Goal: Task Accomplishment & Management: Manage account settings

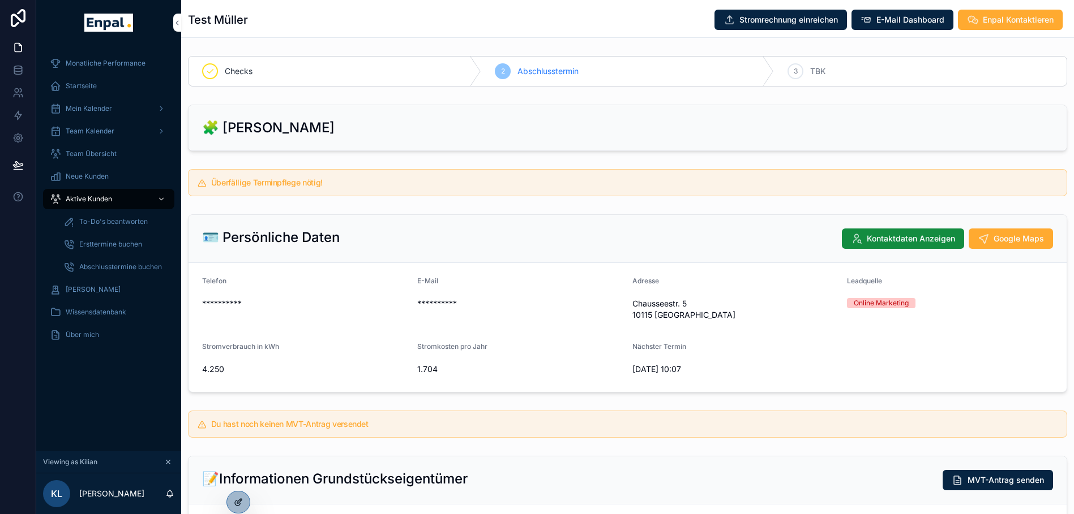
click at [242, 501] on icon at bounding box center [238, 502] width 9 height 9
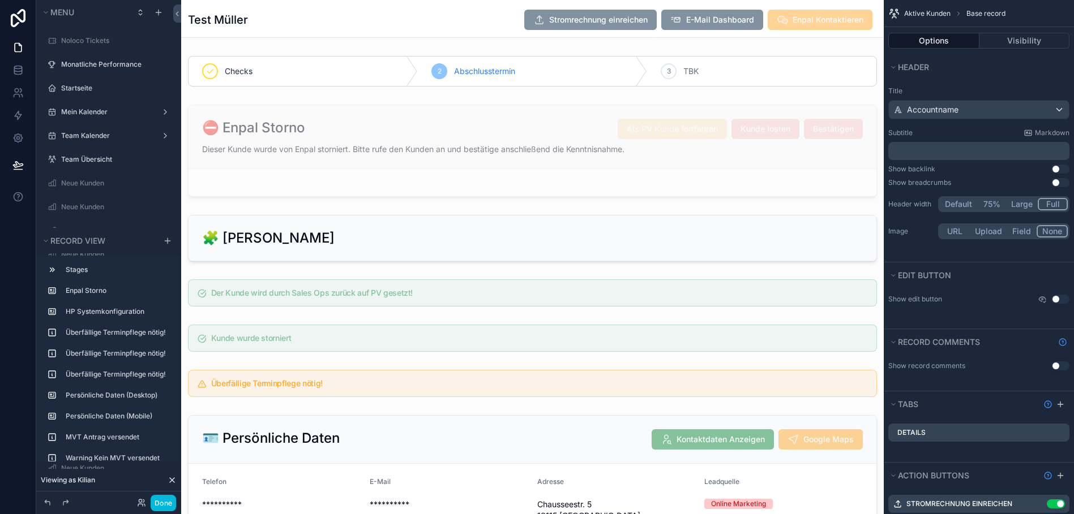
click at [545, 135] on div "scrollable content" at bounding box center [532, 150] width 702 height 101
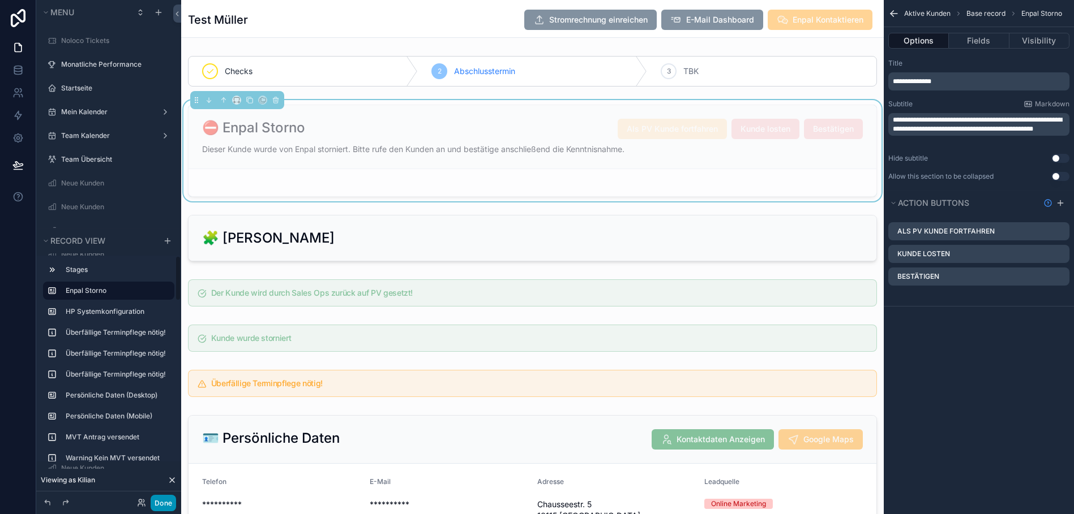
click at [166, 505] on button "Done" at bounding box center [163, 503] width 25 height 16
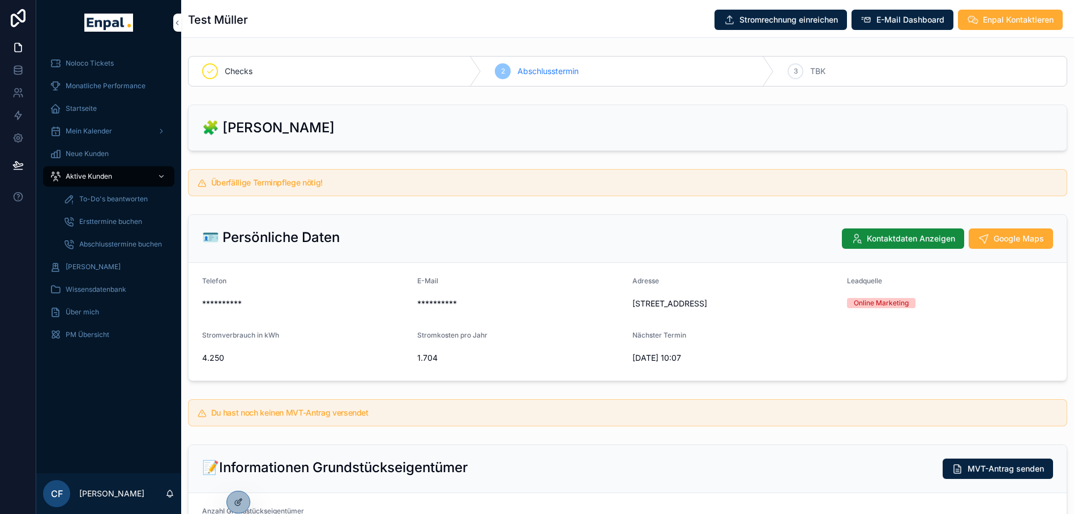
click at [0, 0] on div at bounding box center [0, 0] width 0 height 0
click at [0, 0] on icon at bounding box center [0, 0] width 0 height 0
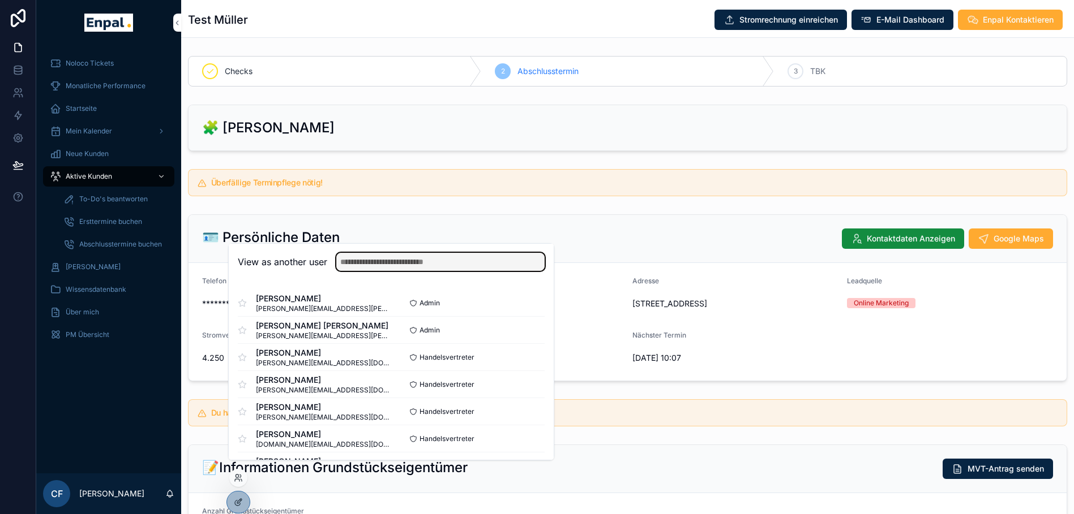
click at [401, 271] on input "text" at bounding box center [440, 262] width 208 height 18
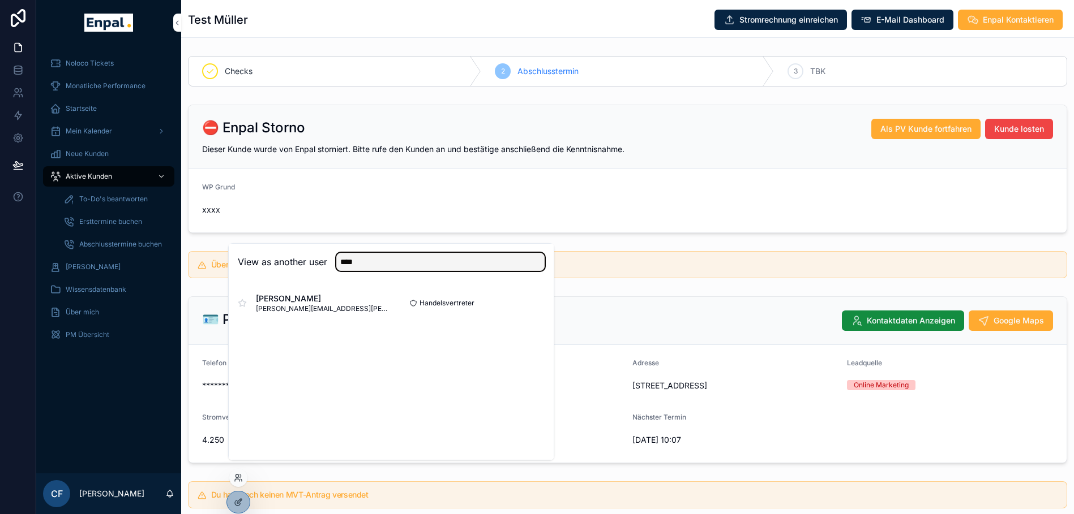
type input "****"
click at [0, 0] on button "Select" at bounding box center [0, 0] width 0 height 0
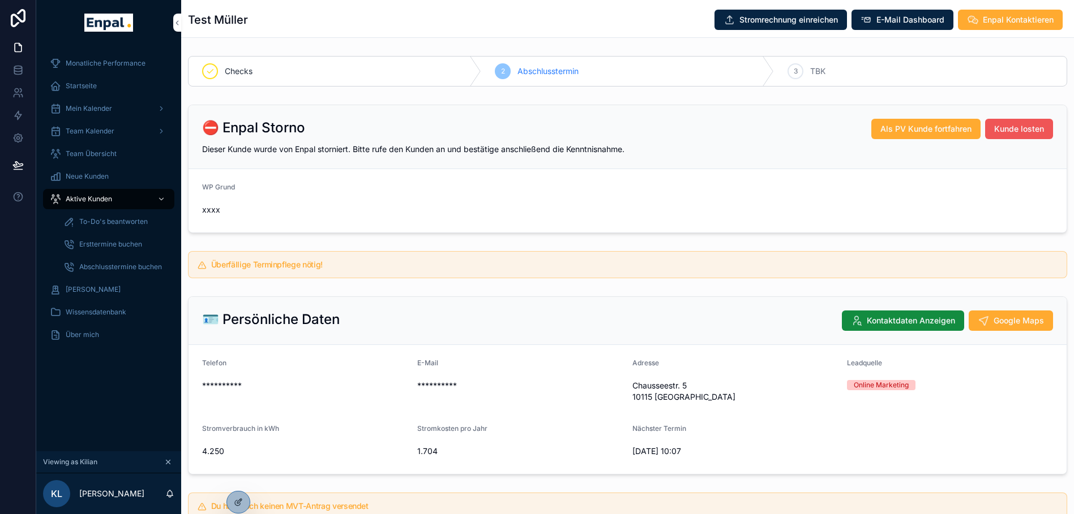
click at [1022, 131] on span "Kunde losten" at bounding box center [1019, 128] width 50 height 11
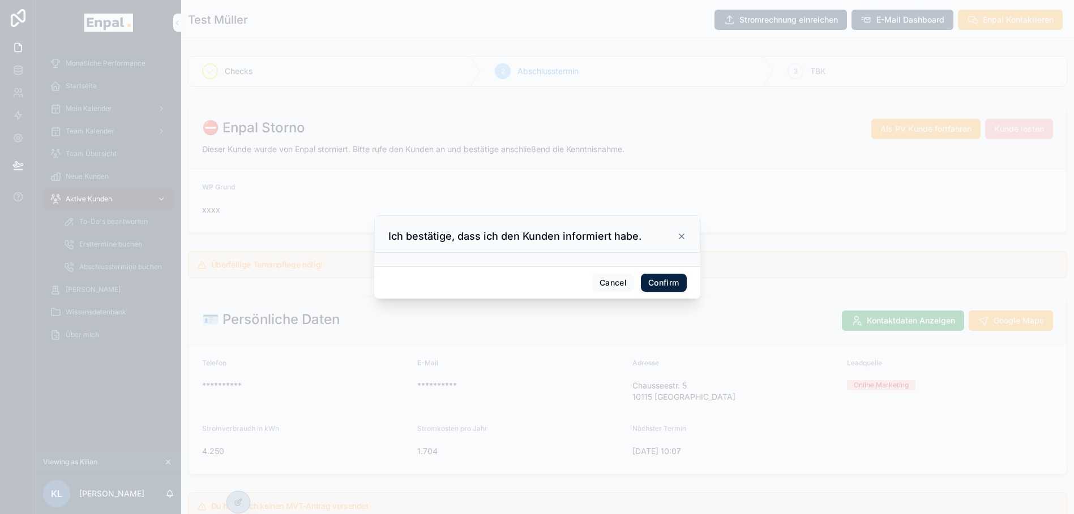
click at [644, 288] on button "Confirm" at bounding box center [663, 283] width 45 height 18
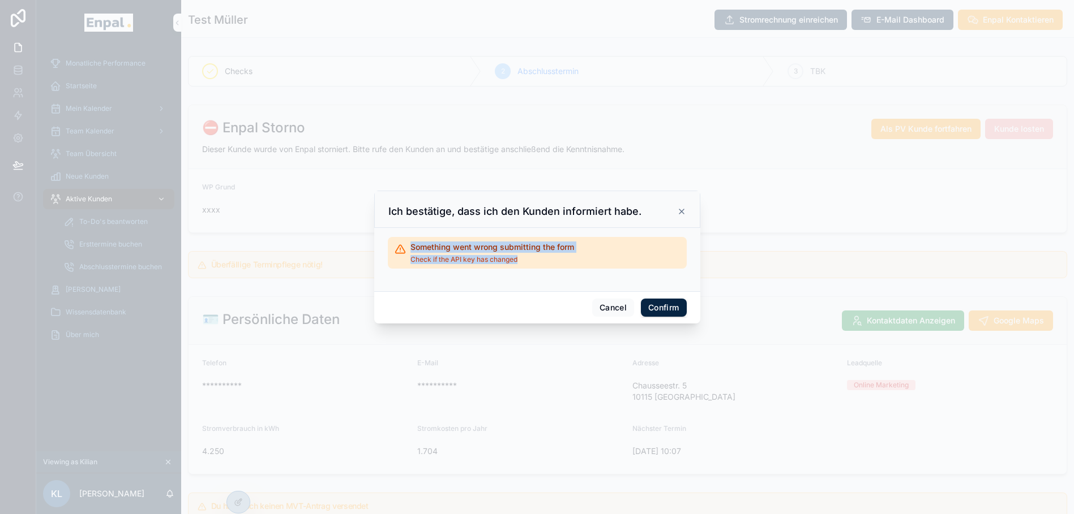
drag, startPoint x: 406, startPoint y: 250, endPoint x: 544, endPoint y: 261, distance: 138.6
click at [544, 261] on div "Something went wrong submitting the form Check if the API key has changed" at bounding box center [492, 253] width 164 height 23
click at [682, 218] on div "Ich bestätige, dass ich den Kunden informiert habe." at bounding box center [537, 209] width 326 height 37
click at [681, 216] on icon at bounding box center [681, 211] width 9 height 9
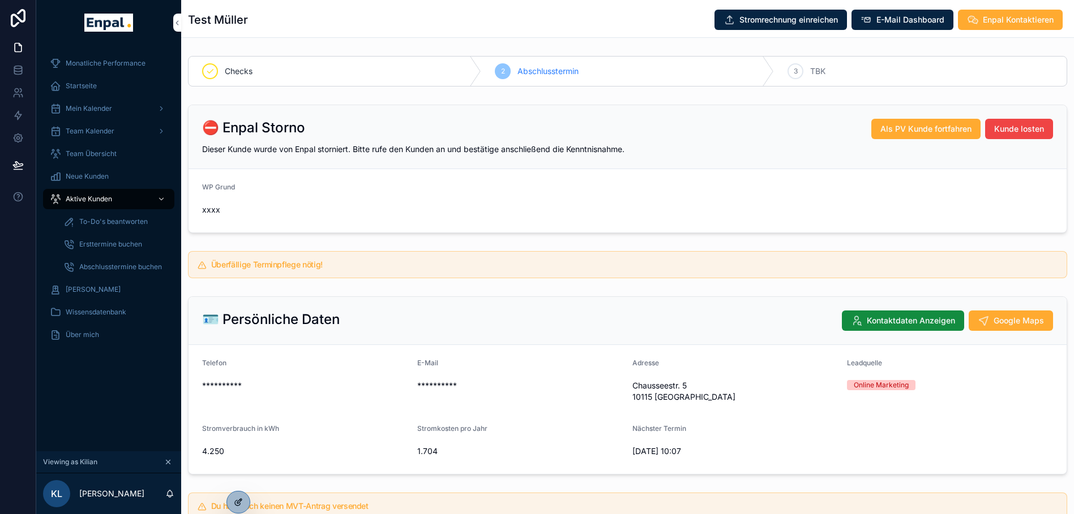
click at [228, 504] on div at bounding box center [238, 503] width 23 height 22
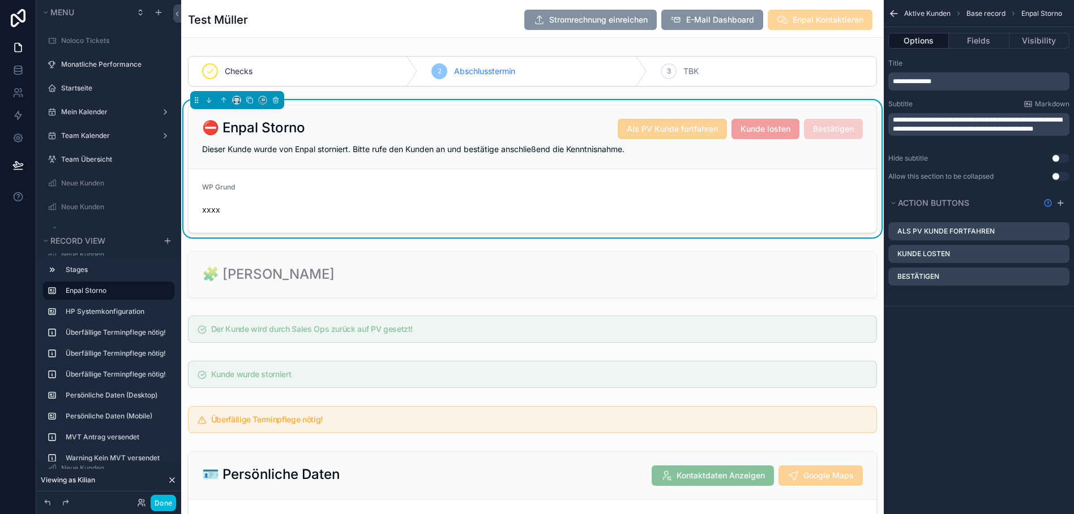
click at [540, 131] on div "⛔ Enpal Storno Als PV Kunde fortfahren Kunde losten Bestätigen" at bounding box center [532, 129] width 661 height 20
click at [0, 0] on icon "scrollable content" at bounding box center [0, 0] width 0 height 0
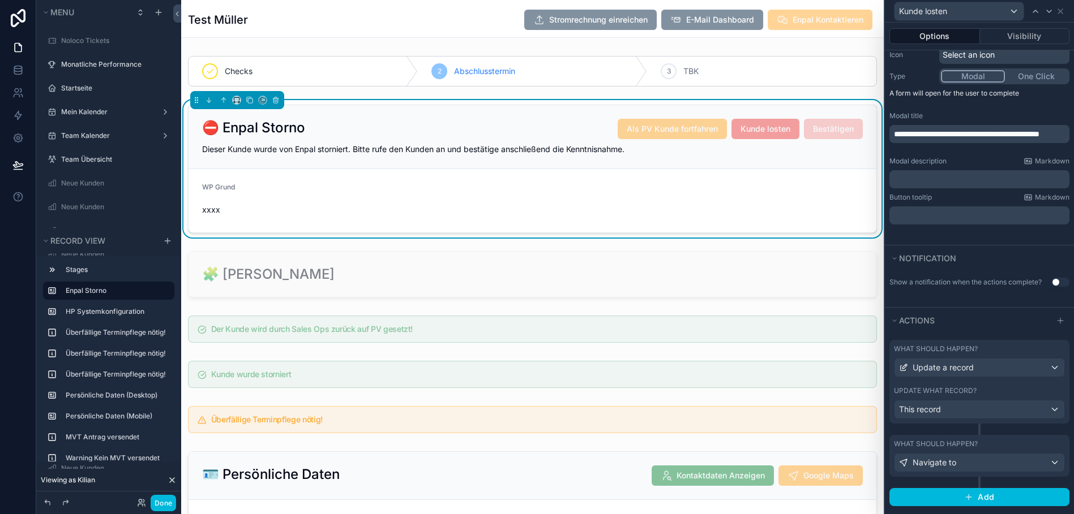
scroll to position [22, 0]
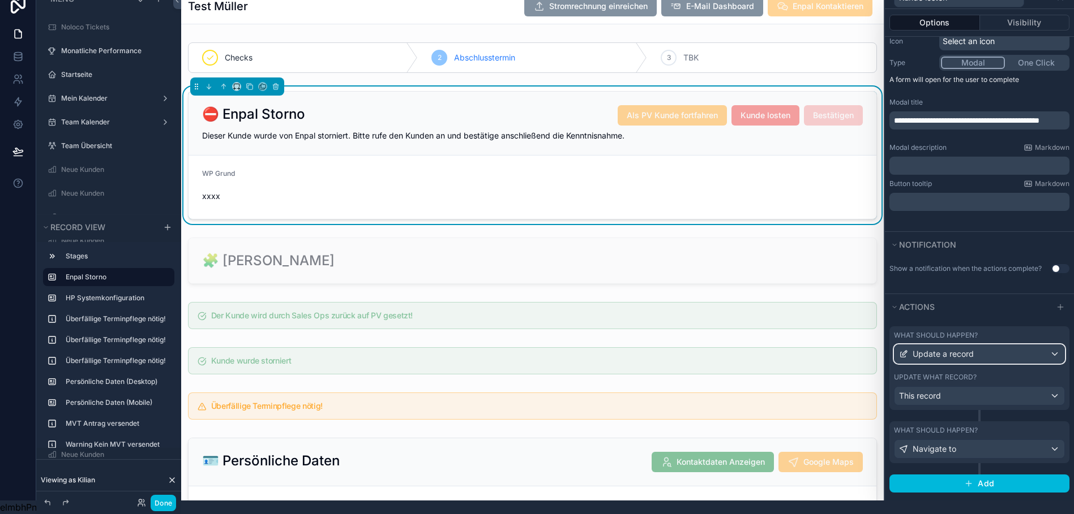
click at [973, 349] on span "Update a record" at bounding box center [942, 354] width 61 height 11
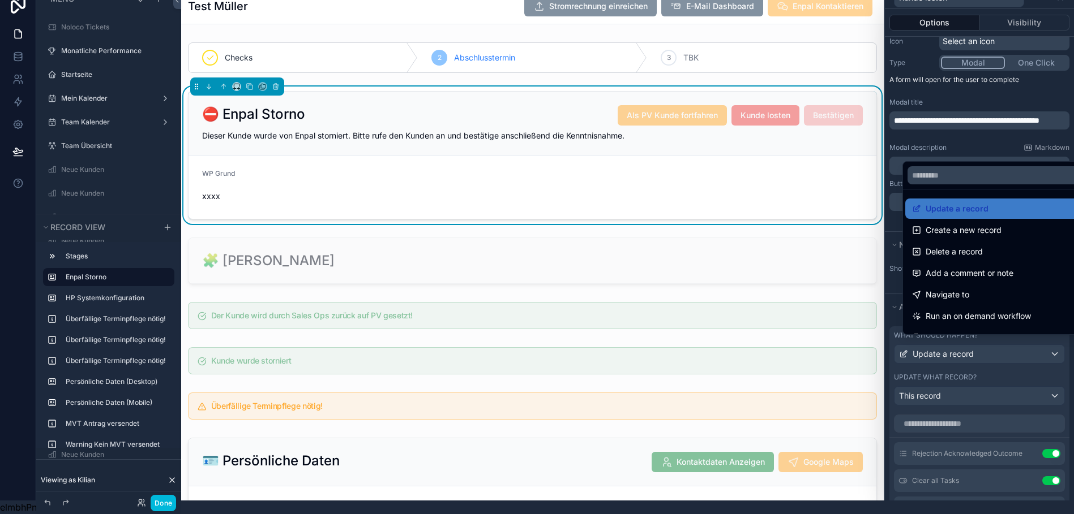
click at [978, 144] on div at bounding box center [979, 243] width 189 height 514
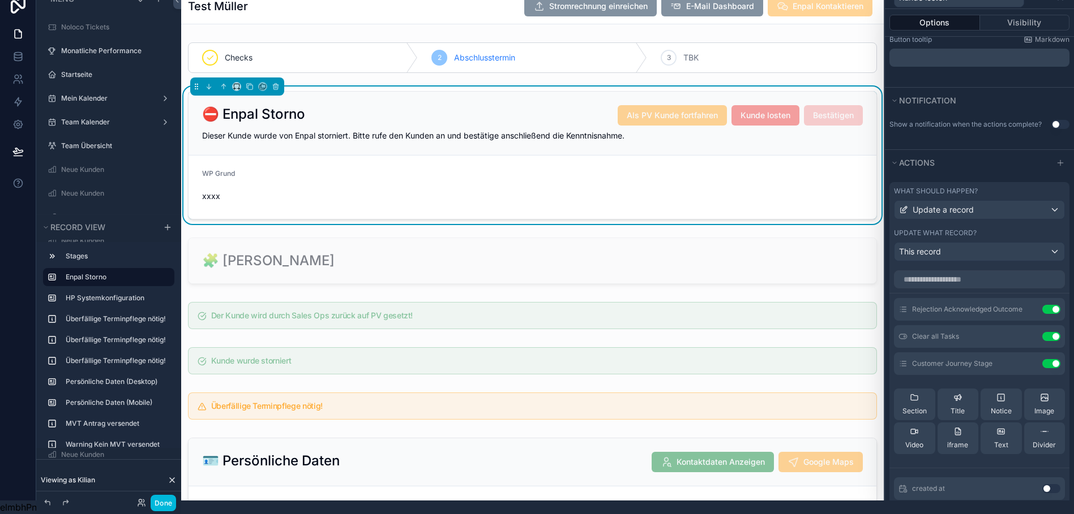
scroll to position [22, 0]
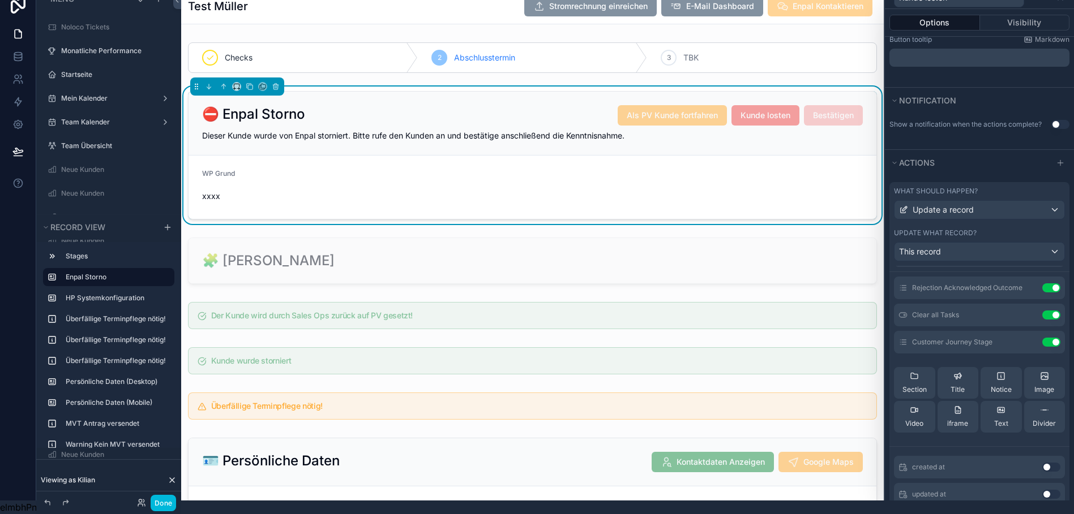
click at [0, 0] on icon at bounding box center [0, 0] width 0 height 0
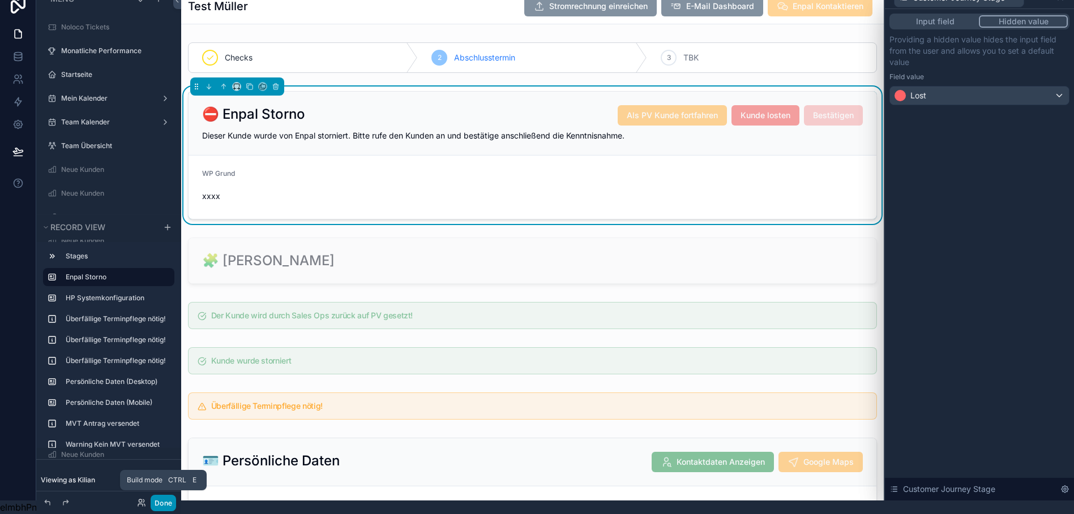
click at [162, 502] on button "Done" at bounding box center [163, 503] width 25 height 16
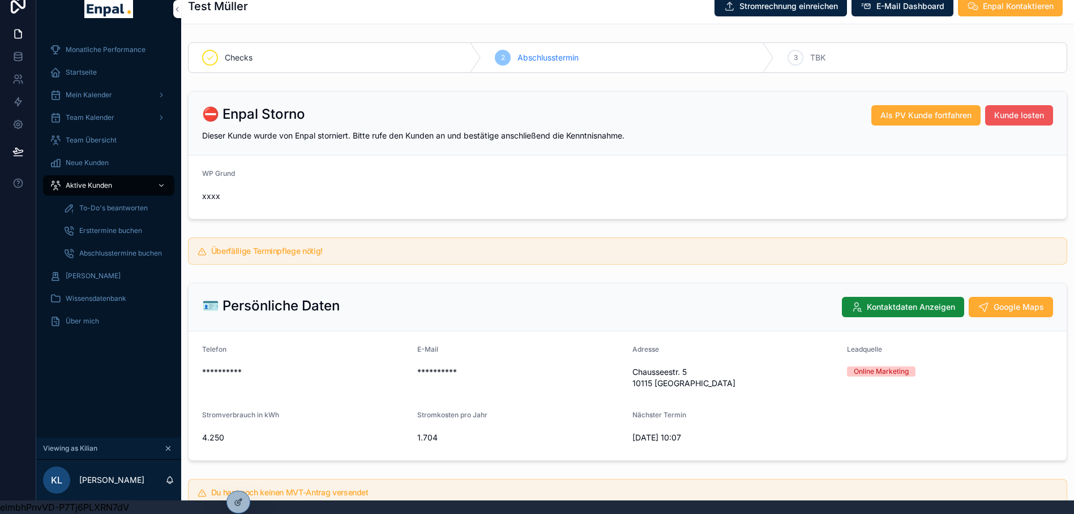
click at [1009, 110] on span "Kunde losten" at bounding box center [1019, 115] width 50 height 11
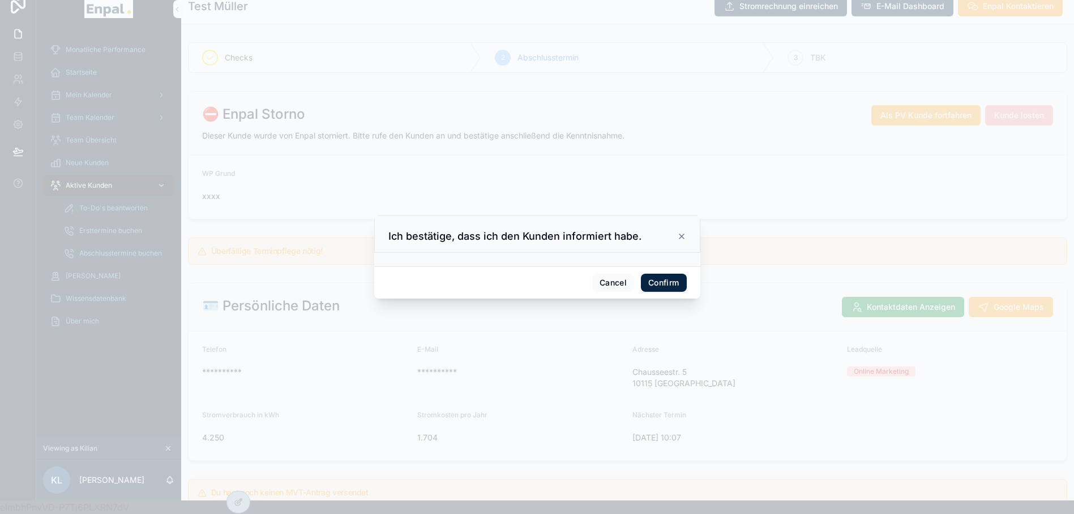
click at [665, 289] on button "Confirm" at bounding box center [663, 283] width 45 height 18
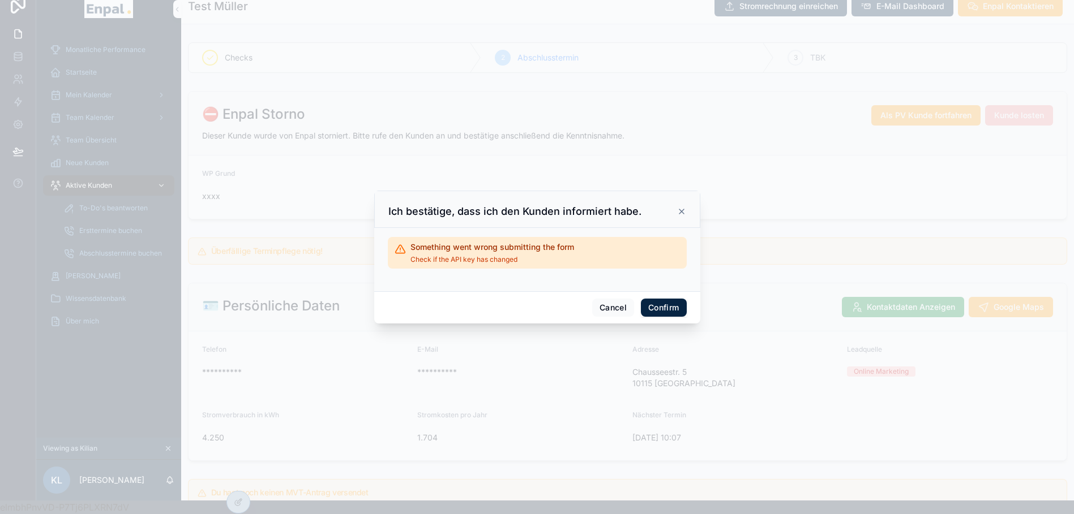
click at [664, 314] on button "Confirm" at bounding box center [663, 308] width 45 height 18
click at [677, 216] on icon at bounding box center [681, 211] width 9 height 9
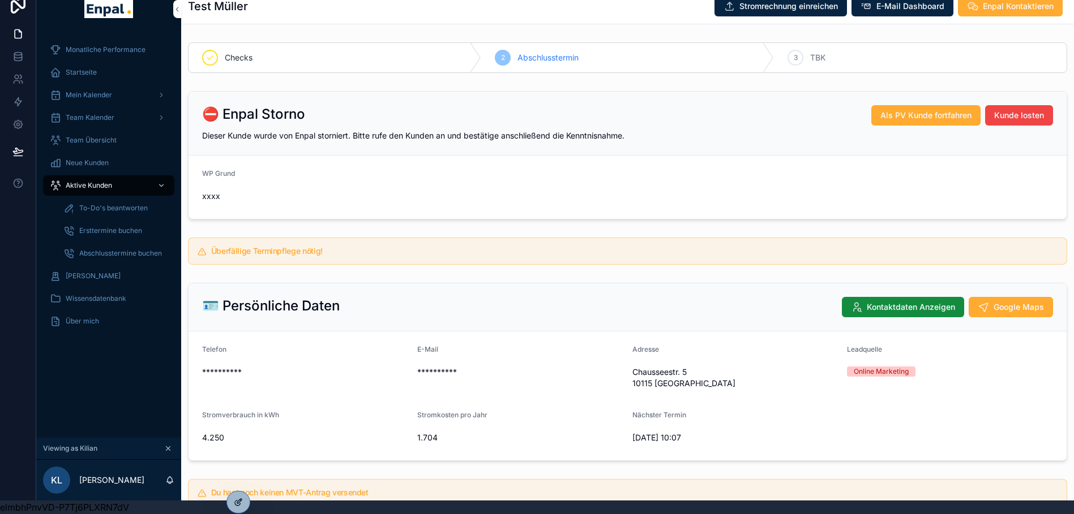
click at [235, 501] on icon at bounding box center [238, 502] width 9 height 9
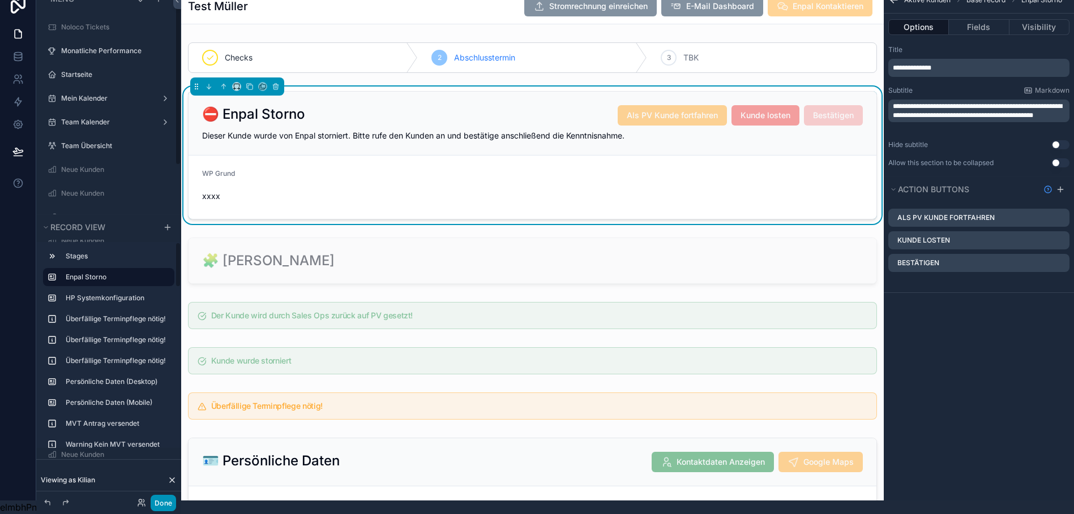
click at [165, 500] on button "Done" at bounding box center [163, 503] width 25 height 16
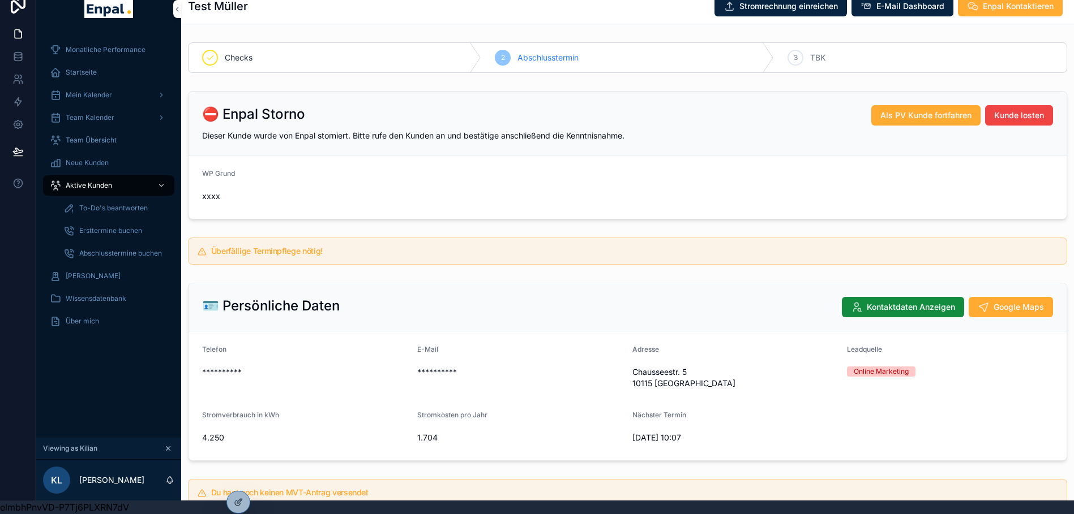
click at [96, 181] on span "Aktive Kunden" at bounding box center [89, 185] width 46 height 9
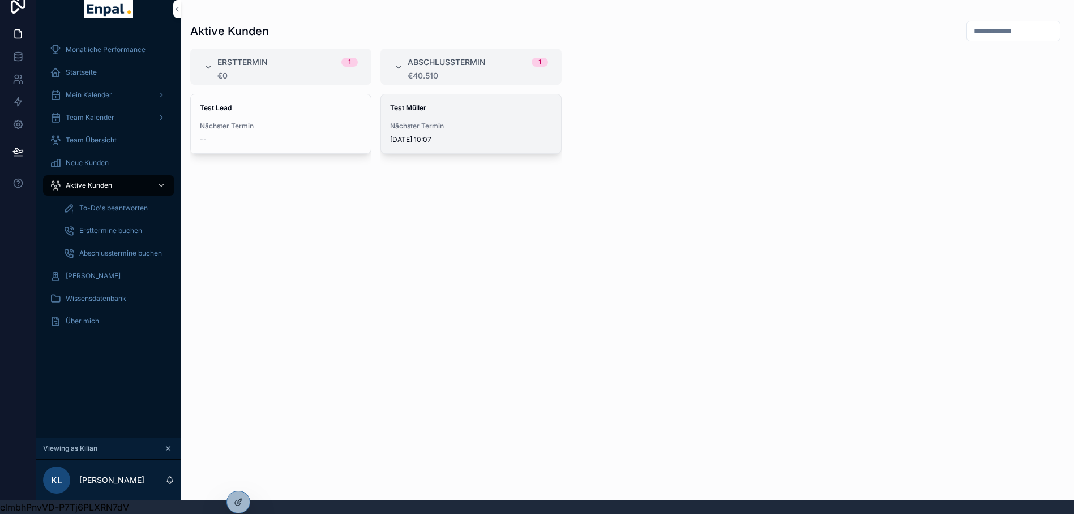
click at [405, 104] on strong "Test Müller" at bounding box center [408, 108] width 36 height 8
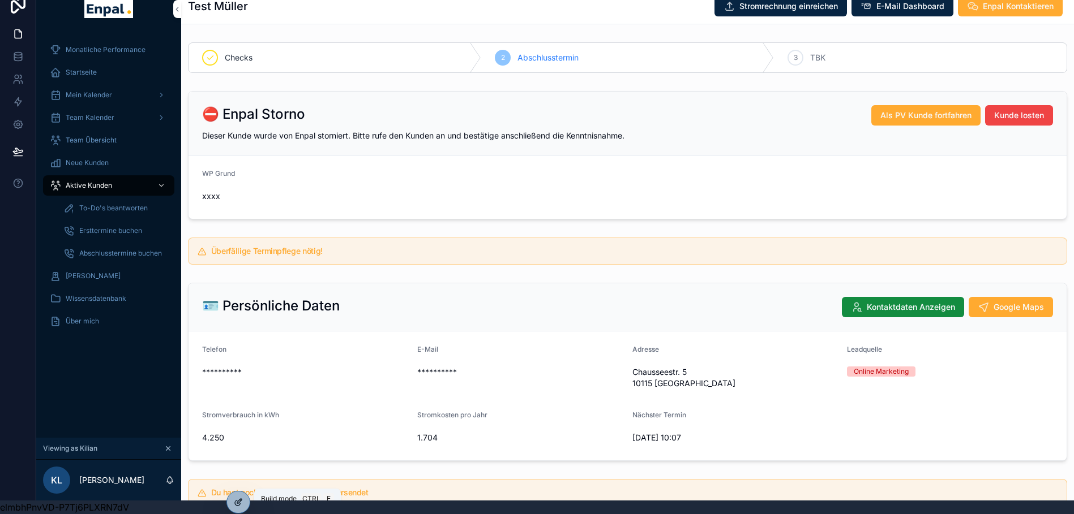
click at [239, 505] on icon at bounding box center [237, 503] width 5 height 5
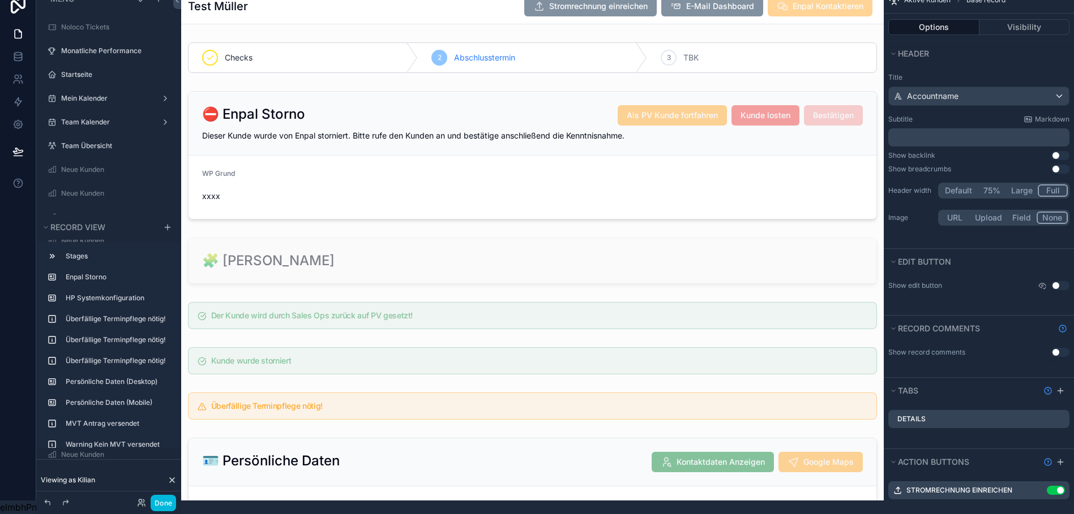
click at [569, 169] on div "scrollable content" at bounding box center [532, 156] width 702 height 138
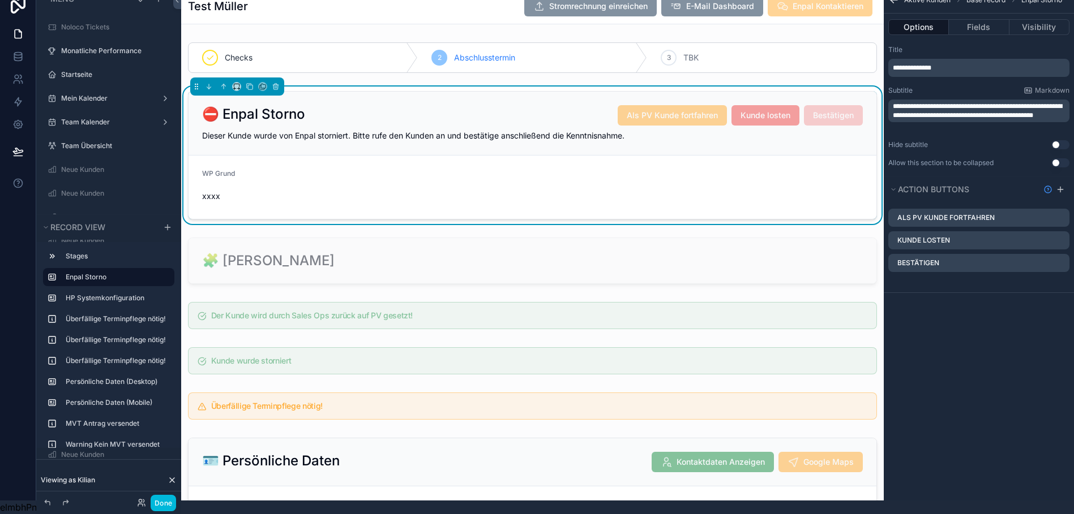
click at [0, 0] on icon "scrollable content" at bounding box center [0, 0] width 0 height 0
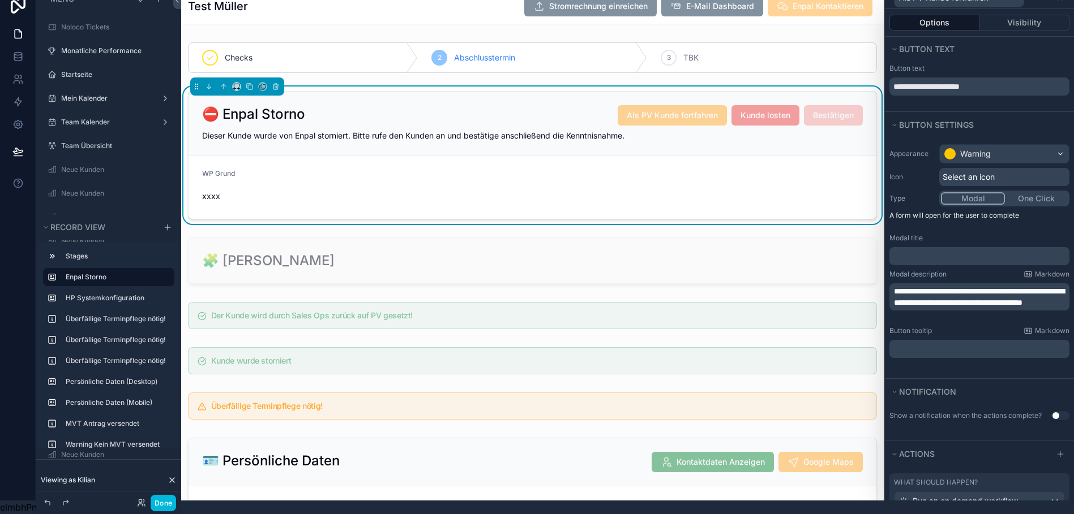
scroll to position [284, 0]
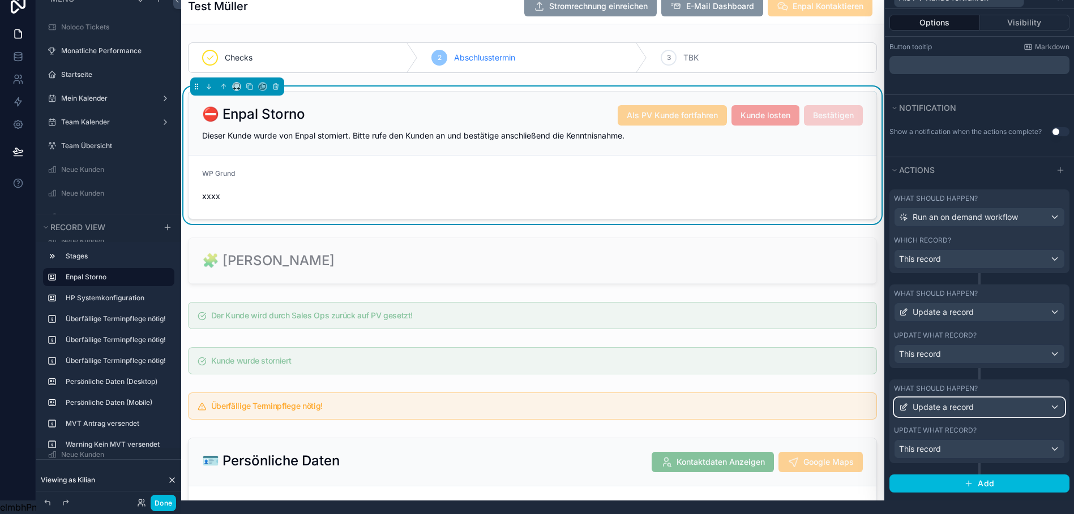
click at [973, 402] on span "Update a record" at bounding box center [942, 407] width 61 height 11
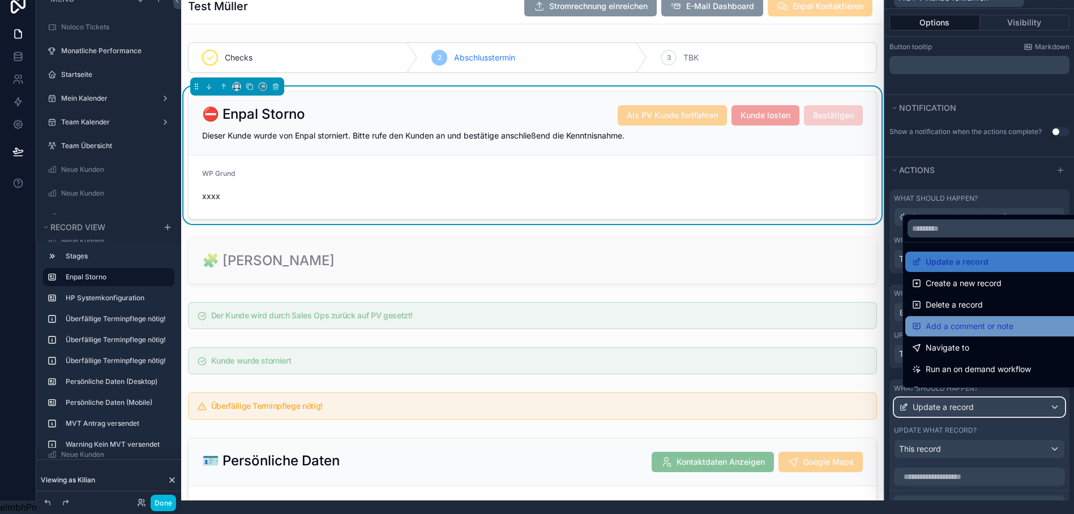
scroll to position [102, 0]
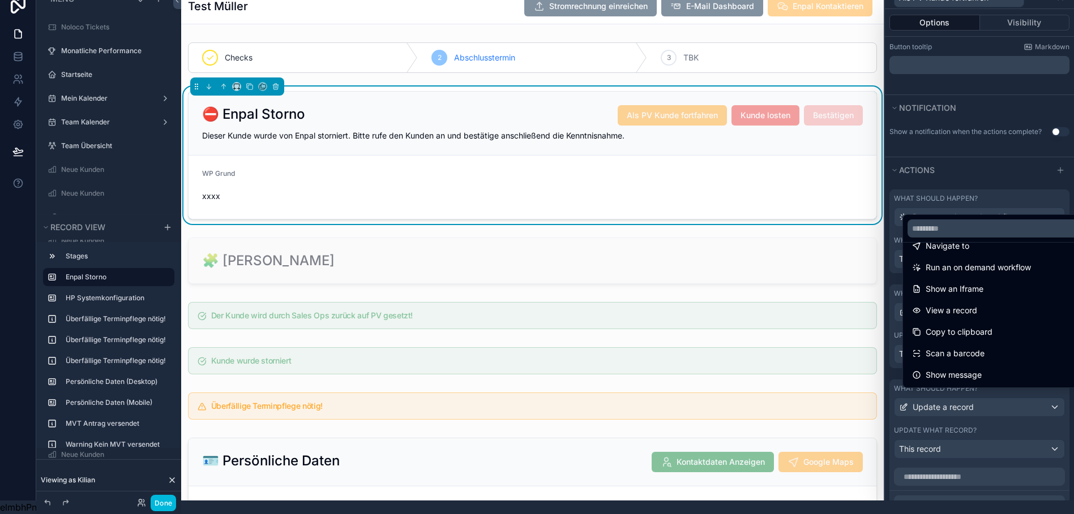
click at [977, 164] on div at bounding box center [979, 243] width 189 height 514
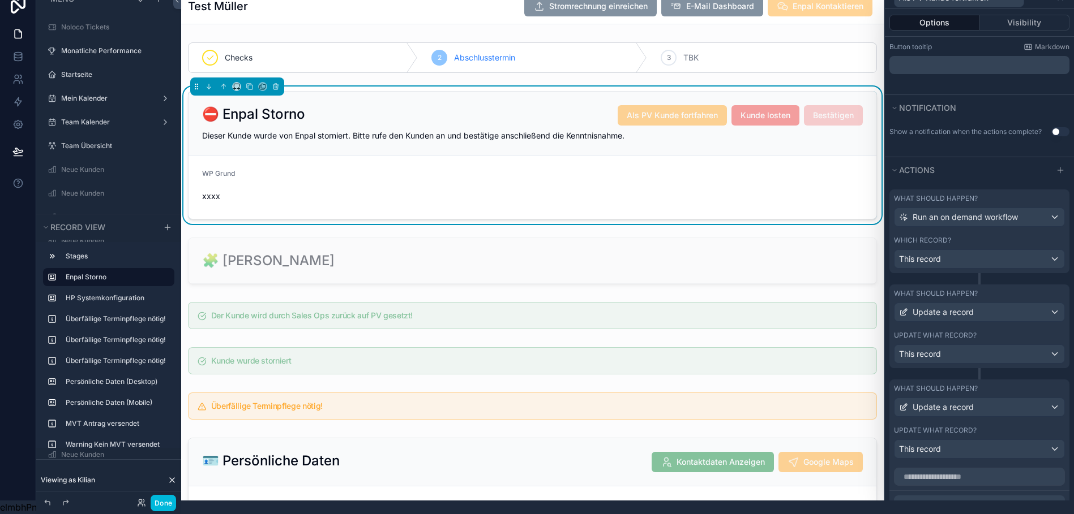
click at [815, 212] on div "⛔ Enpal Storno Als PV Kunde fortfahren Kunde losten Bestätigen Dieser Kunde wur…" at bounding box center [532, 156] width 702 height 138
click at [534, 92] on div "⛔ Enpal Storno Als PV Kunde fortfahren Kunde losten Bestätigen Dieser Kunde wur…" at bounding box center [532, 124] width 688 height 64
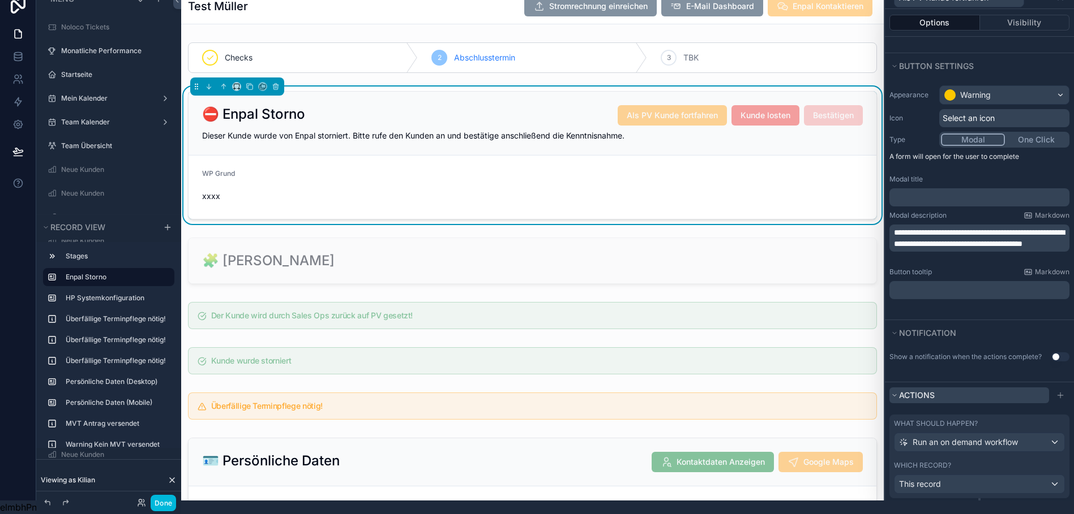
scroll to position [0, 0]
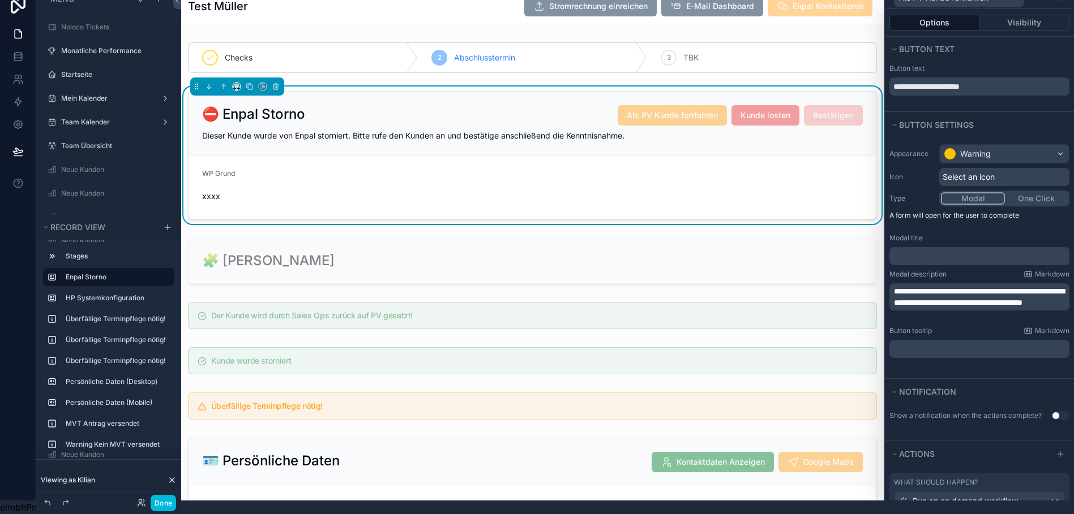
click at [1041, 64] on div "Button text" at bounding box center [979, 68] width 180 height 9
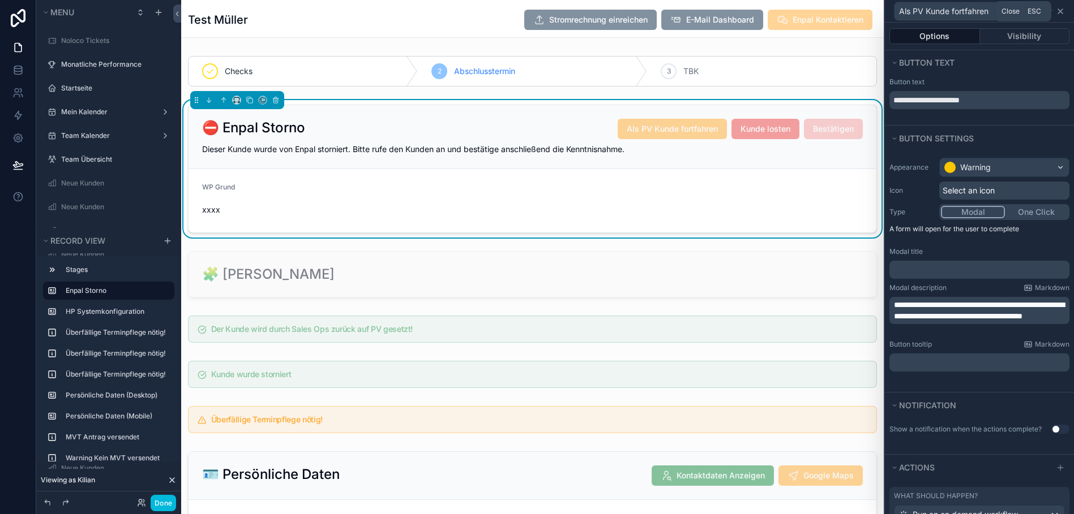
click at [1065, 10] on icon at bounding box center [1060, 11] width 9 height 9
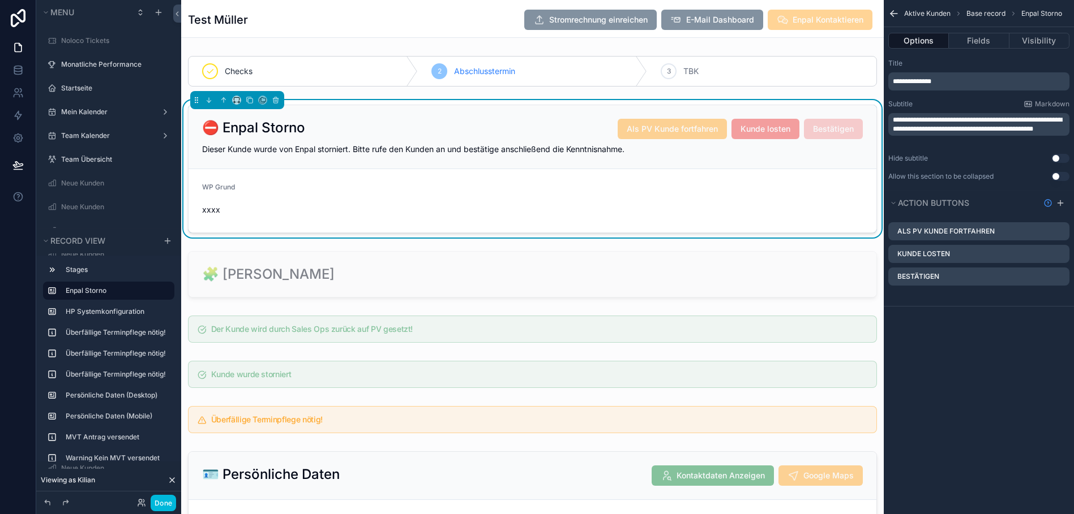
click at [767, 131] on span "Kunde losten" at bounding box center [765, 129] width 68 height 20
click at [0, 0] on icon "scrollable content" at bounding box center [0, 0] width 0 height 0
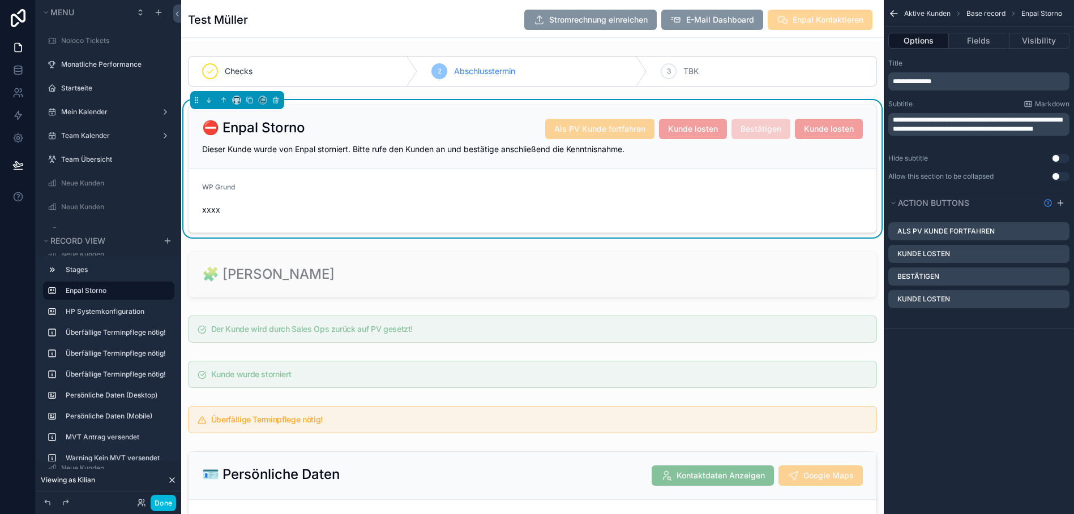
click at [976, 393] on div "**********" at bounding box center [978, 257] width 190 height 514
click at [0, 0] on icon "scrollable content" at bounding box center [0, 0] width 0 height 0
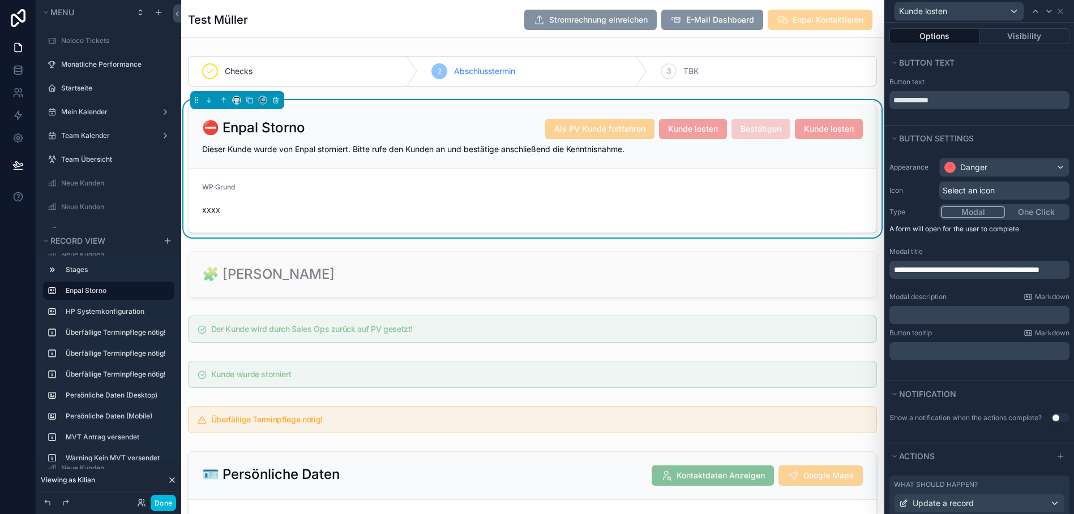
scroll to position [136, 0]
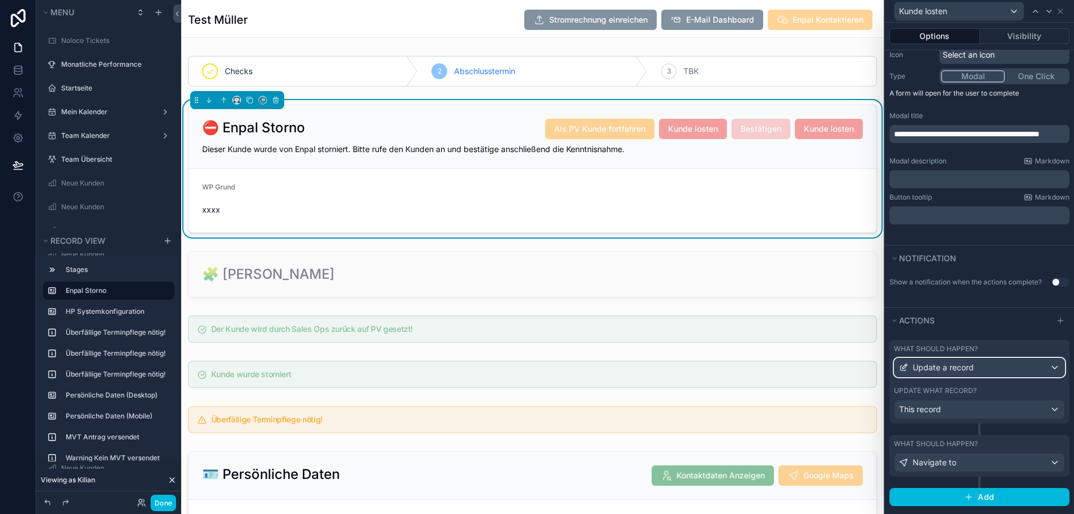
click at [992, 363] on div "Update a record" at bounding box center [979, 368] width 170 height 18
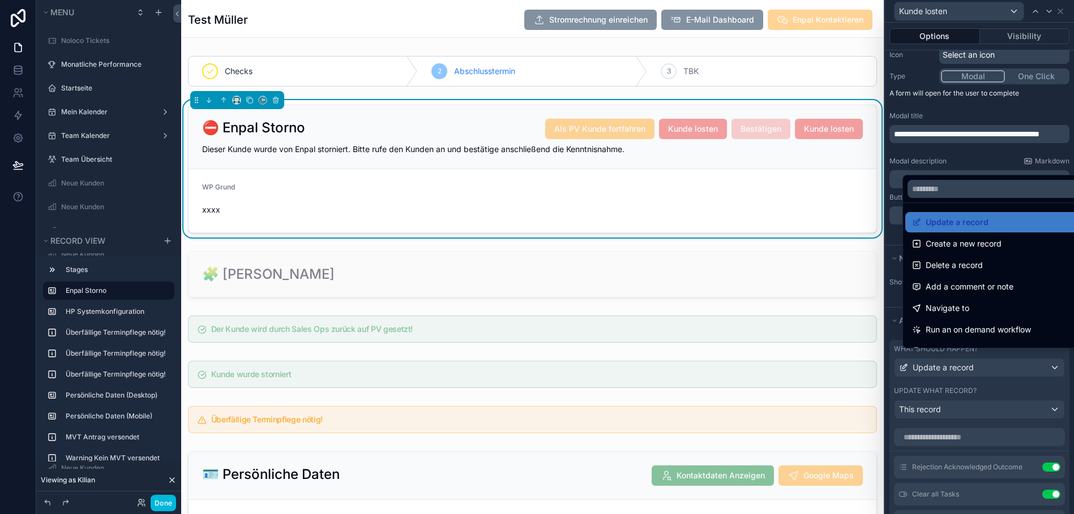
click at [987, 380] on div at bounding box center [979, 257] width 189 height 514
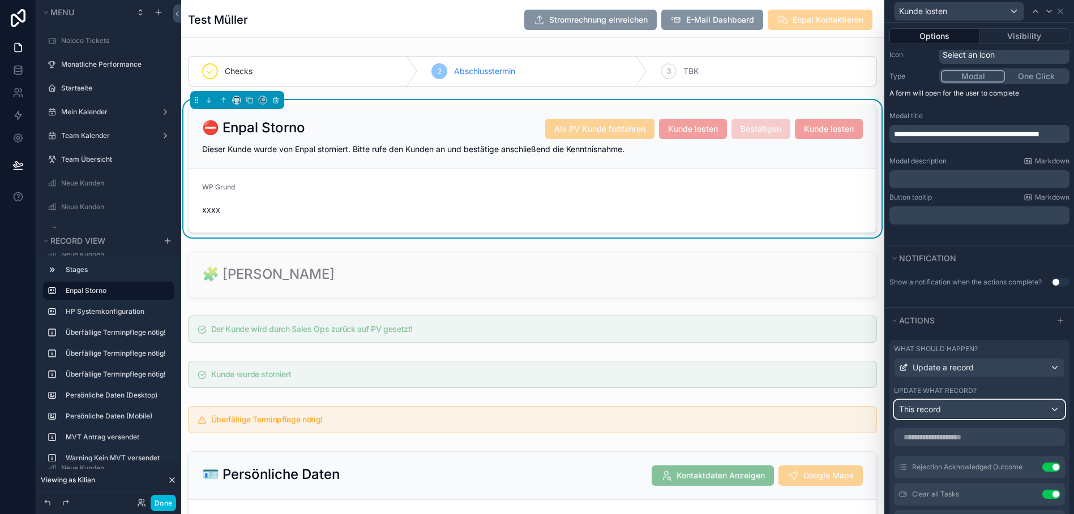
click at [976, 411] on div "This record" at bounding box center [979, 410] width 170 height 18
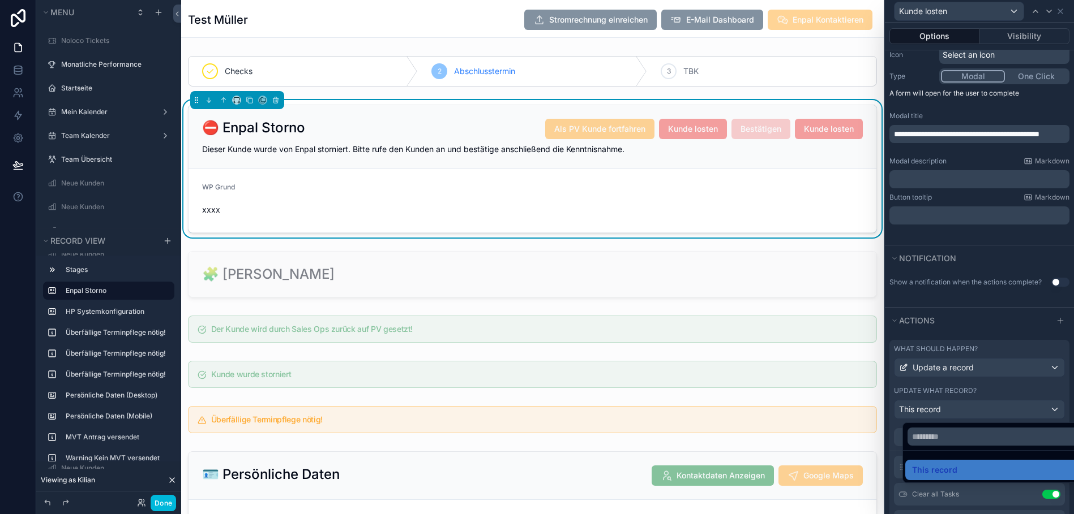
click at [986, 396] on div at bounding box center [979, 257] width 189 height 514
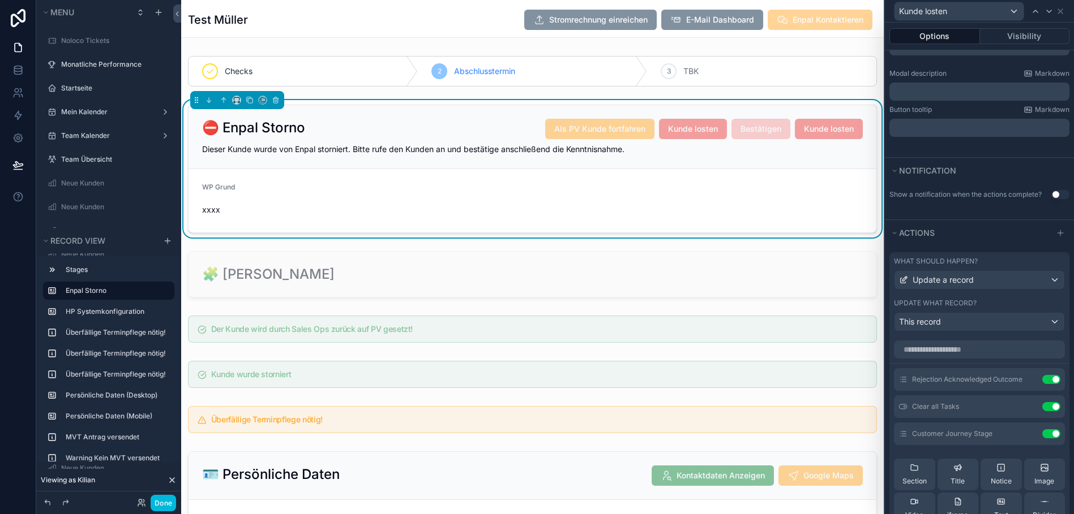
scroll to position [225, 0]
click at [0, 0] on icon at bounding box center [0, 0] width 0 height 0
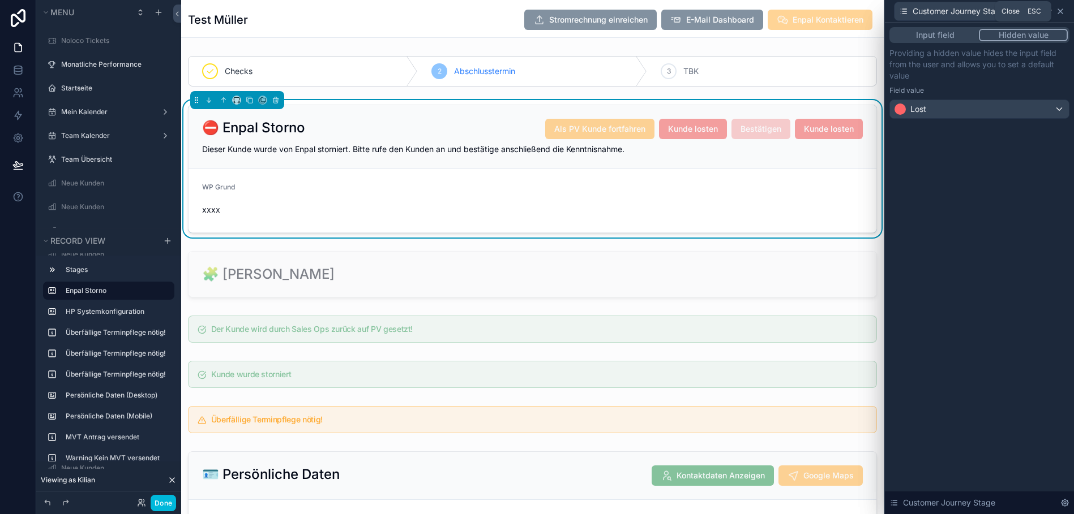
click at [1065, 10] on icon at bounding box center [1060, 11] width 9 height 9
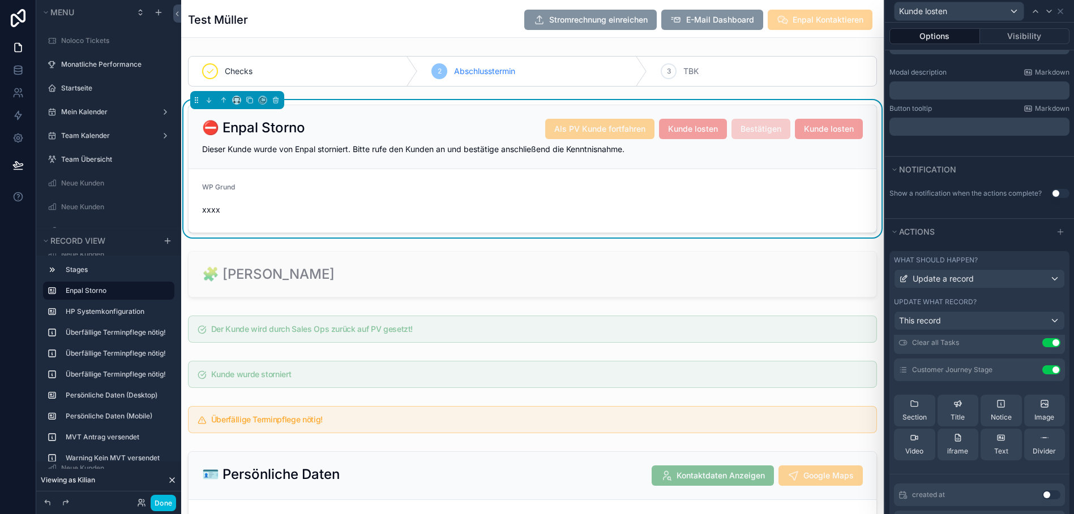
scroll to position [63, 0]
click at [1042, 370] on button "Use setting" at bounding box center [1051, 369] width 18 height 9
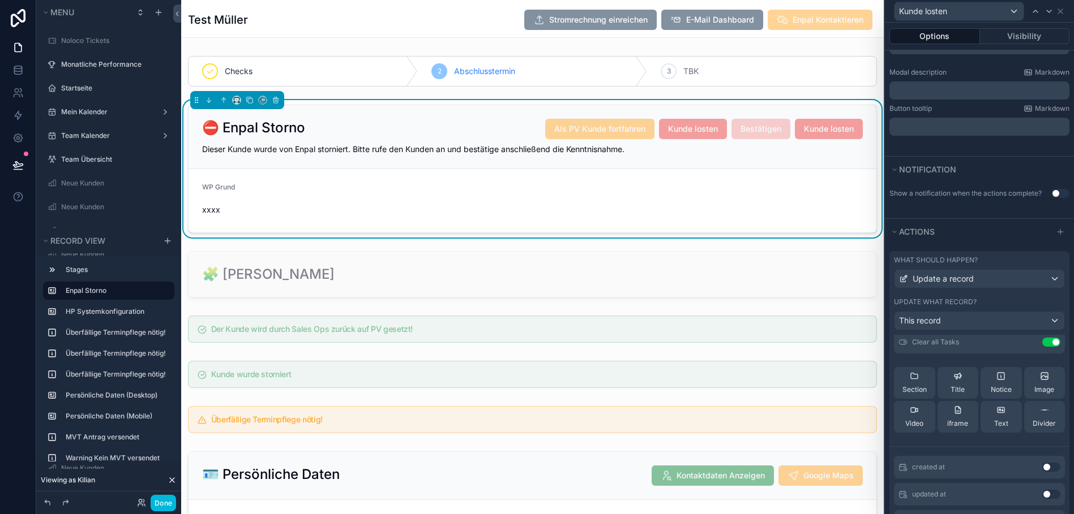
scroll to position [0, 0]
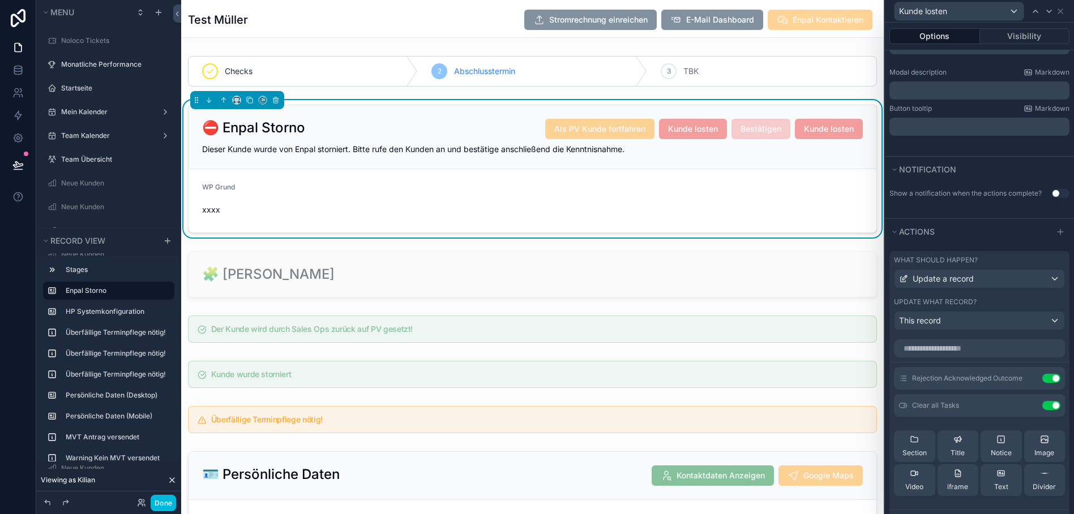
click at [1045, 372] on div "Rejection Acknowledged Outcome Use setting" at bounding box center [979, 378] width 171 height 23
click at [1043, 378] on button "Use setting" at bounding box center [1051, 378] width 18 height 9
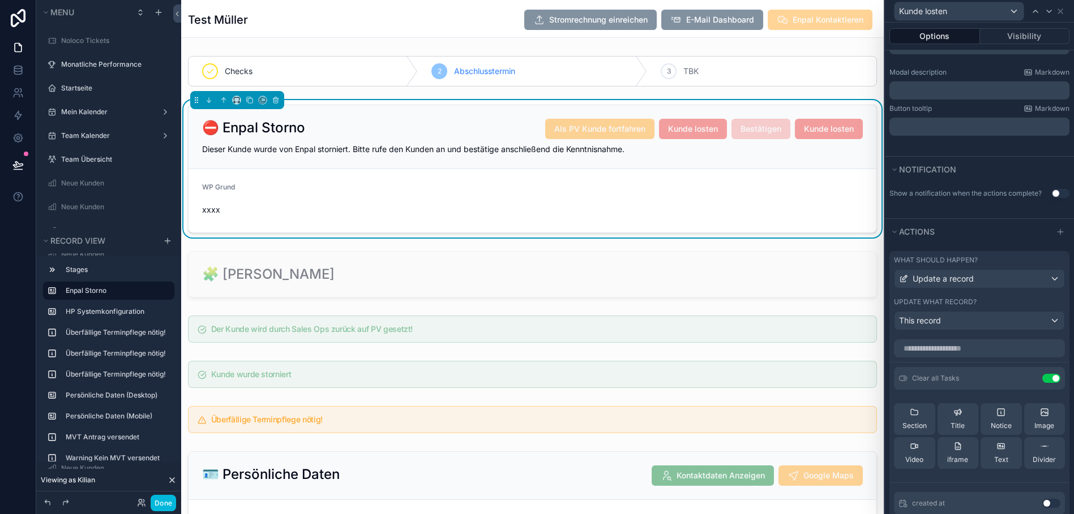
click at [1043, 378] on button "Use setting" at bounding box center [1051, 378] width 18 height 9
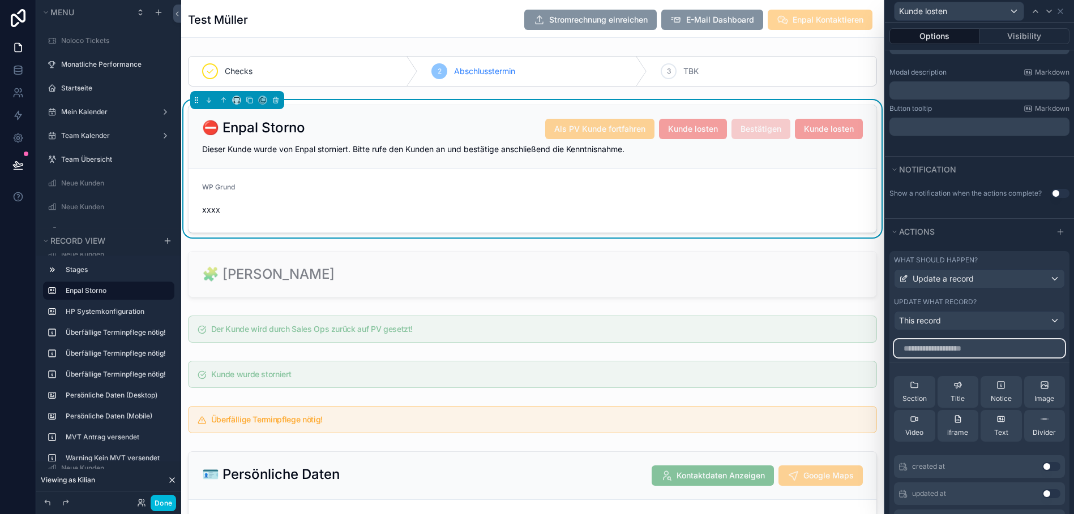
click at [968, 351] on input "text" at bounding box center [979, 349] width 171 height 18
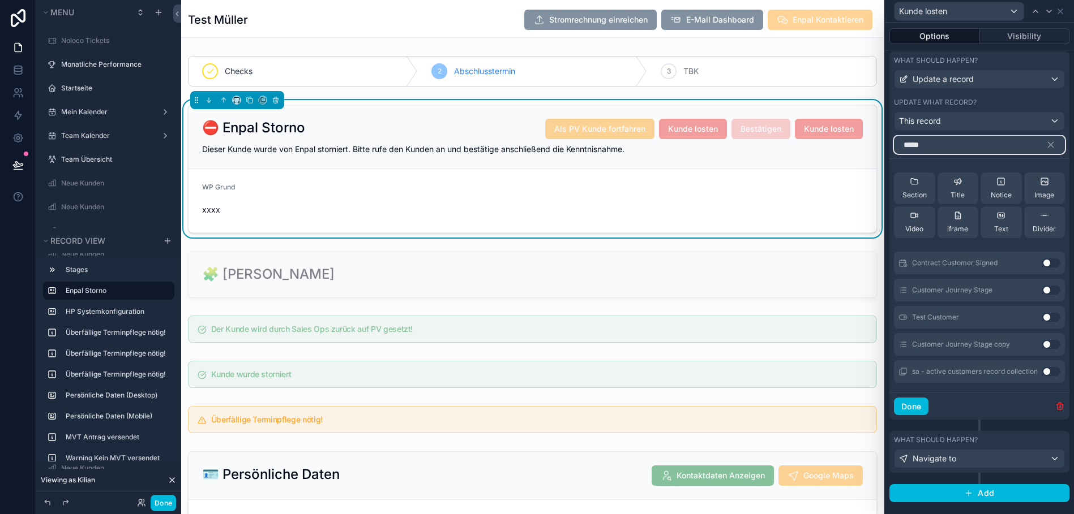
type input "*****"
click at [1043, 344] on button "Use setting" at bounding box center [1051, 344] width 18 height 9
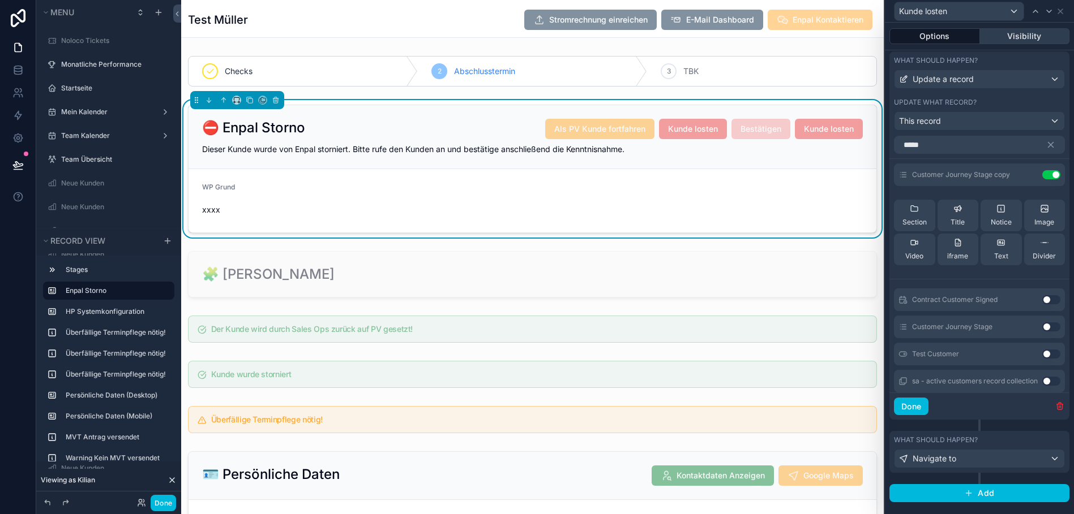
click at [1019, 37] on button "Visibility" at bounding box center [1025, 36] width 90 height 16
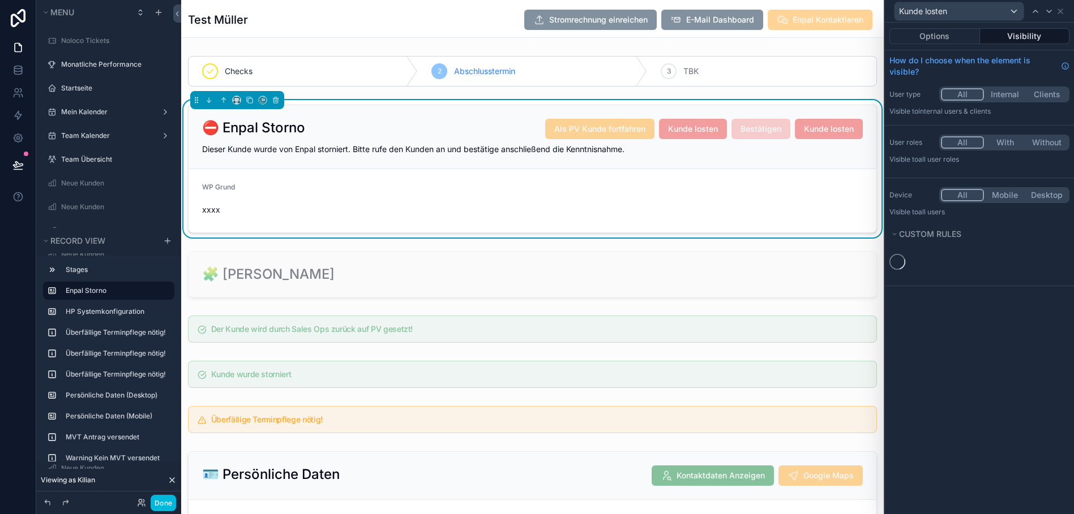
scroll to position [0, 0]
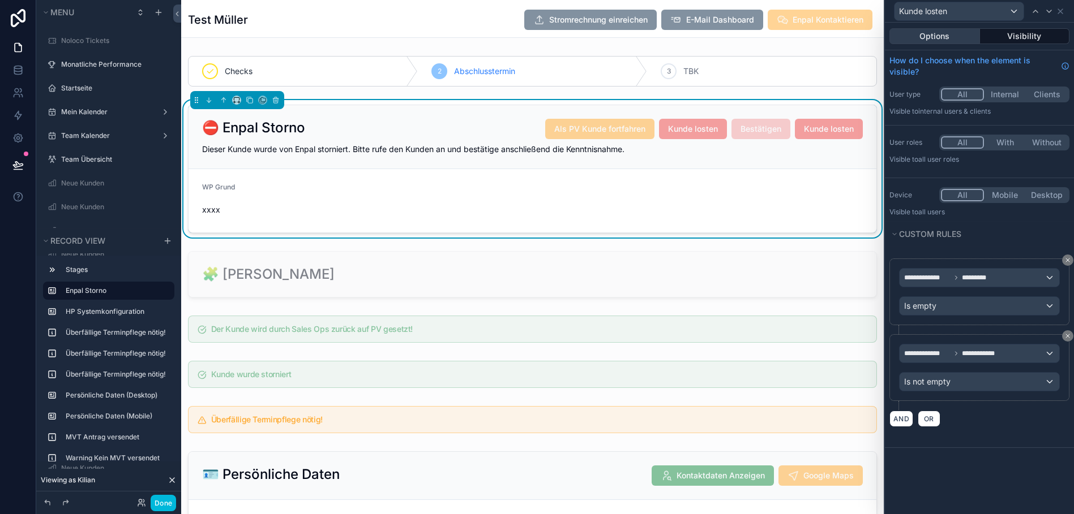
click at [957, 36] on button "Options" at bounding box center [934, 36] width 91 height 16
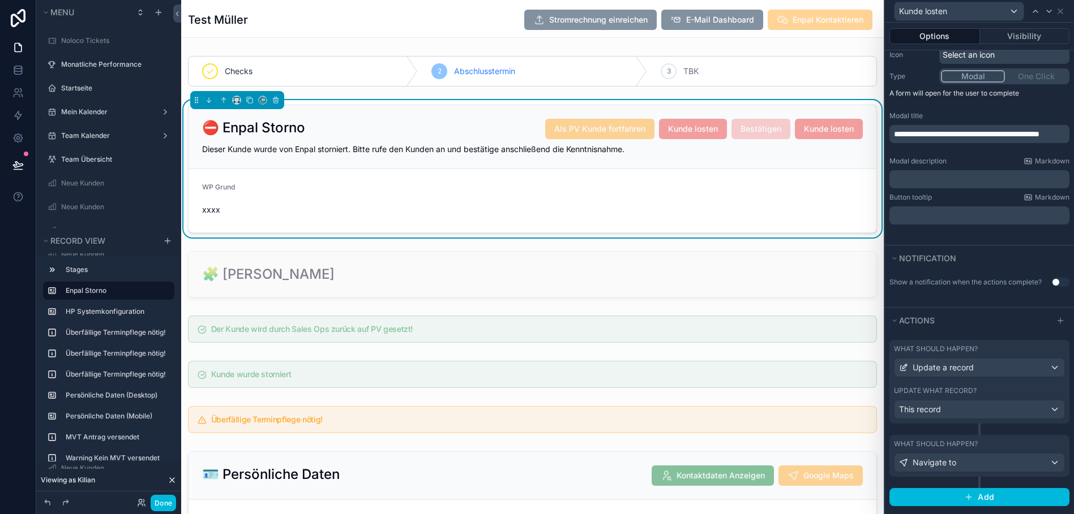
scroll to position [22, 0]
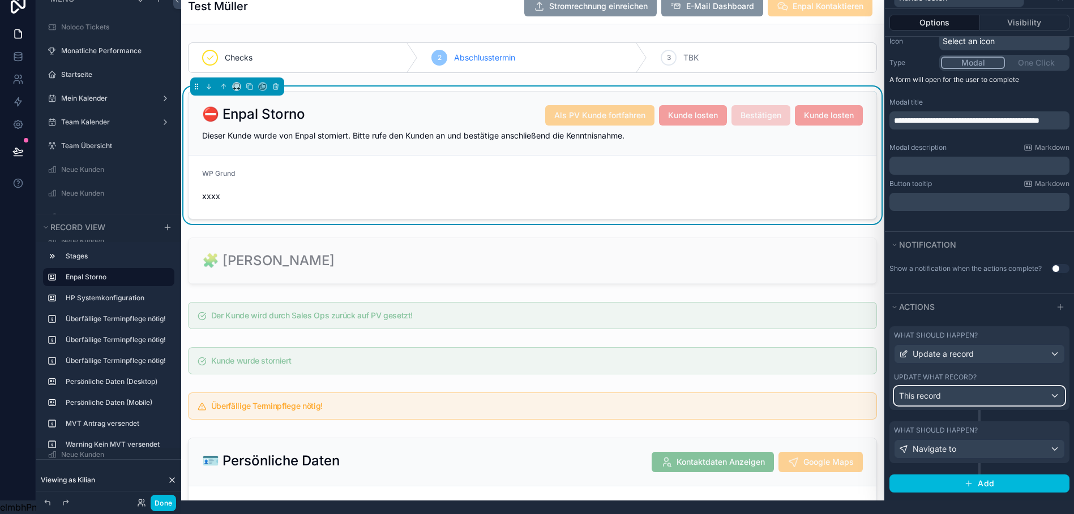
click at [968, 388] on div "This record" at bounding box center [979, 396] width 170 height 18
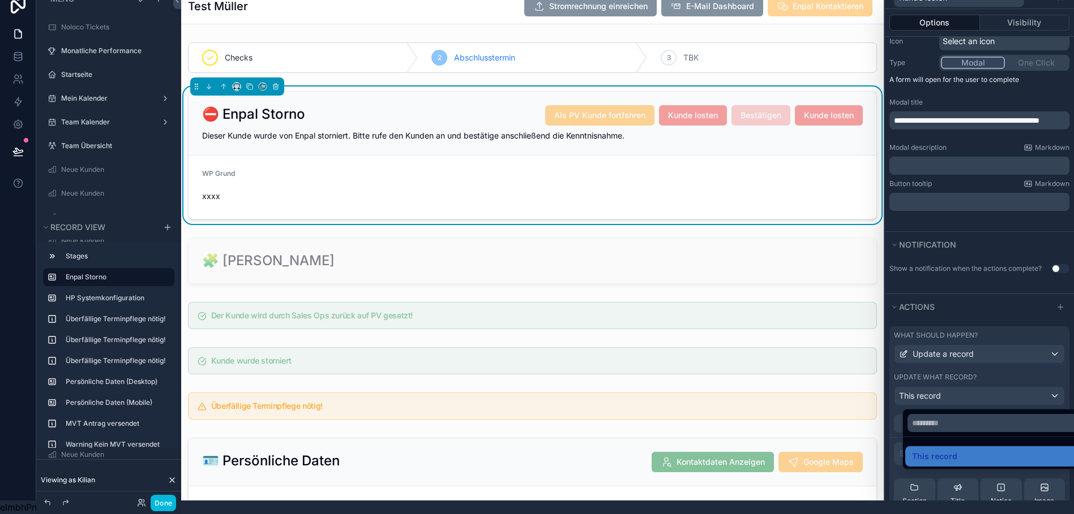
click at [968, 388] on div at bounding box center [979, 243] width 189 height 514
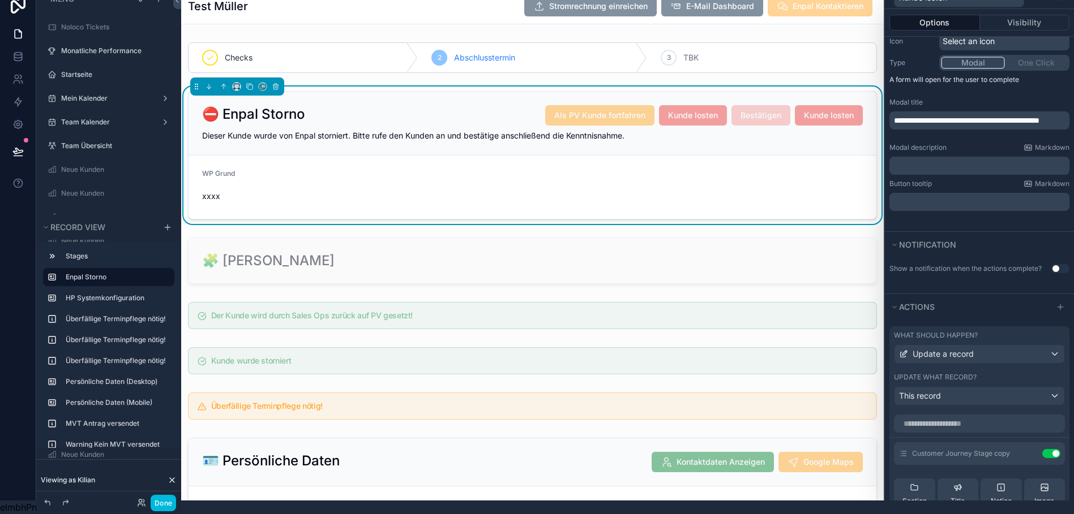
click at [0, 0] on icon at bounding box center [0, 0] width 0 height 0
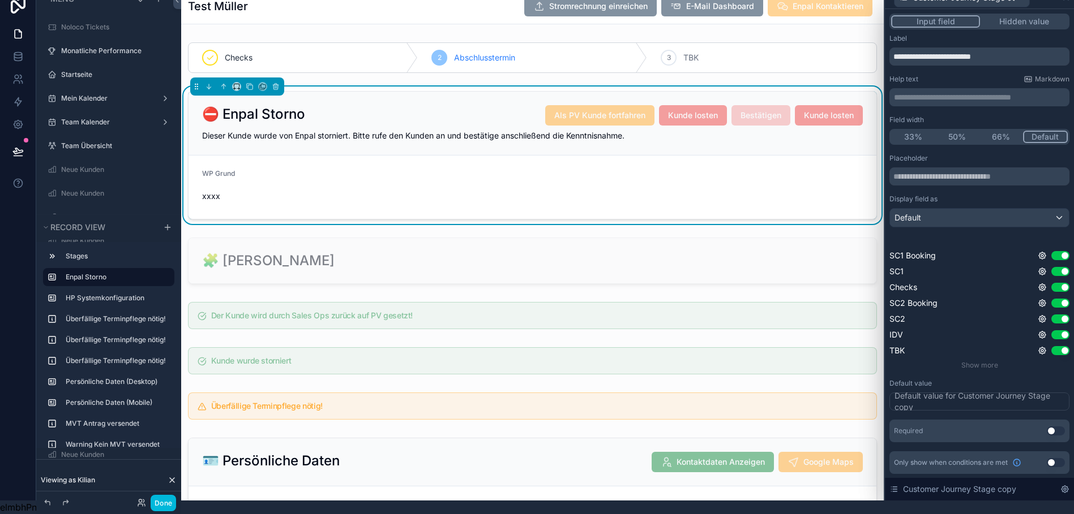
click at [1015, 16] on button "Hidden value" at bounding box center [1024, 21] width 88 height 12
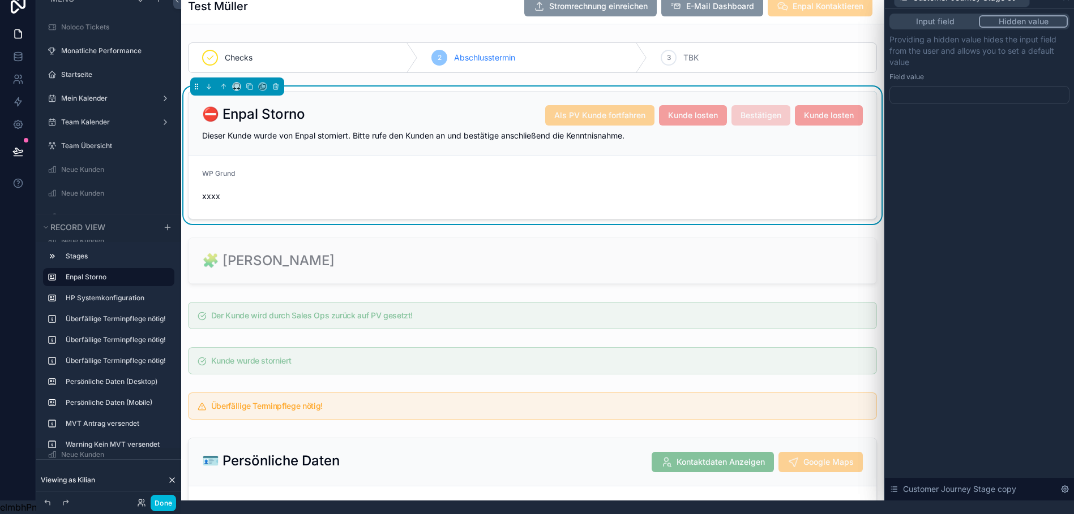
click at [939, 86] on div at bounding box center [979, 95] width 180 height 18
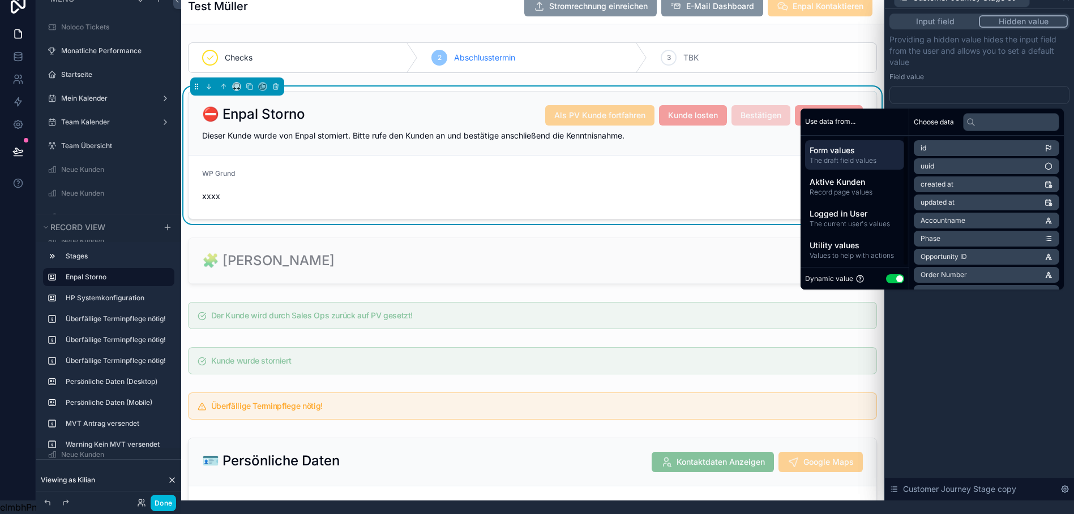
click at [898, 275] on button "Use setting" at bounding box center [895, 279] width 18 height 9
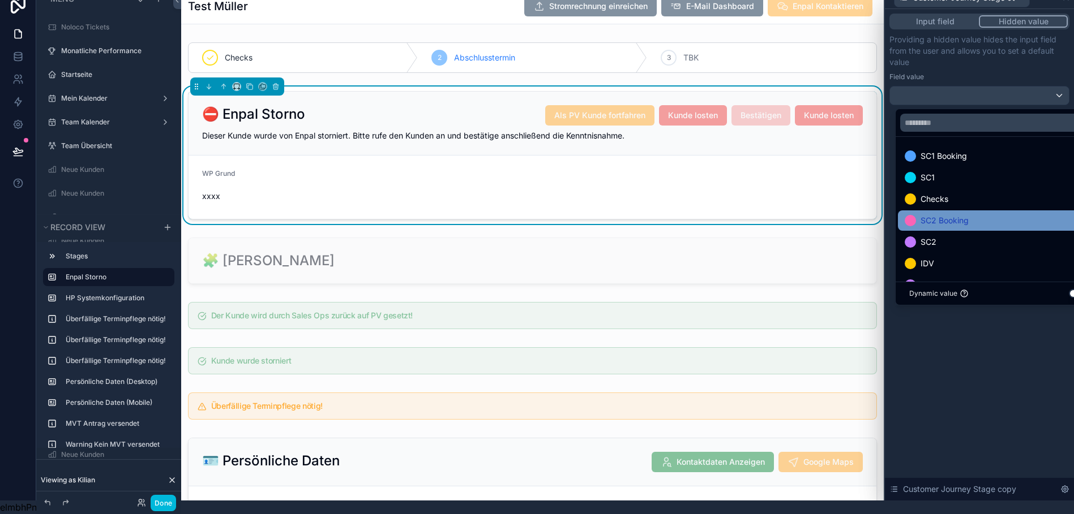
scroll to position [66, 0]
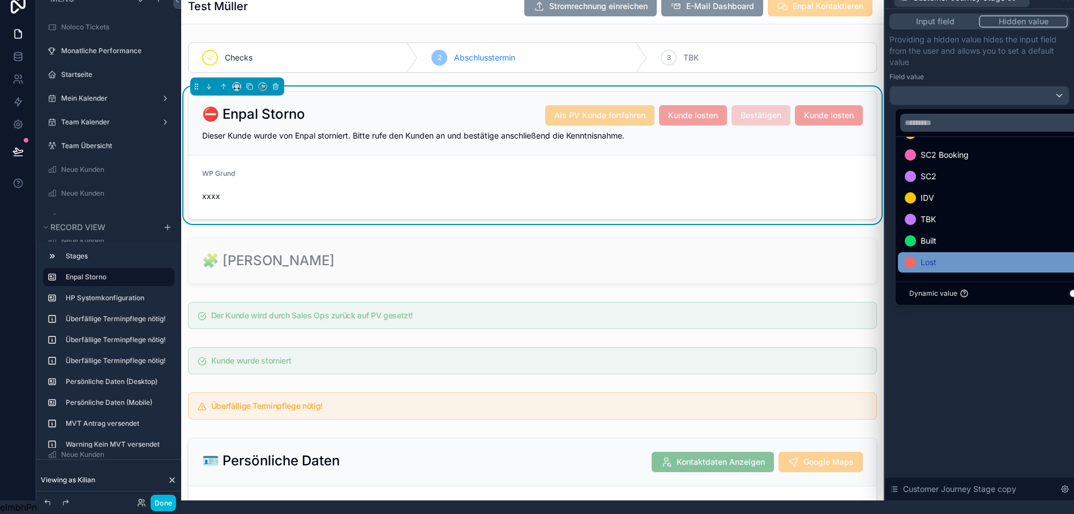
click at [929, 258] on span "Lost" at bounding box center [928, 263] width 16 height 14
click at [937, 381] on div "Input field Hidden value Providing a hidden value hides the input field from th…" at bounding box center [979, 255] width 189 height 492
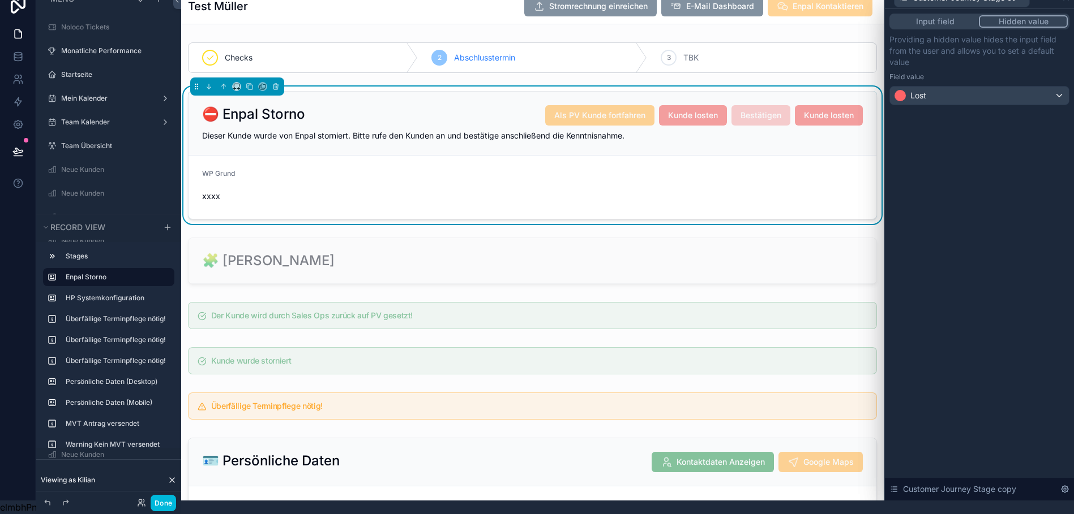
scroll to position [0, 0]
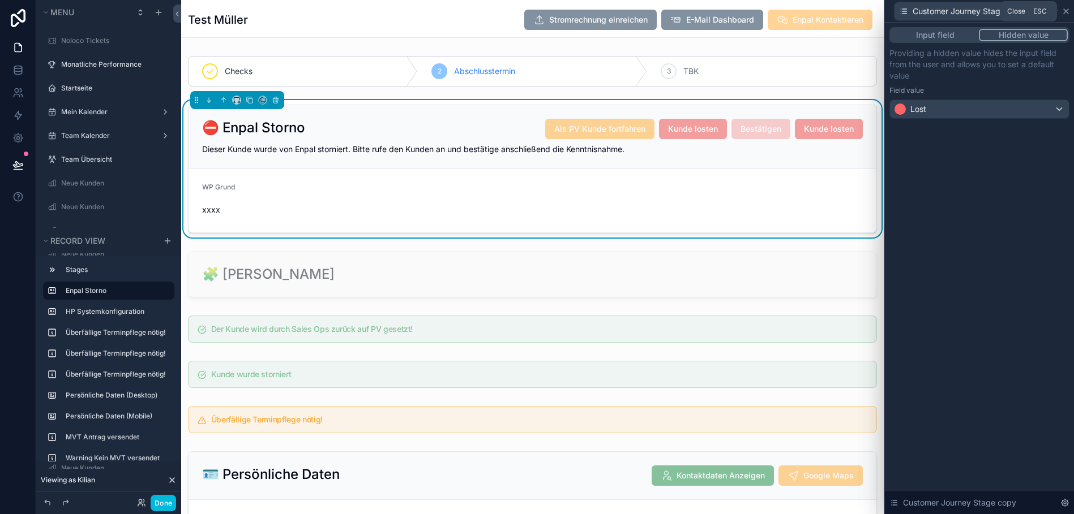
click at [1070, 12] on icon at bounding box center [1065, 11] width 9 height 9
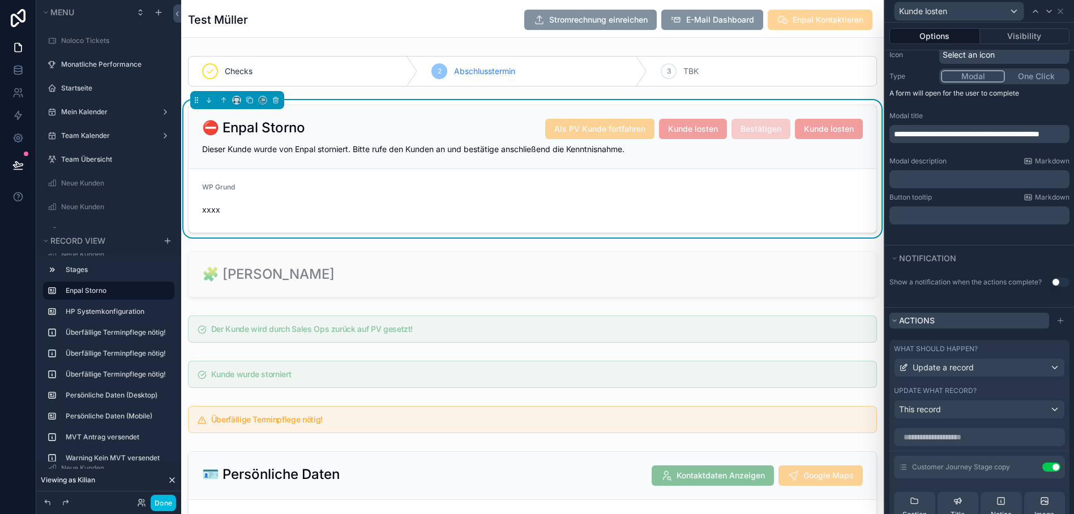
scroll to position [424, 0]
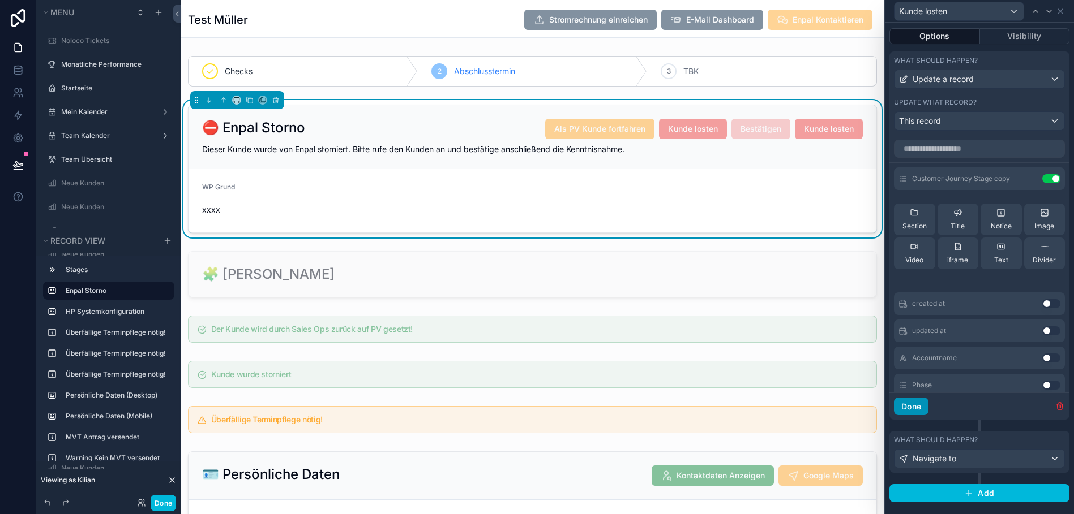
click at [927, 408] on button "Done" at bounding box center [911, 407] width 35 height 18
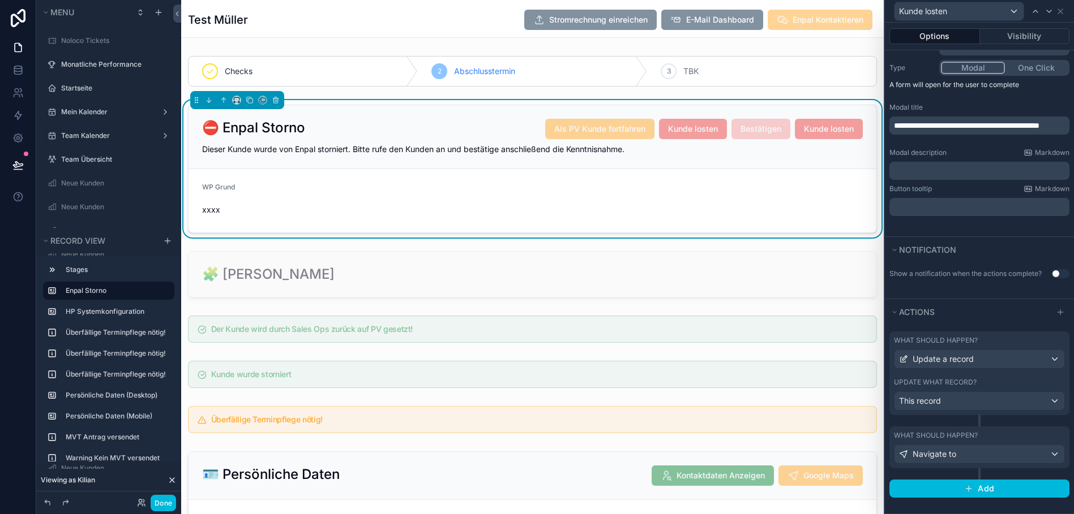
scroll to position [136, 0]
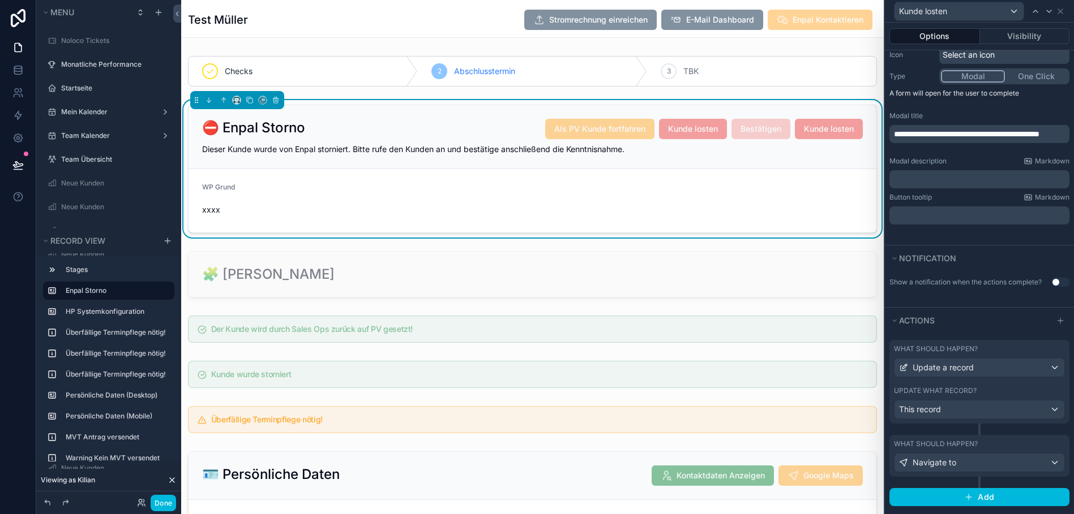
drag, startPoint x: 845, startPoint y: 209, endPoint x: 739, endPoint y: 218, distance: 106.2
click at [739, 218] on form "WP Grund xxxx" at bounding box center [532, 200] width 688 height 63
click at [163, 499] on button "Done" at bounding box center [163, 503] width 25 height 16
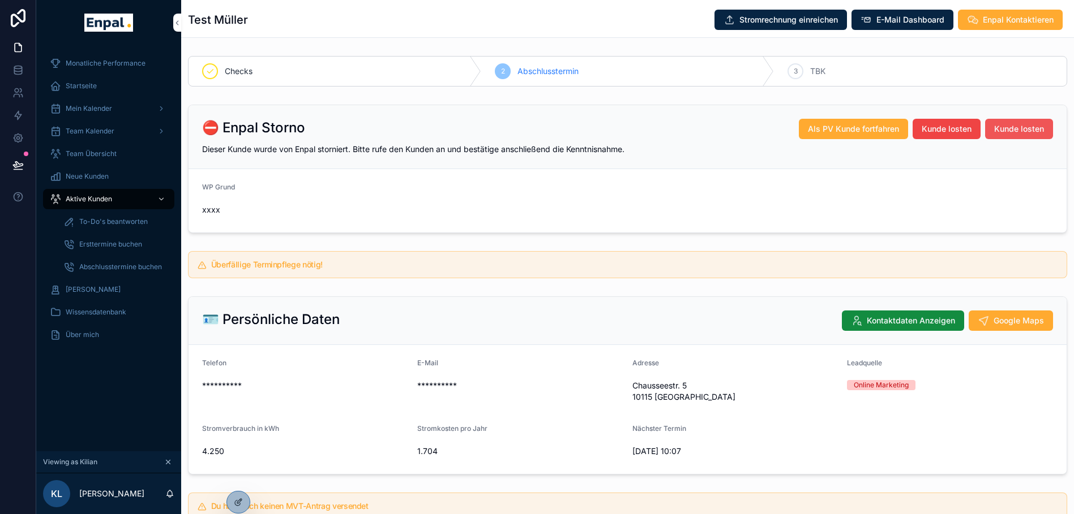
click at [1016, 127] on span "Kunde losten" at bounding box center [1019, 128] width 50 height 11
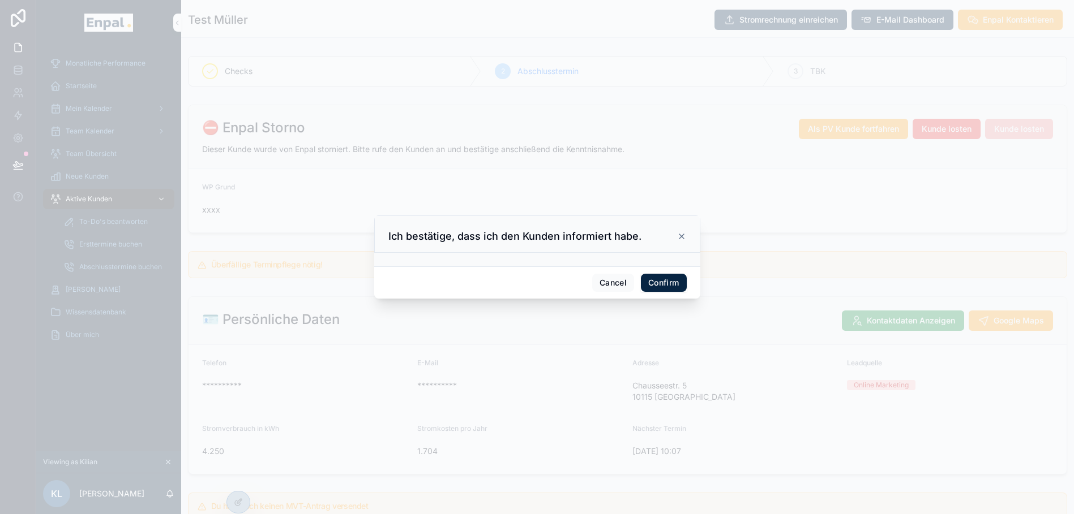
click at [644, 288] on button "Confirm" at bounding box center [663, 283] width 45 height 18
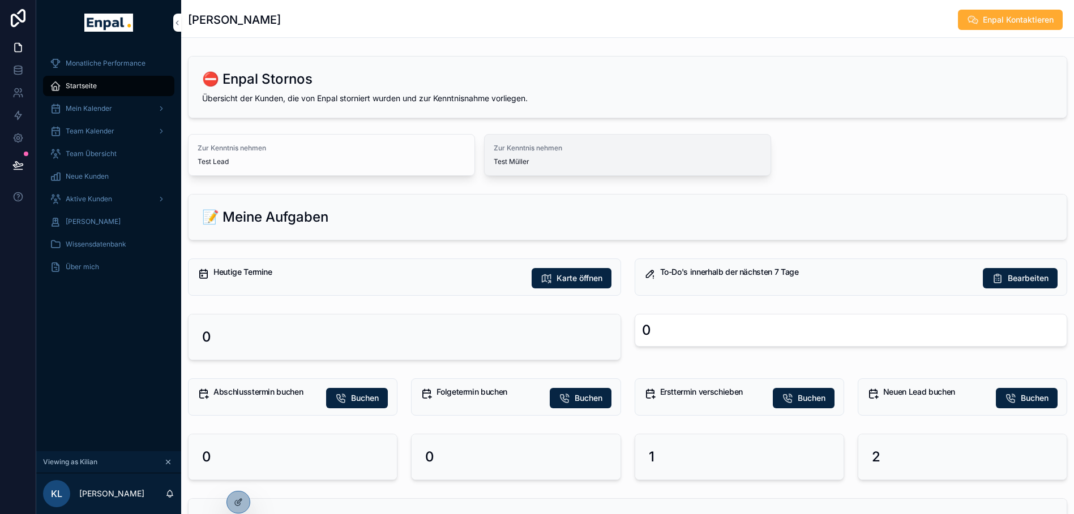
click at [554, 149] on span "Zur Kenntnis nehmen" at bounding box center [628, 148] width 268 height 9
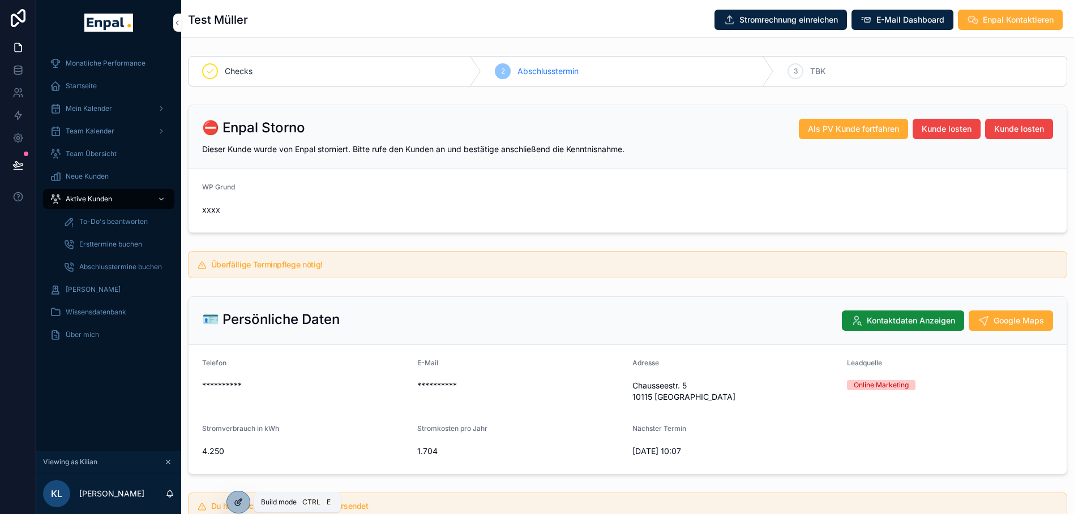
click at [235, 506] on icon at bounding box center [238, 502] width 9 height 9
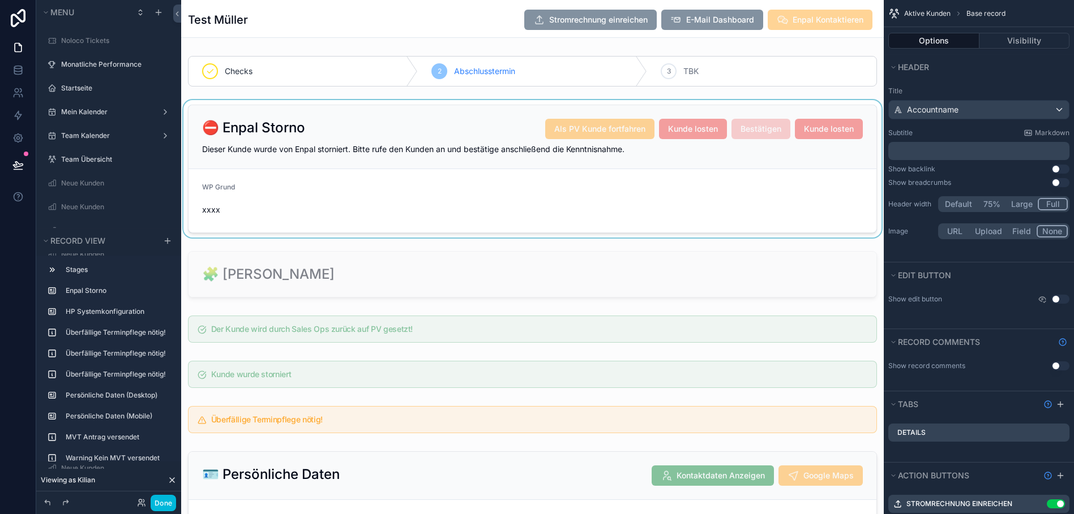
click at [770, 108] on div "scrollable content" at bounding box center [532, 169] width 702 height 138
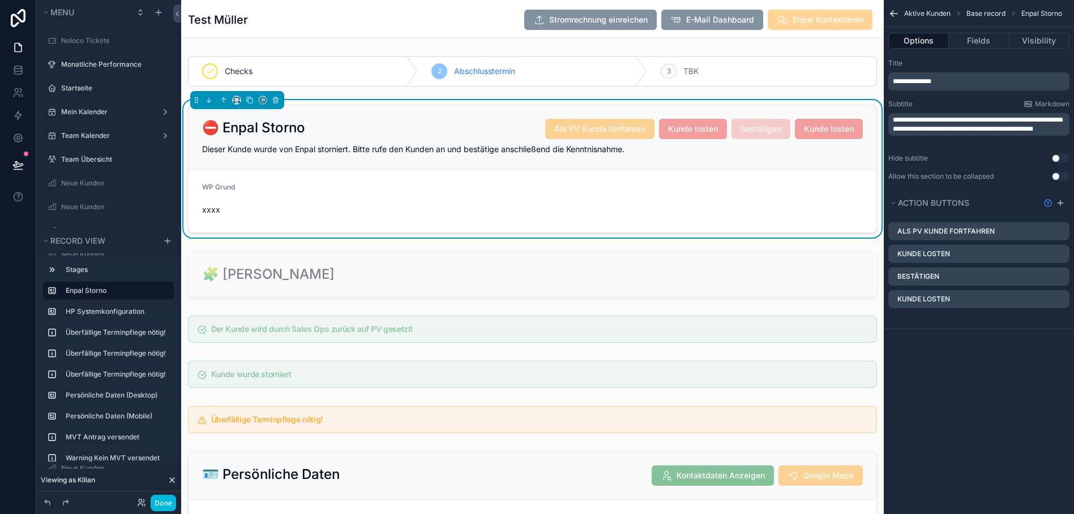
click at [0, 0] on icon "scrollable content" at bounding box center [0, 0] width 0 height 0
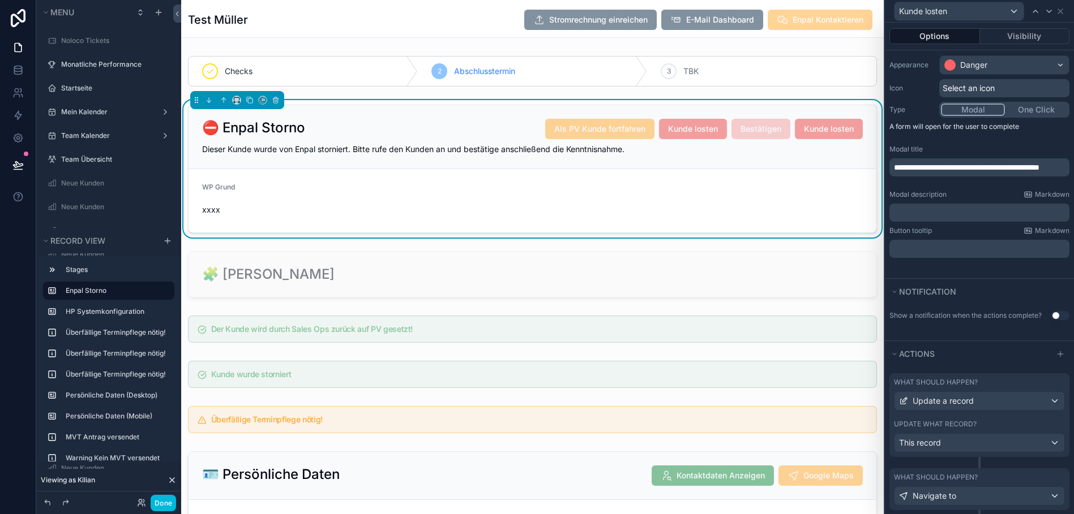
scroll to position [136, 0]
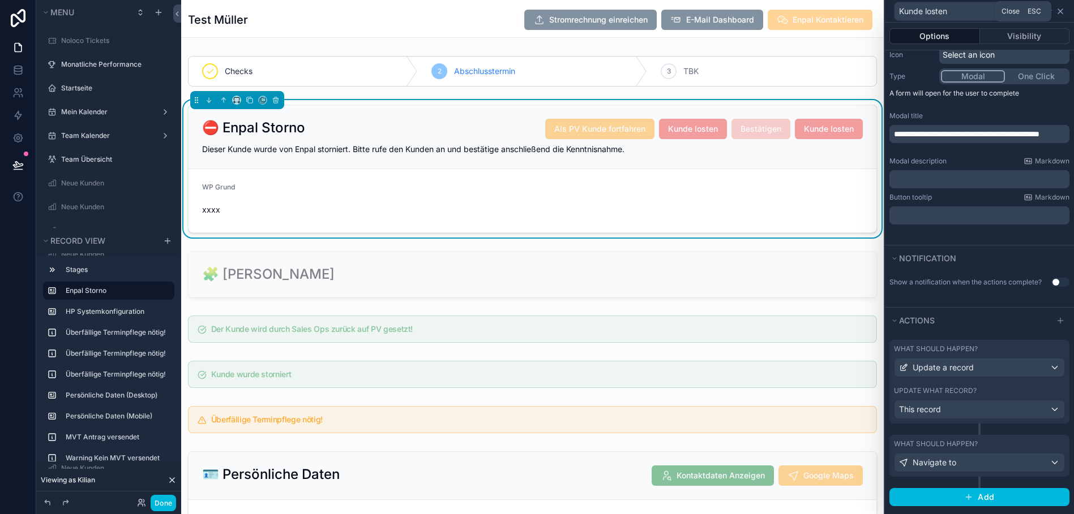
click at [1062, 13] on icon at bounding box center [1060, 11] width 5 height 5
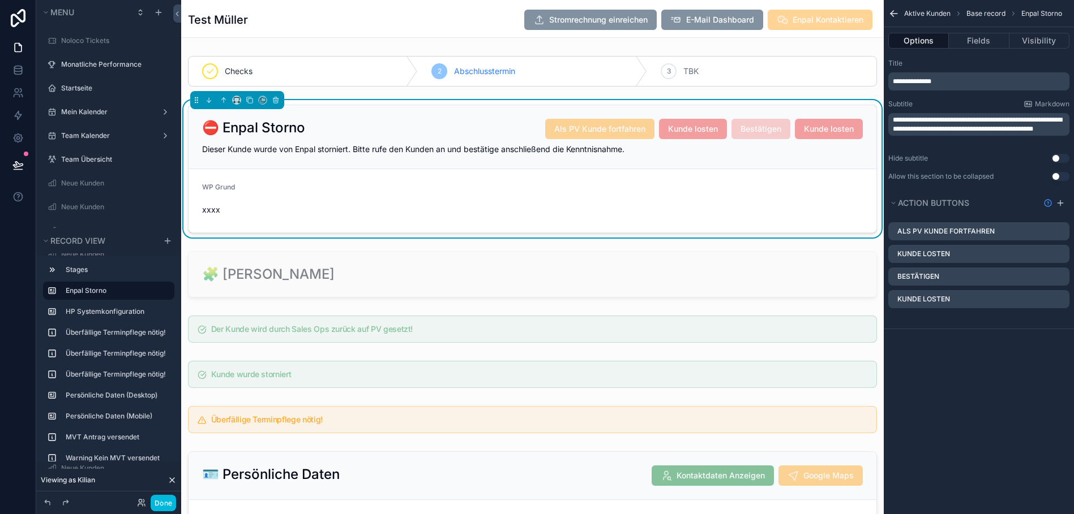
click at [0, 0] on icon "scrollable content" at bounding box center [0, 0] width 0 height 0
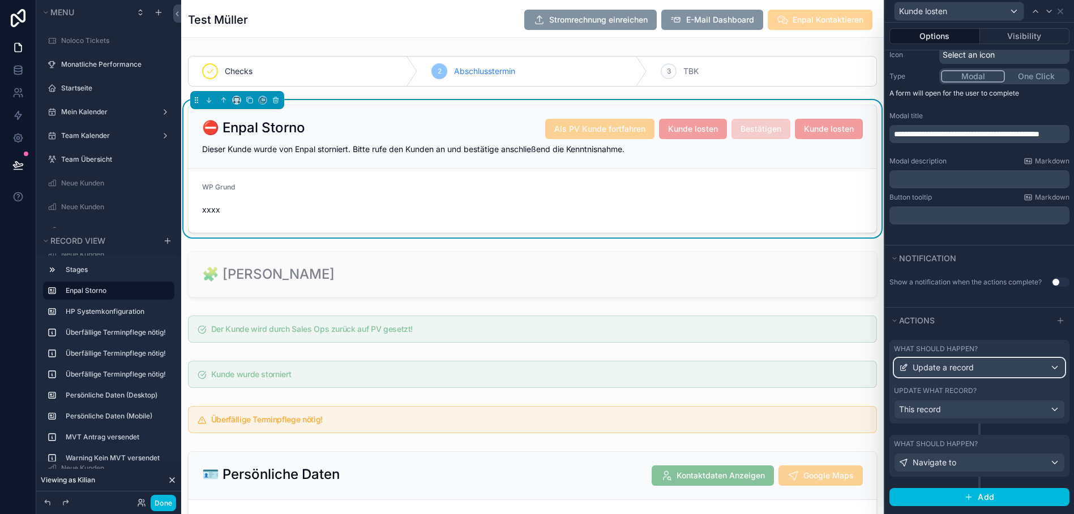
click at [964, 364] on span "Update a record" at bounding box center [942, 367] width 61 height 11
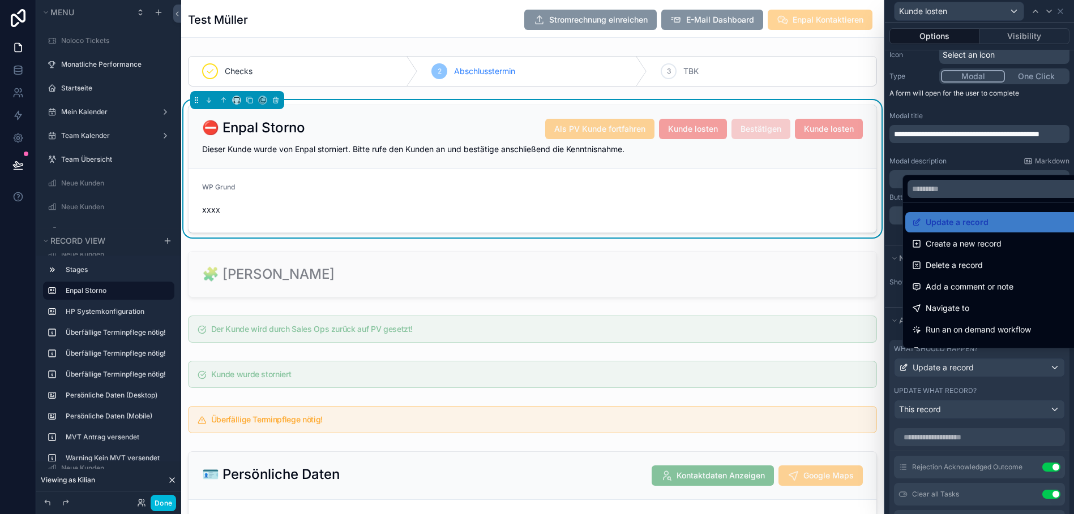
click at [993, 161] on div at bounding box center [979, 257] width 189 height 514
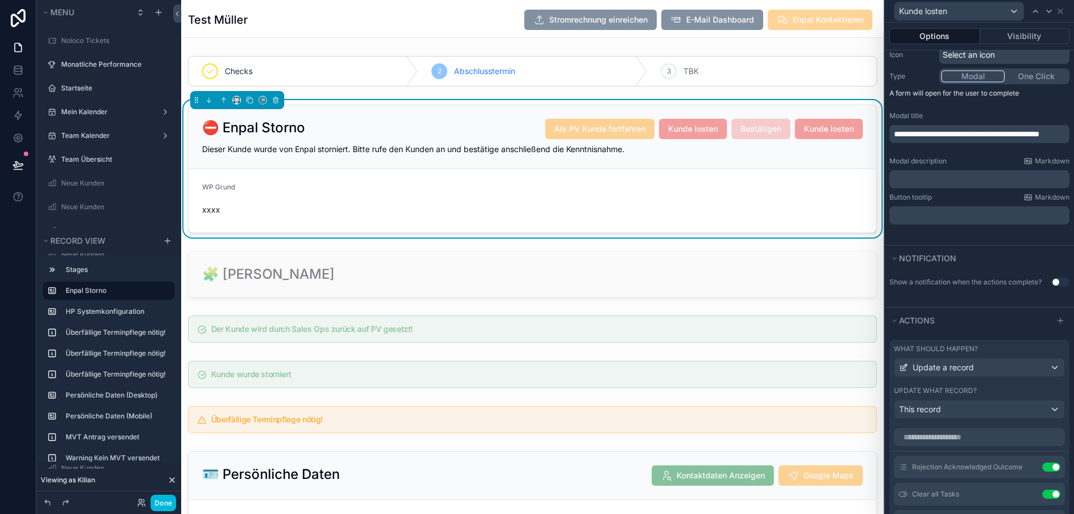
scroll to position [424, 0]
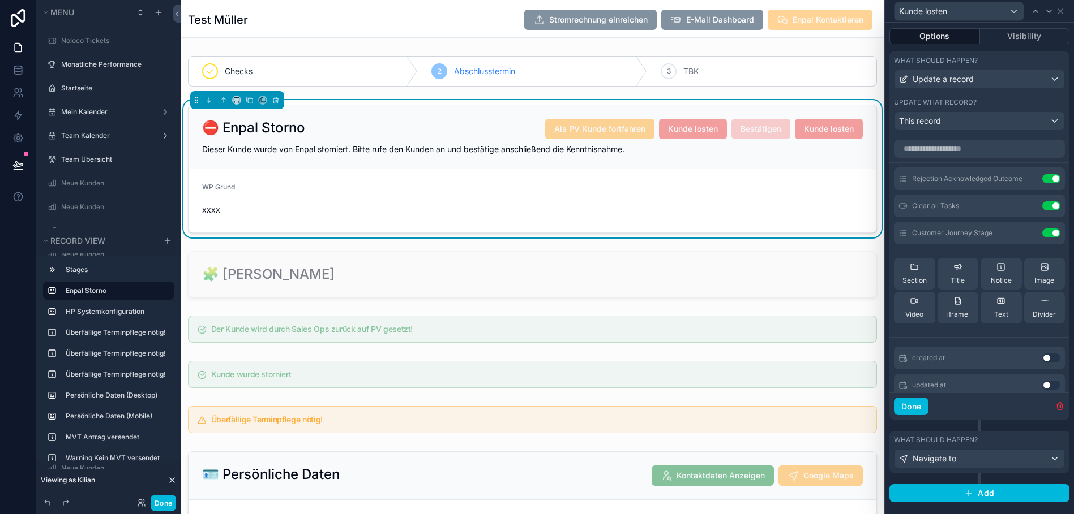
click at [0, 0] on icon at bounding box center [0, 0] width 0 height 0
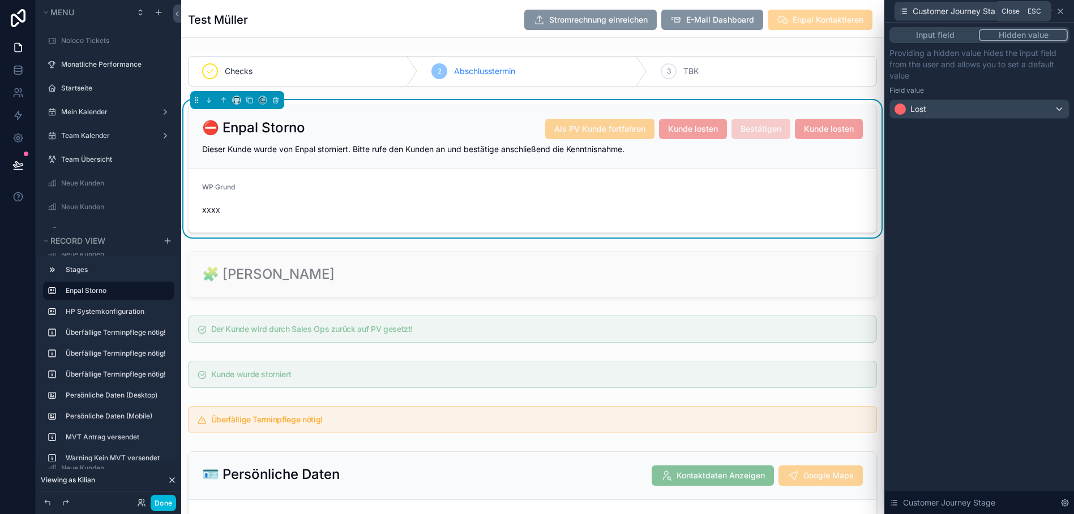
click at [1065, 15] on icon at bounding box center [1060, 11] width 9 height 9
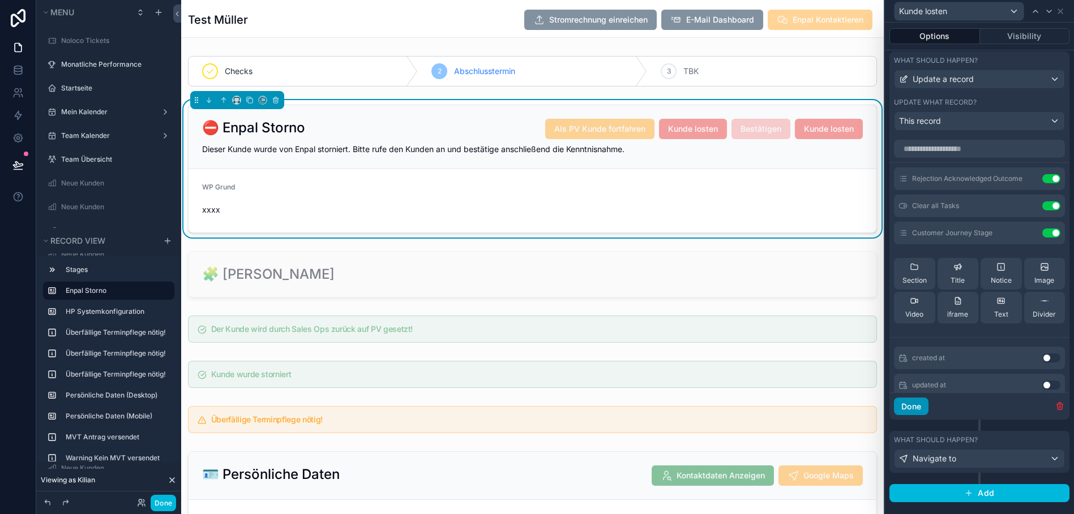
click at [923, 410] on button "Done" at bounding box center [911, 407] width 35 height 18
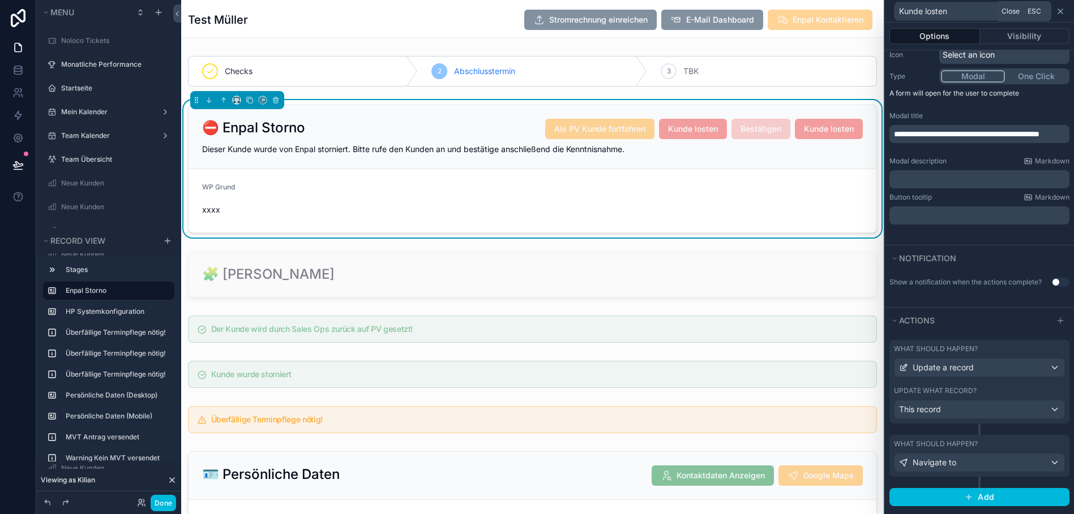
click at [1062, 12] on icon at bounding box center [1060, 11] width 5 height 5
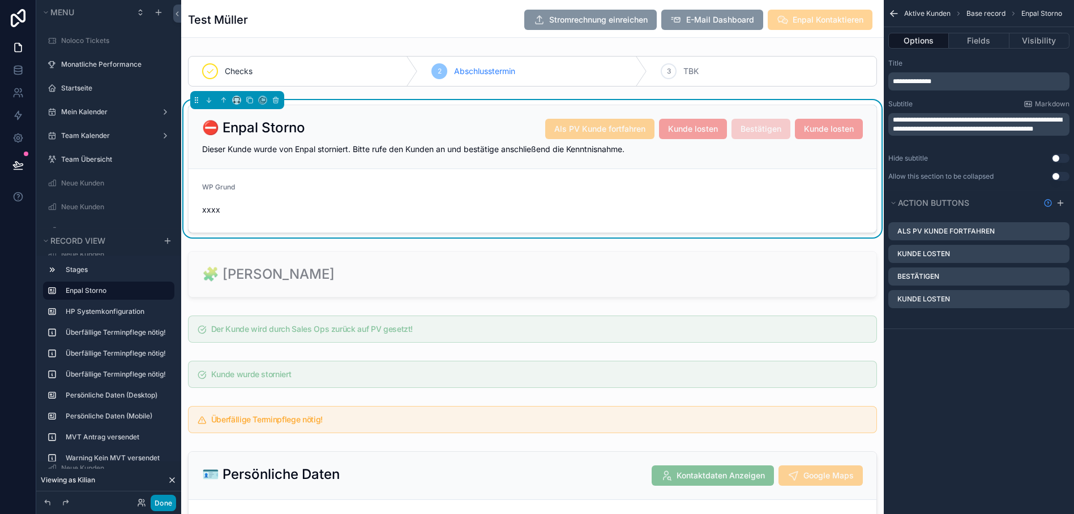
click at [158, 499] on button "Done" at bounding box center [163, 503] width 25 height 16
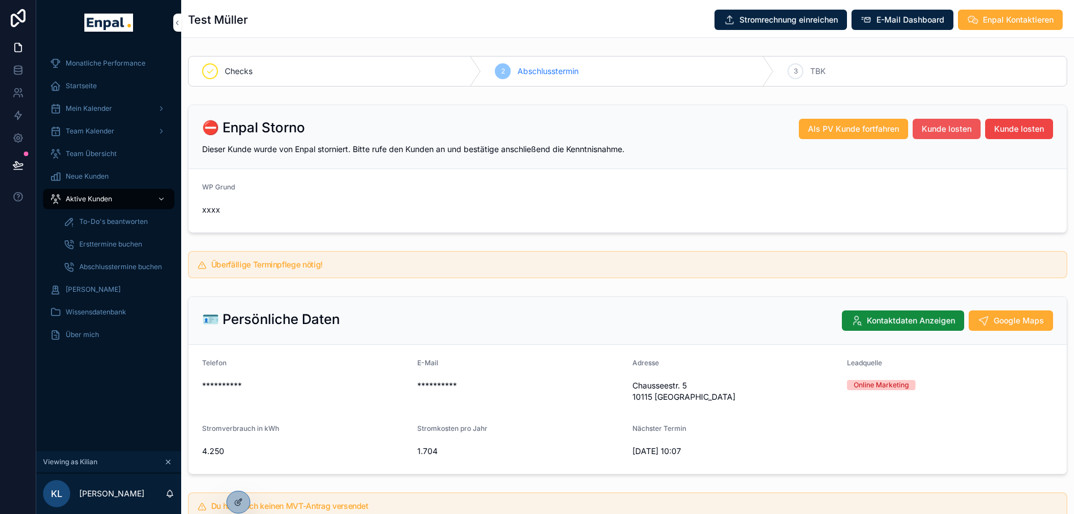
click at [943, 132] on span "Kunde losten" at bounding box center [946, 128] width 50 height 11
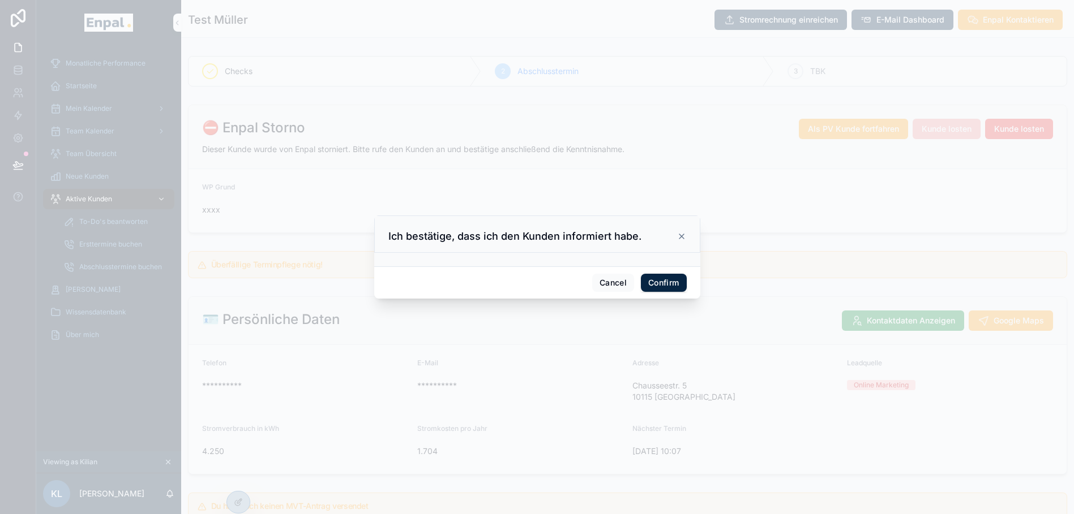
click at [678, 241] on icon at bounding box center [681, 236] width 9 height 9
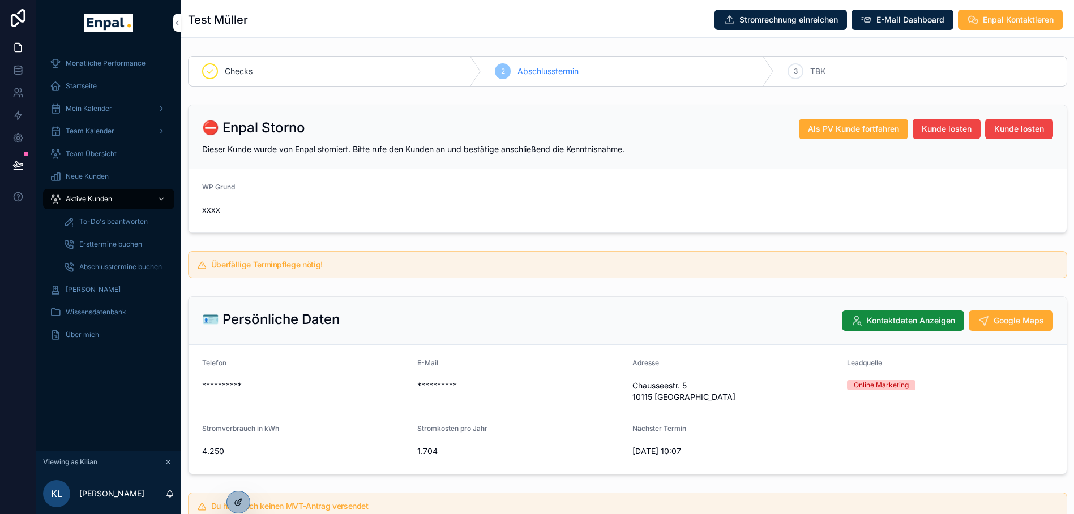
click at [233, 500] on div at bounding box center [238, 503] width 23 height 22
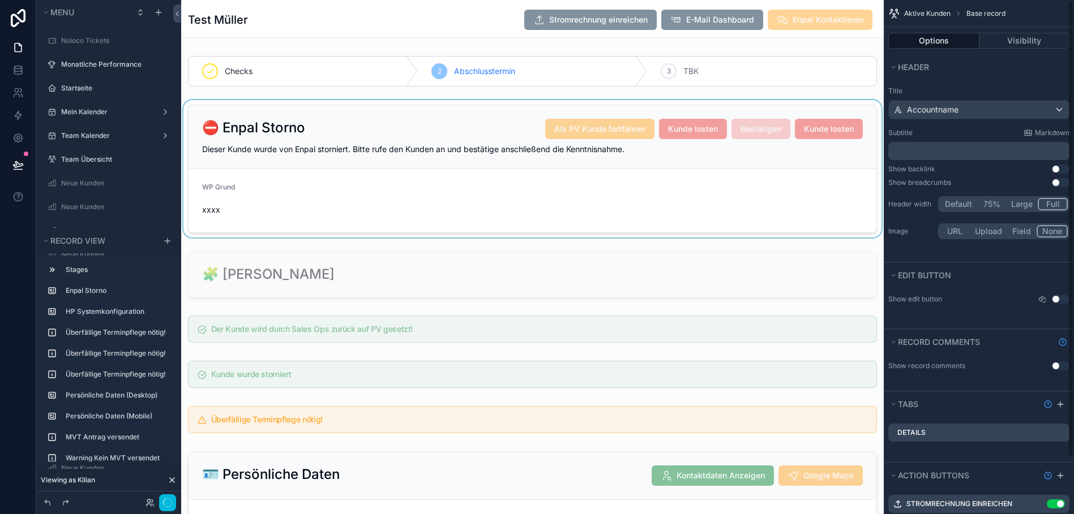
click at [626, 180] on div "scrollable content" at bounding box center [532, 169] width 702 height 138
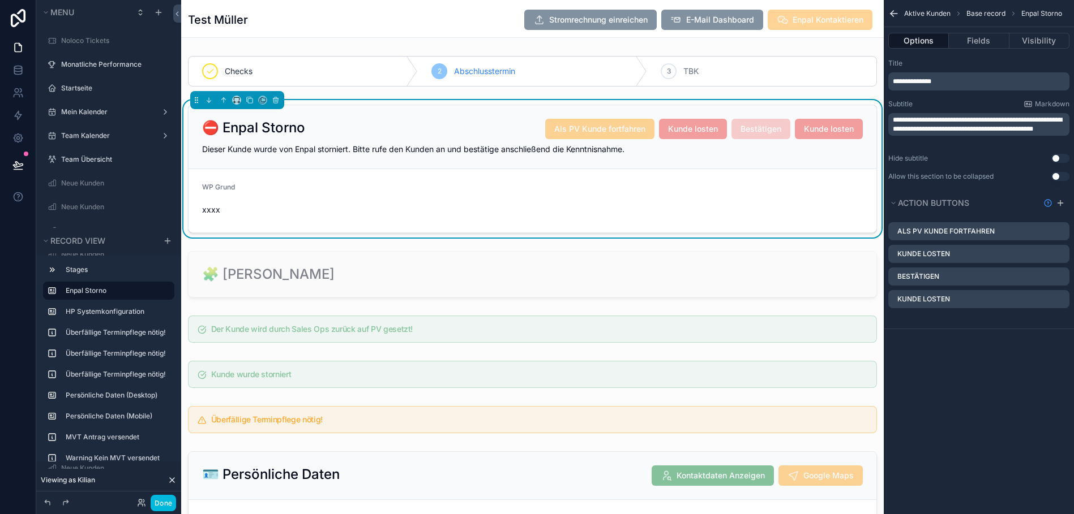
click at [0, 0] on icon "scrollable content" at bounding box center [0, 0] width 0 height 0
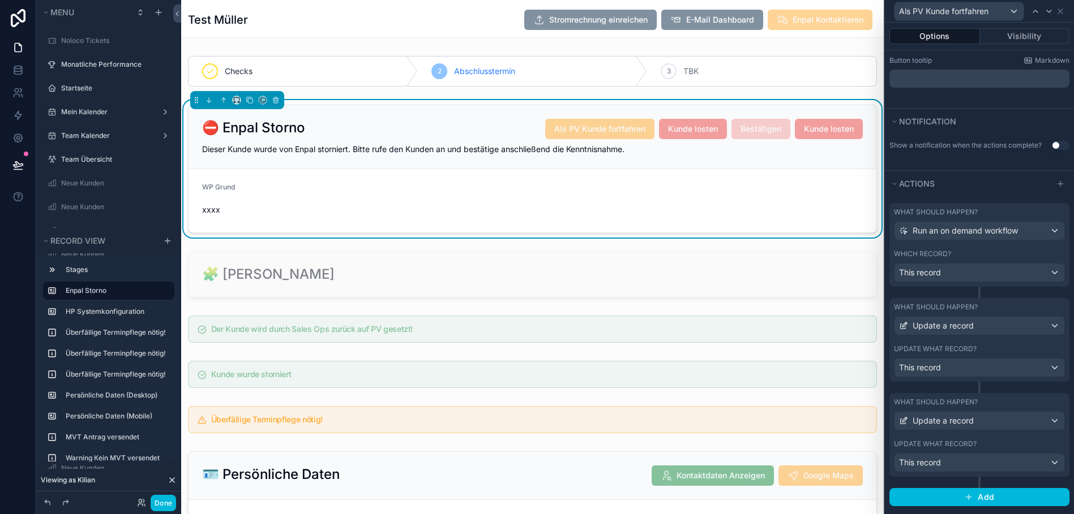
scroll to position [22, 0]
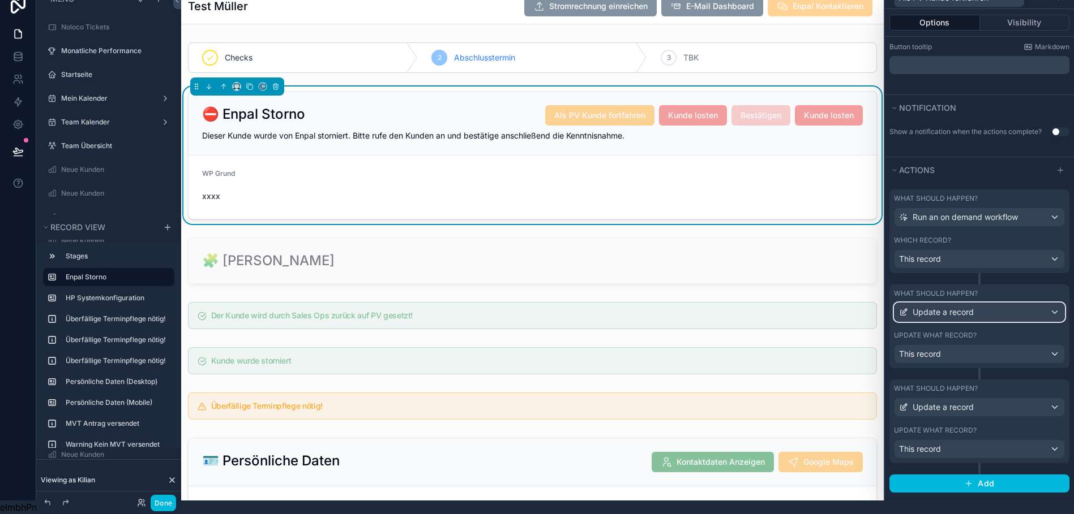
click at [953, 307] on span "Update a record" at bounding box center [942, 312] width 61 height 11
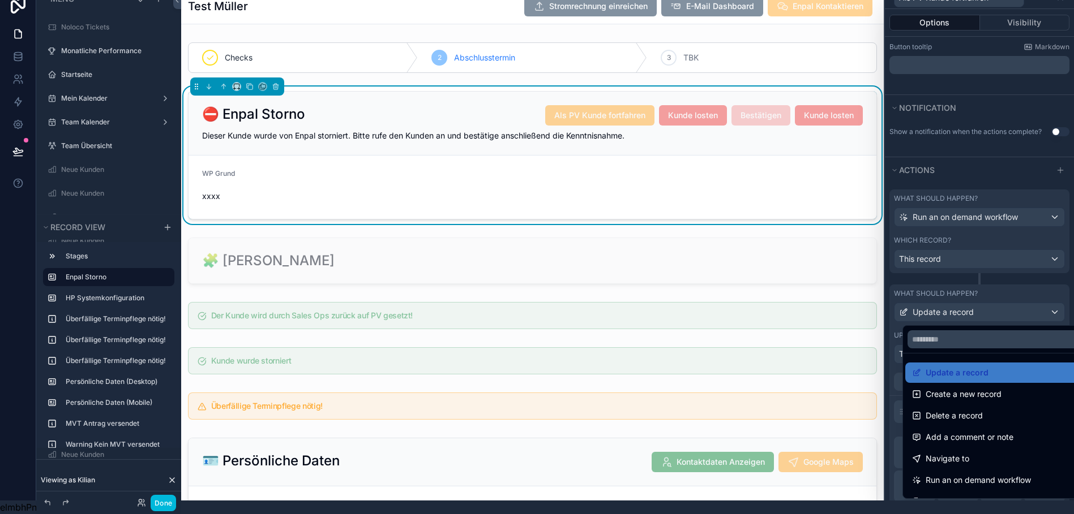
click at [971, 147] on div at bounding box center [979, 243] width 189 height 514
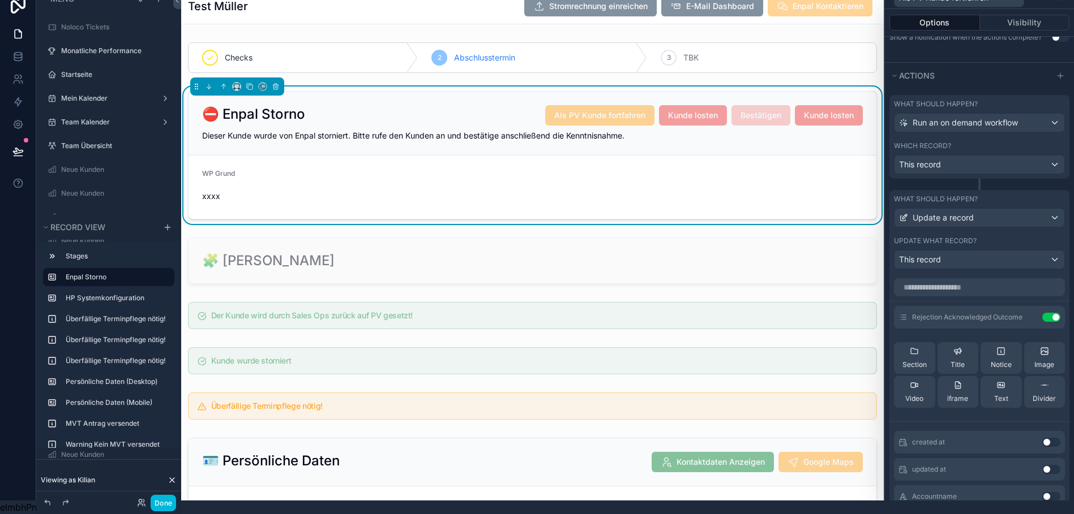
scroll to position [380, 0]
click at [970, 67] on button "Actions" at bounding box center [969, 75] width 160 height 16
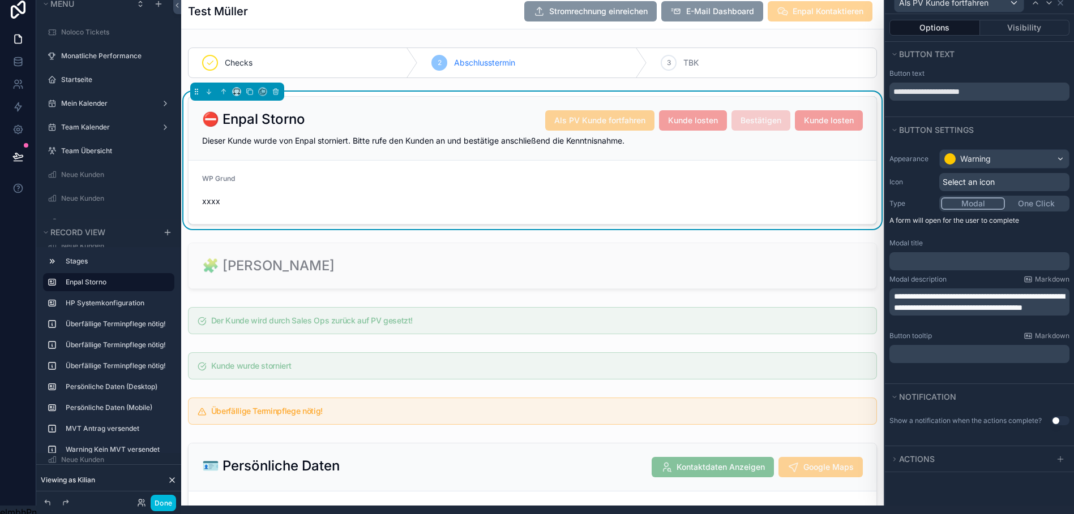
scroll to position [22, 0]
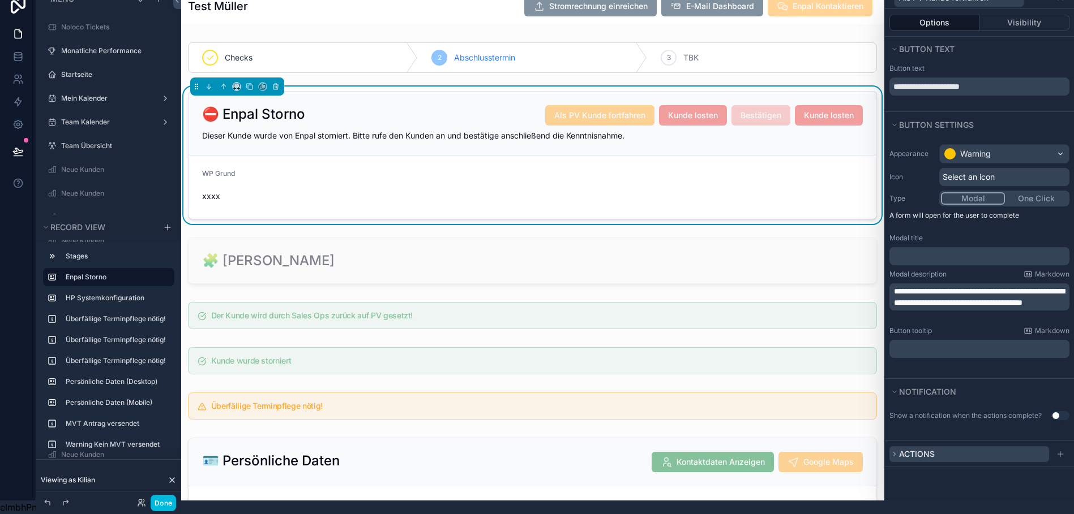
click at [907, 447] on button "Actions" at bounding box center [969, 455] width 160 height 16
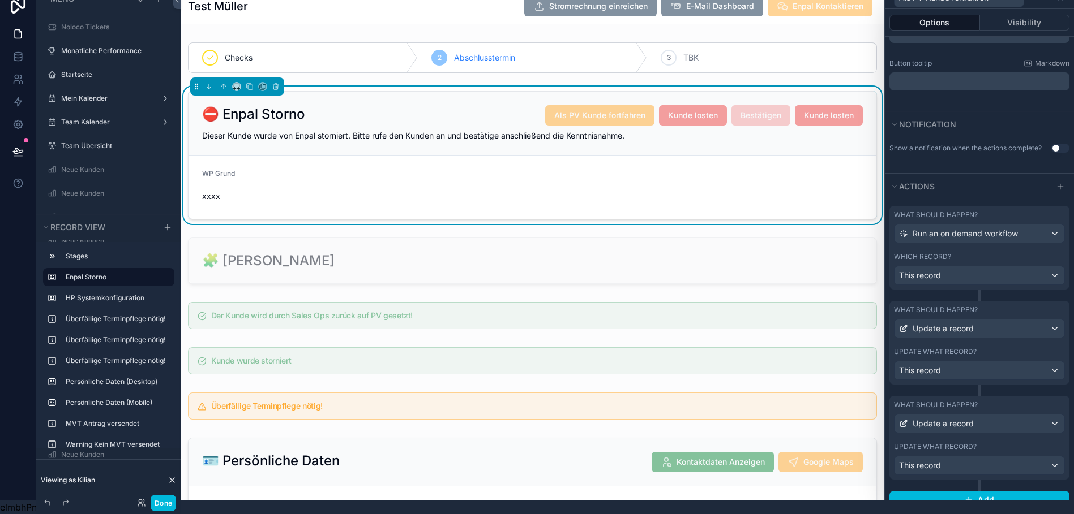
scroll to position [284, 0]
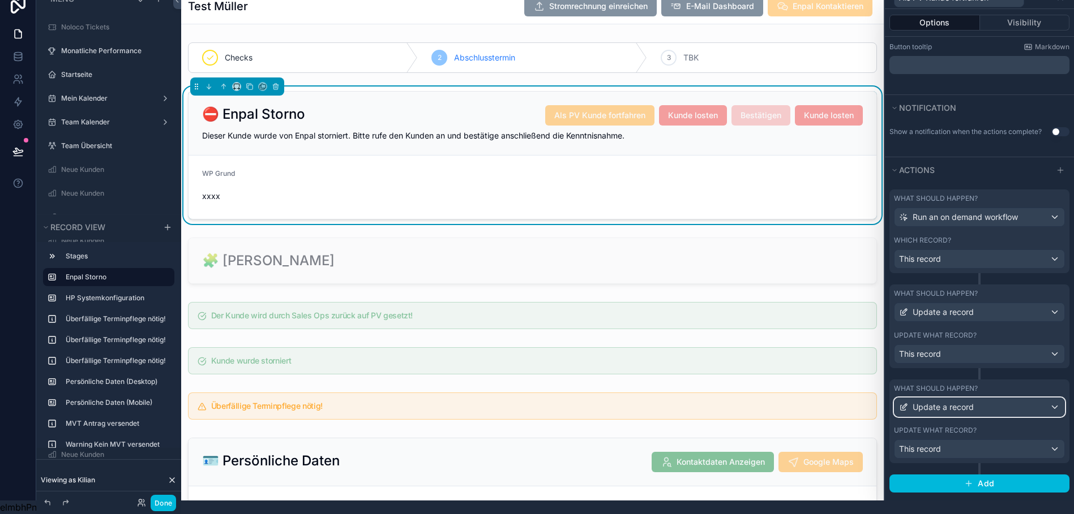
click at [953, 402] on span "Update a record" at bounding box center [942, 407] width 61 height 11
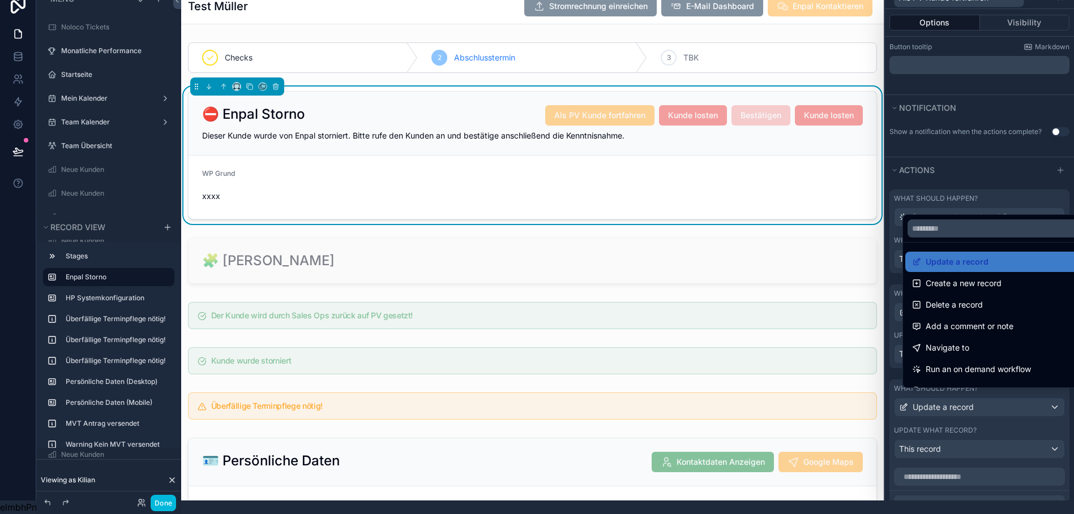
click at [949, 82] on div at bounding box center [979, 243] width 189 height 514
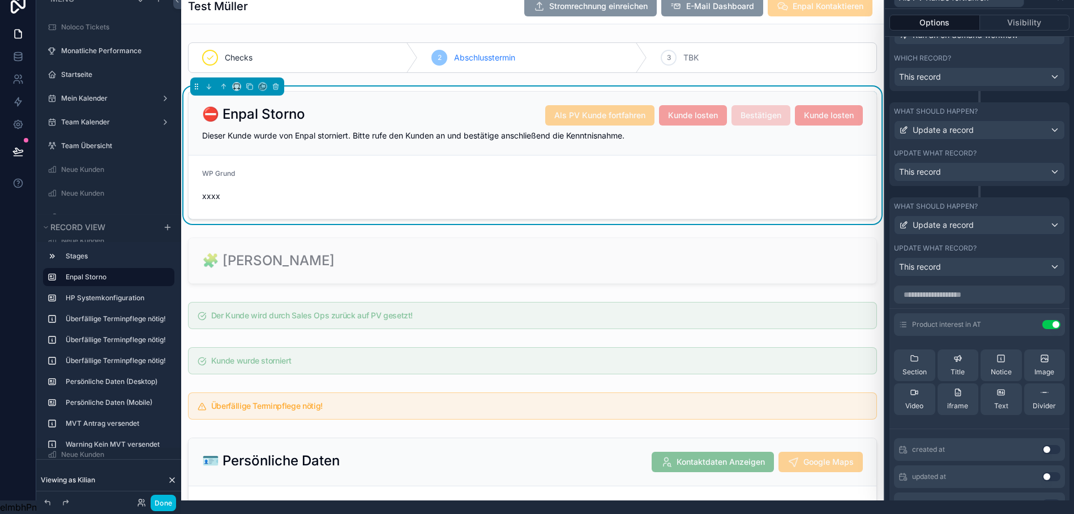
scroll to position [468, 0]
click at [0, 0] on icon at bounding box center [0, 0] width 0 height 0
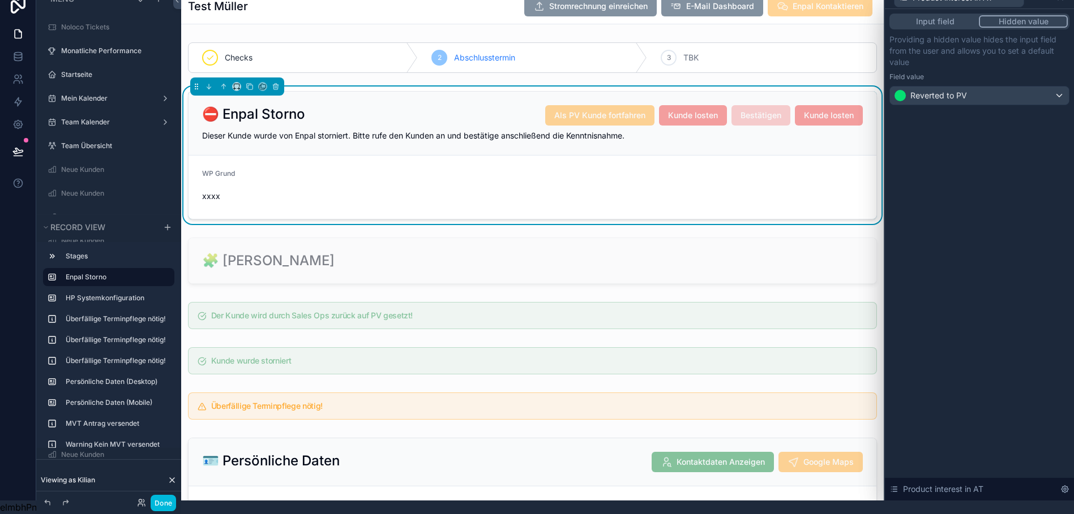
scroll to position [0, 0]
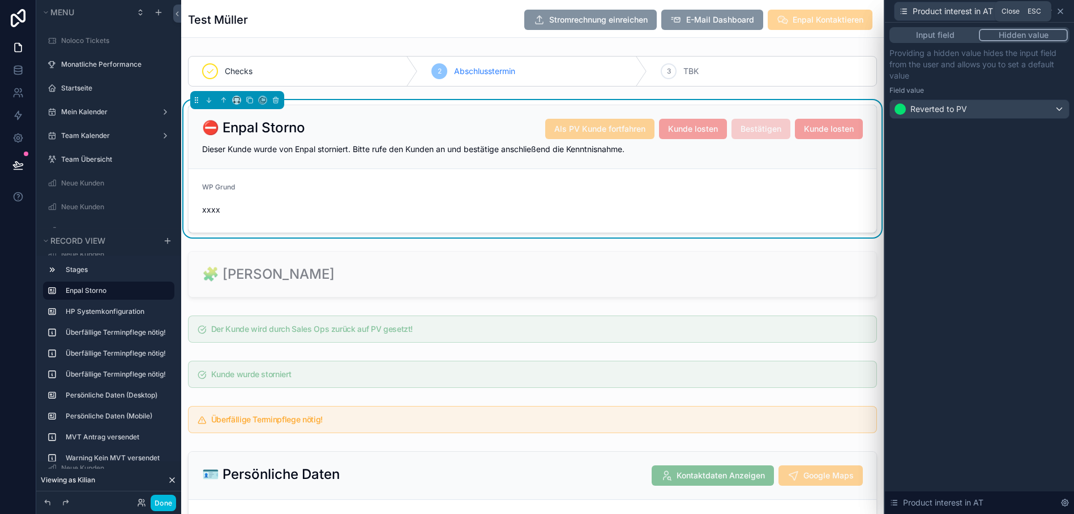
click at [1062, 12] on icon at bounding box center [1060, 11] width 5 height 5
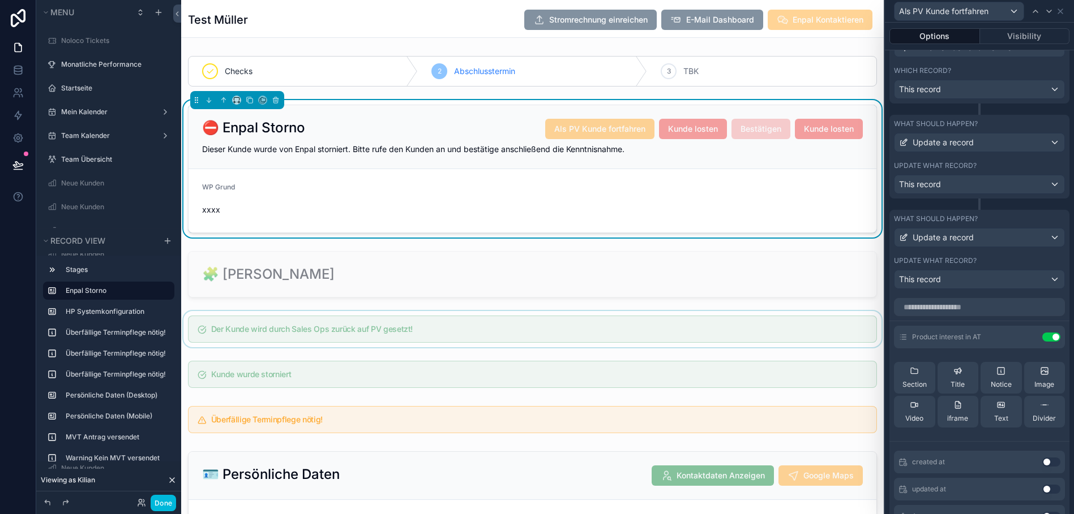
click at [385, 325] on div "scrollable content" at bounding box center [532, 329] width 702 height 36
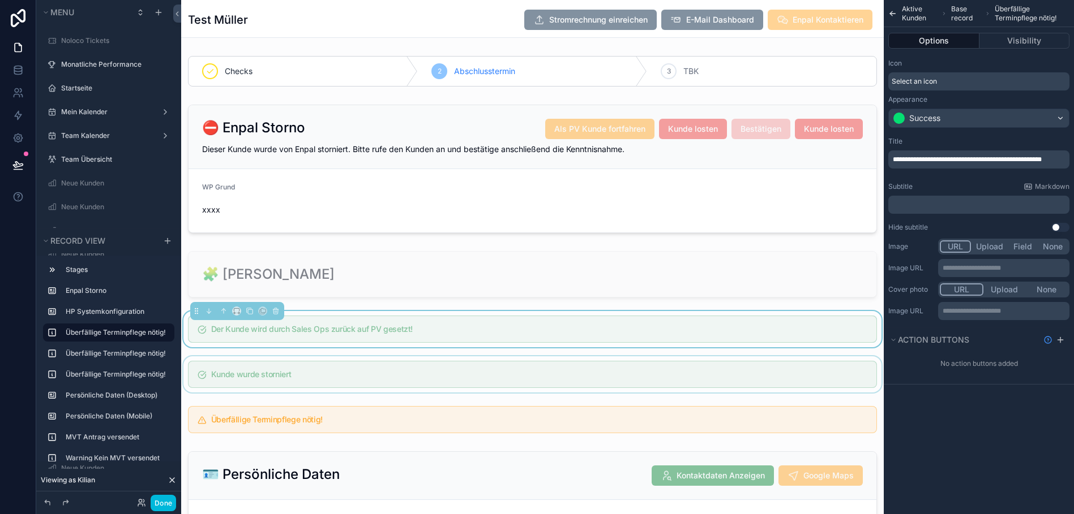
click at [356, 381] on div "scrollable content" at bounding box center [532, 375] width 702 height 36
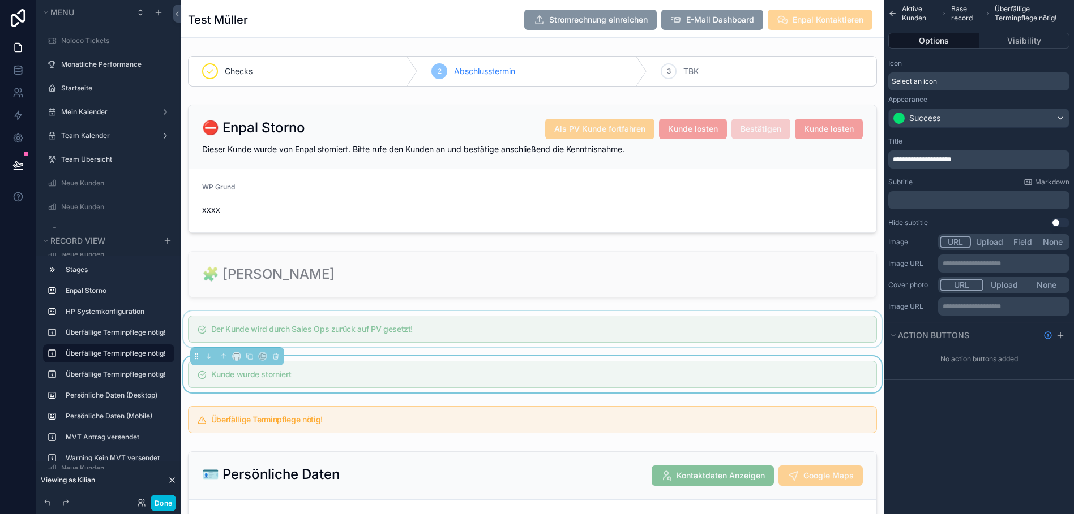
click at [385, 327] on div "scrollable content" at bounding box center [532, 329] width 702 height 36
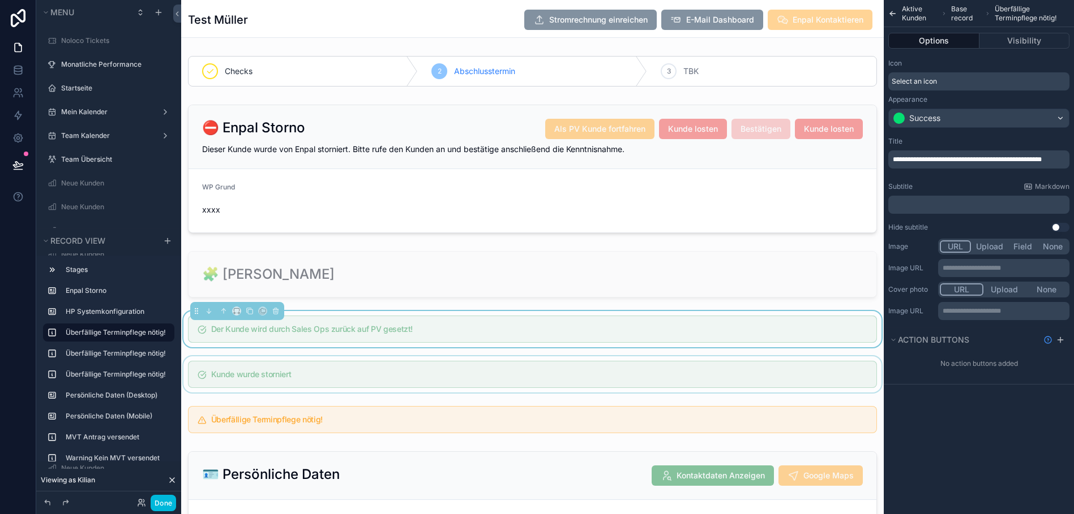
click at [396, 381] on div "scrollable content" at bounding box center [532, 375] width 702 height 36
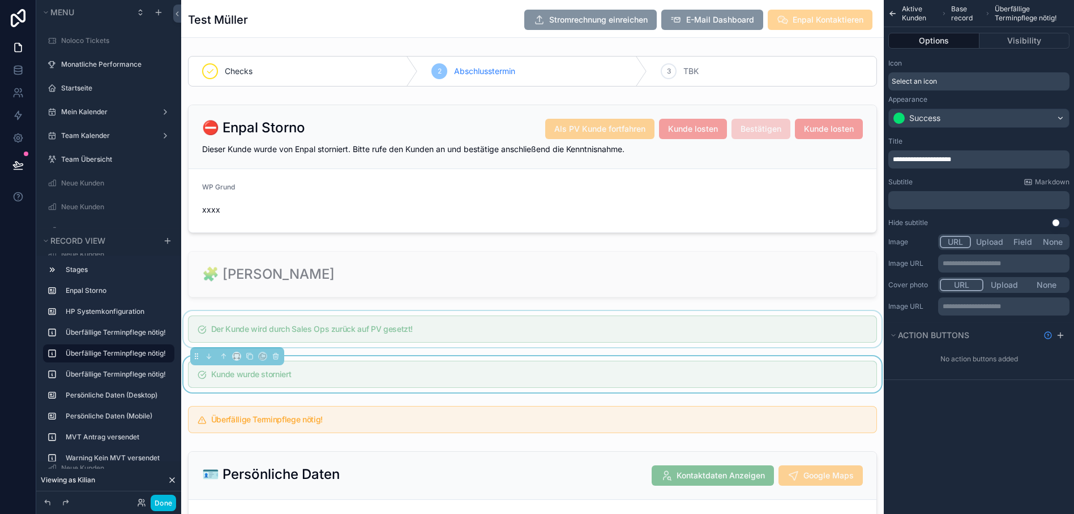
click at [448, 320] on div "scrollable content" at bounding box center [532, 329] width 702 height 36
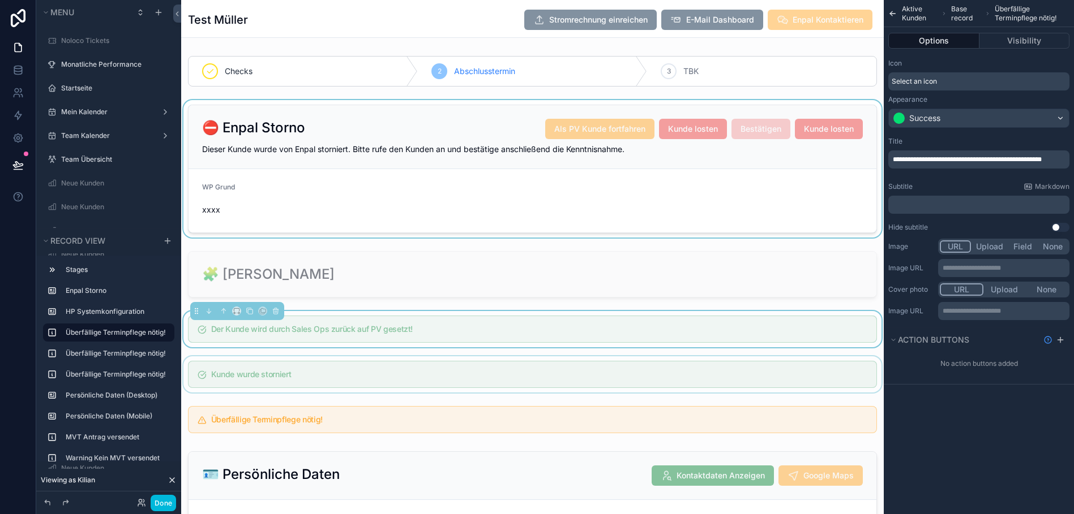
drag, startPoint x: 448, startPoint y: 216, endPoint x: 356, endPoint y: 205, distance: 92.3
click at [356, 205] on div "scrollable content" at bounding box center [532, 169] width 702 height 138
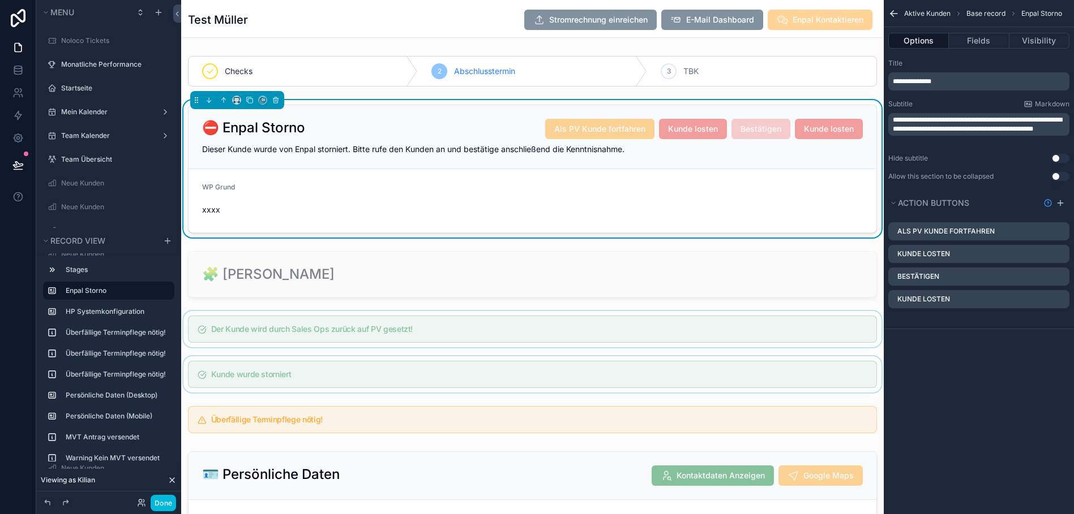
click at [0, 0] on icon "scrollable content" at bounding box center [0, 0] width 0 height 0
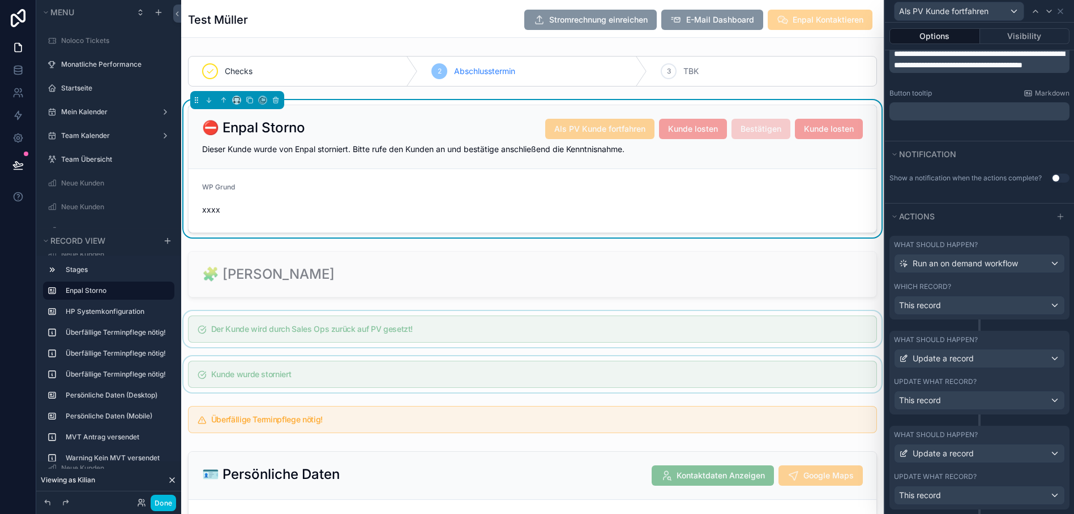
scroll to position [284, 0]
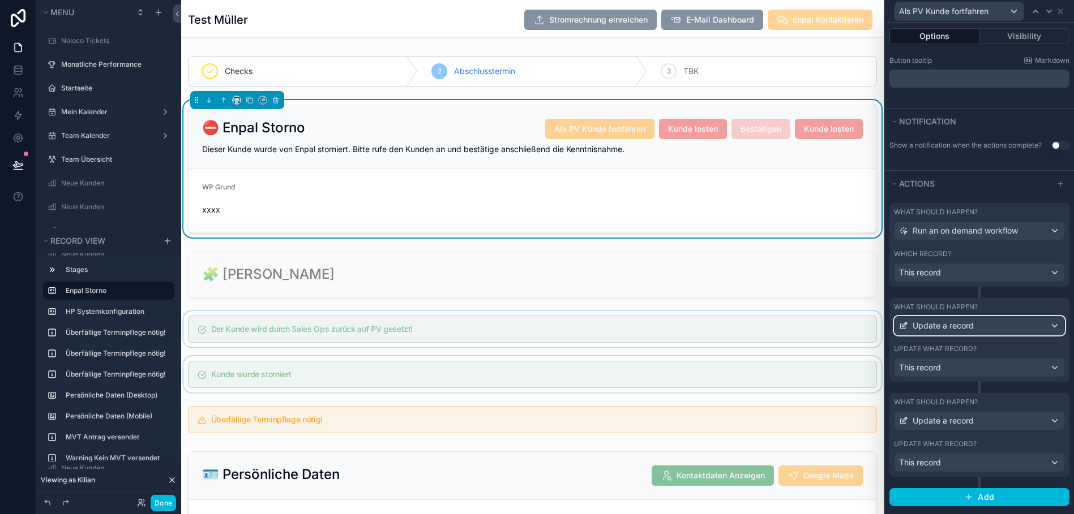
click at [967, 326] on span "Update a record" at bounding box center [942, 325] width 61 height 11
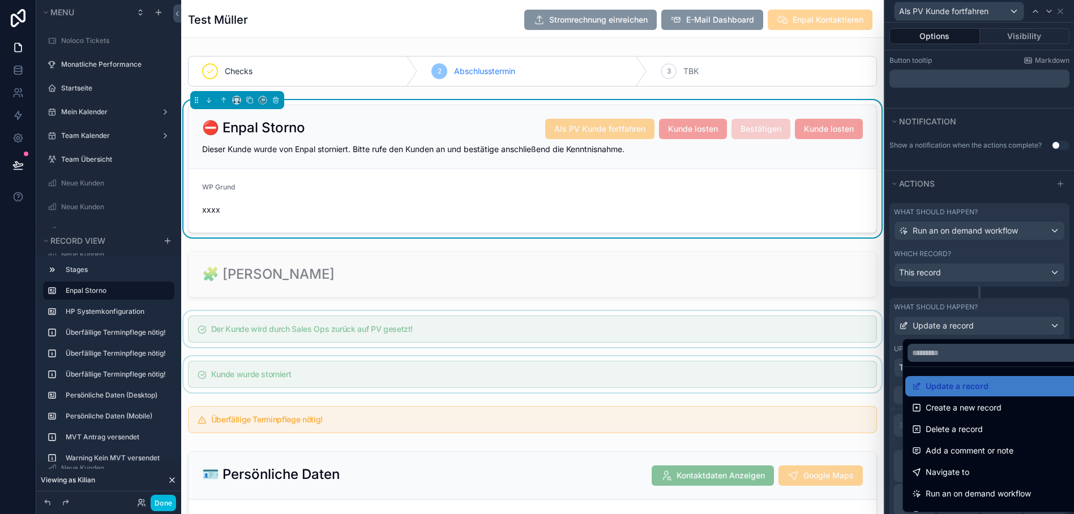
click at [997, 175] on div at bounding box center [979, 257] width 189 height 514
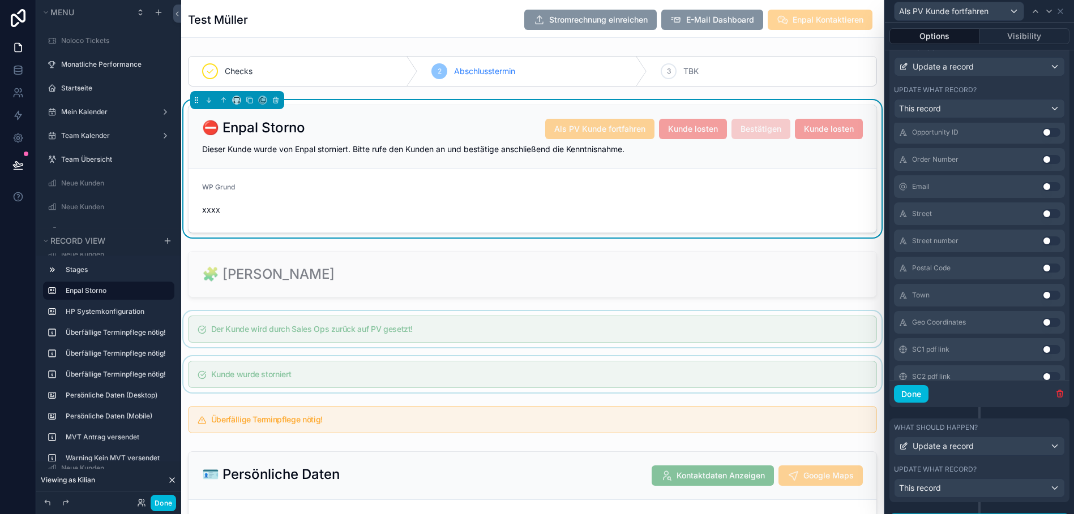
scroll to position [573, 0]
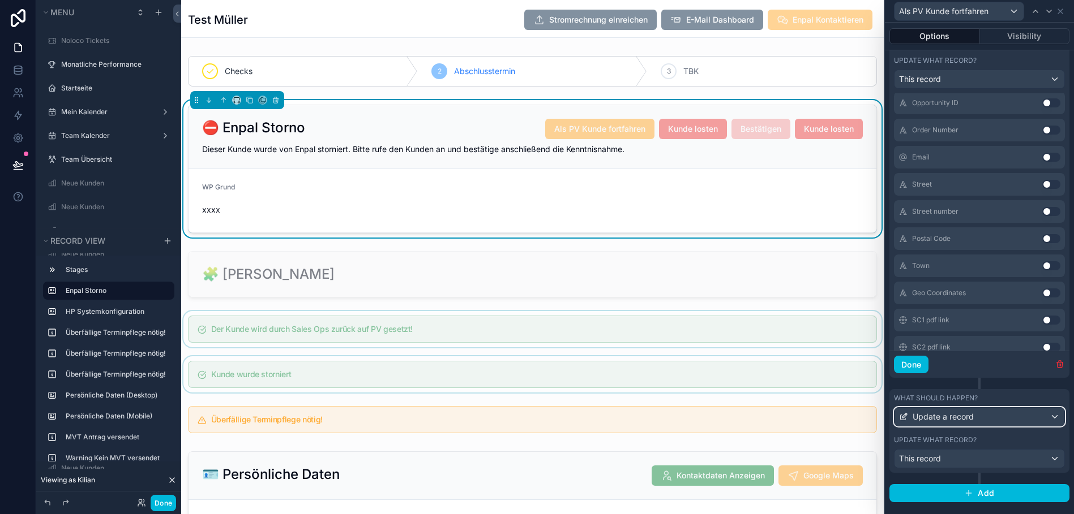
click at [962, 422] on span "Update a record" at bounding box center [942, 416] width 61 height 11
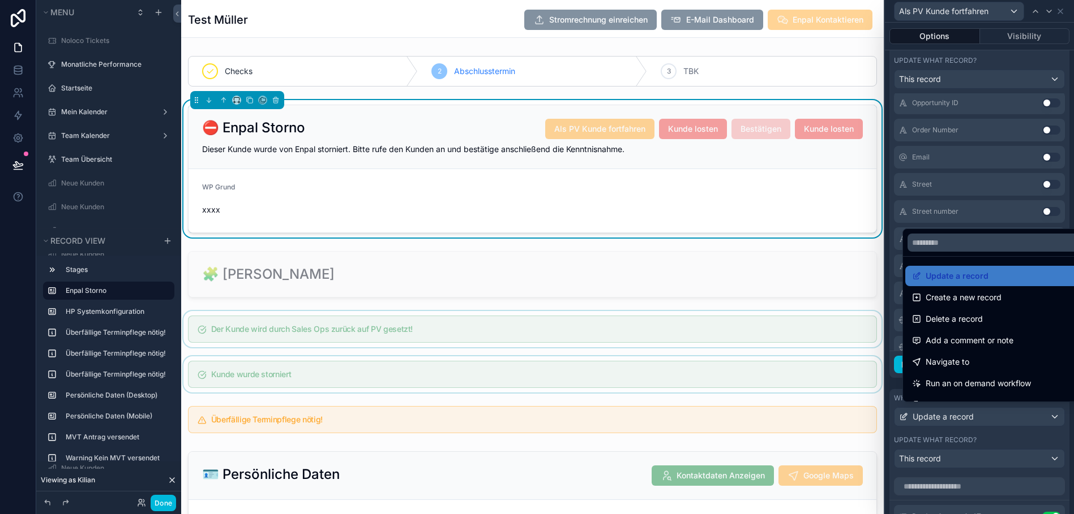
click at [1032, 57] on div at bounding box center [979, 257] width 189 height 514
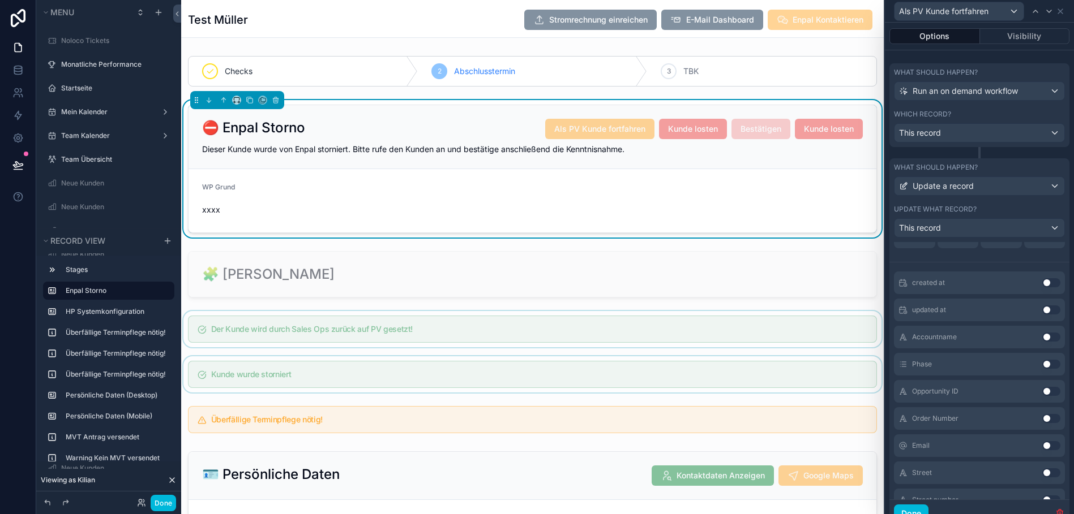
scroll to position [0, 0]
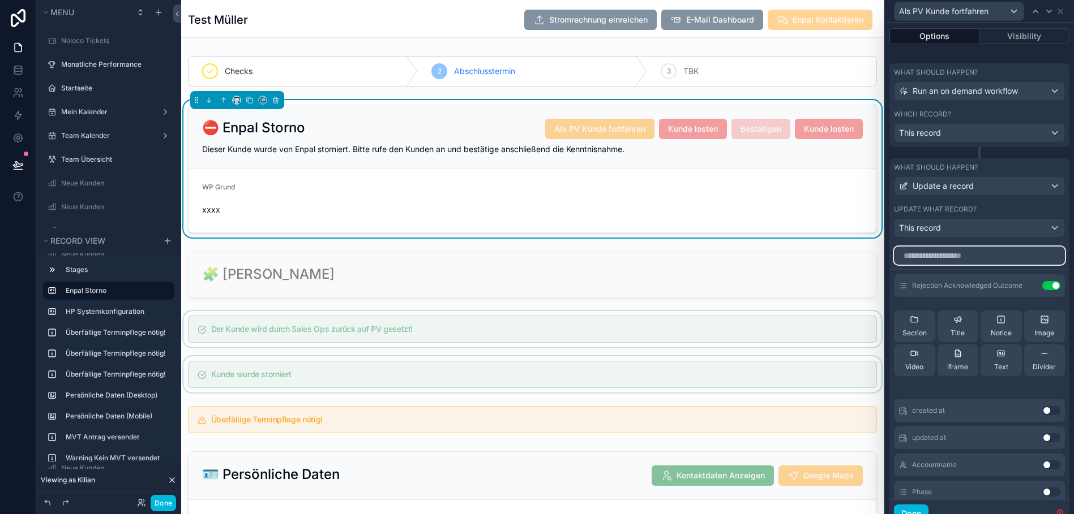
click at [975, 256] on input "text" at bounding box center [979, 256] width 171 height 18
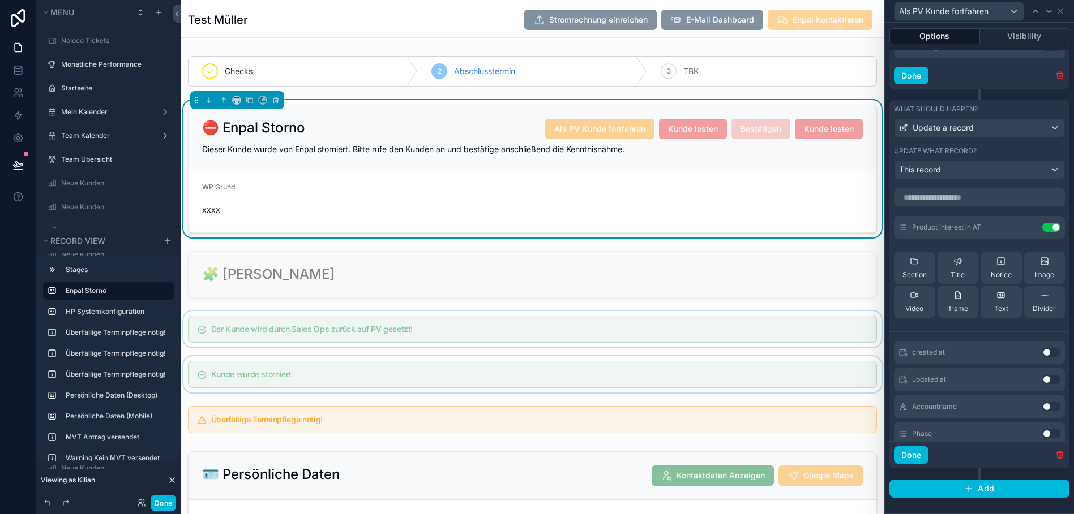
scroll to position [108, 0]
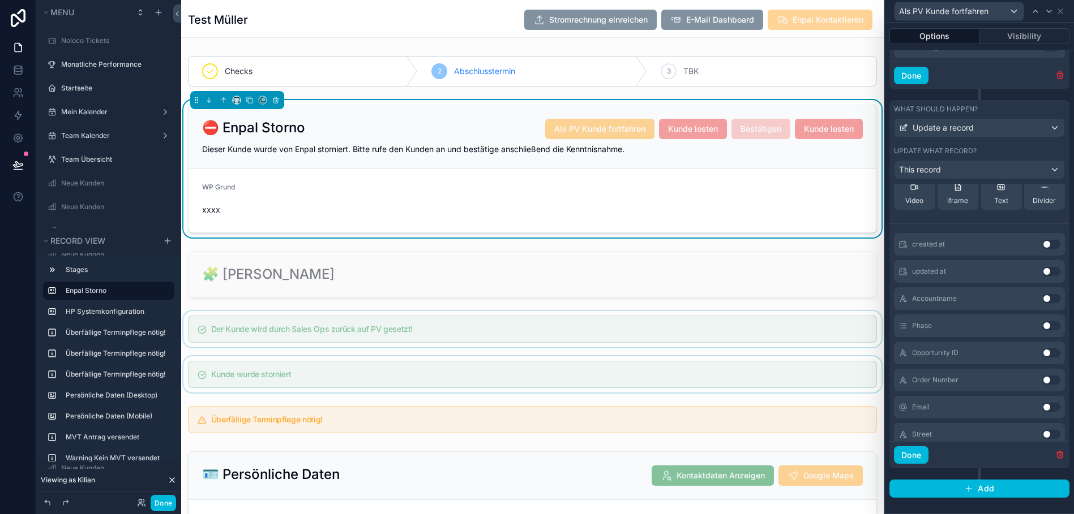
click at [1051, 112] on div "What should happen?" at bounding box center [979, 109] width 171 height 9
click at [919, 462] on button "Done" at bounding box center [911, 456] width 35 height 18
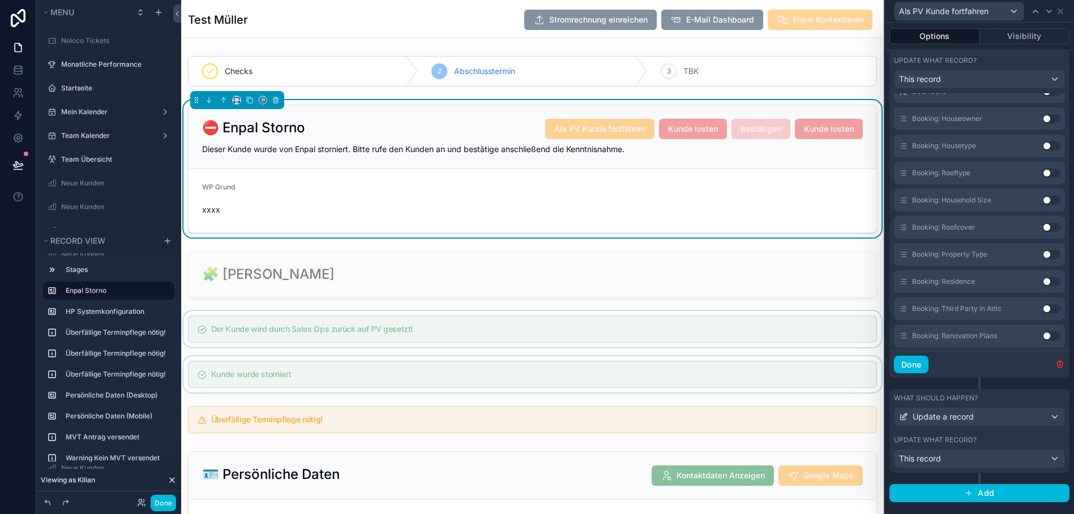
click at [1053, 409] on div "What should happen? Update a record" at bounding box center [979, 410] width 171 height 33
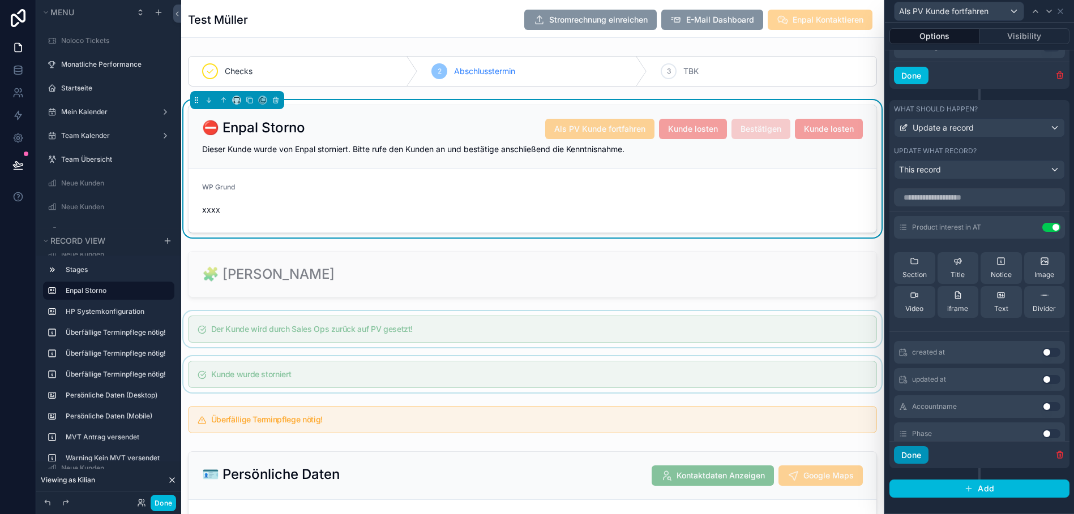
click at [924, 462] on button "Done" at bounding box center [911, 456] width 35 height 18
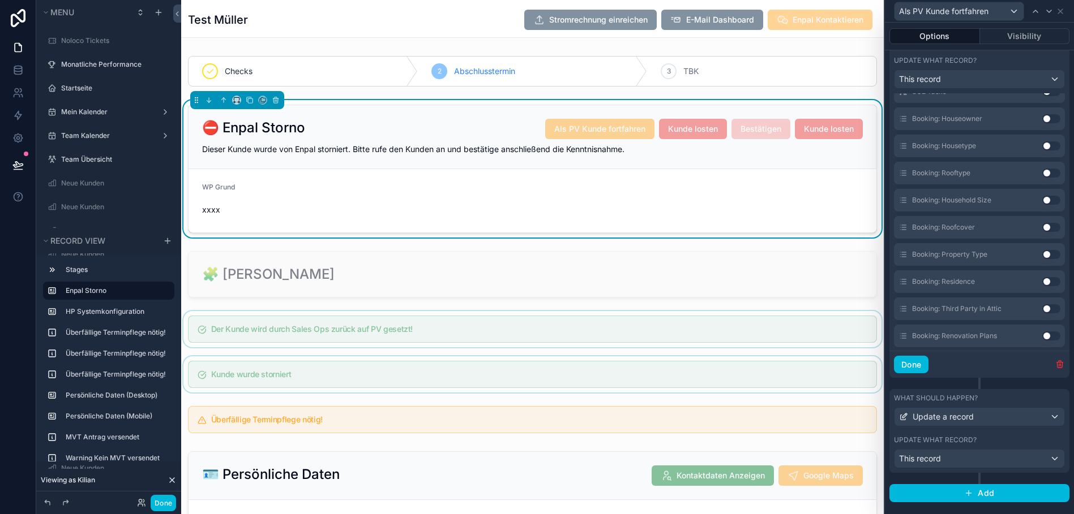
click at [1020, 402] on div "What should happen?" at bounding box center [979, 398] width 171 height 9
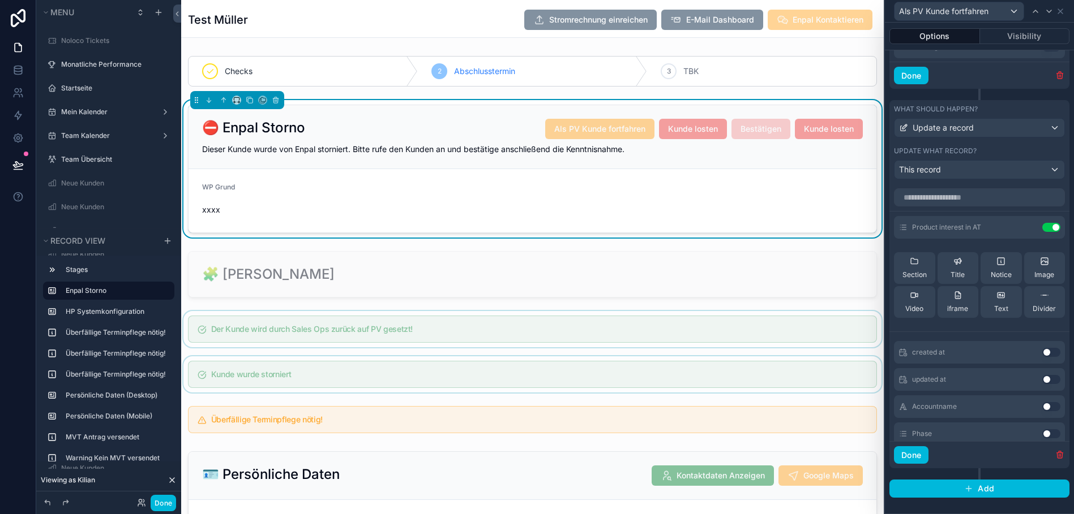
scroll to position [22, 0]
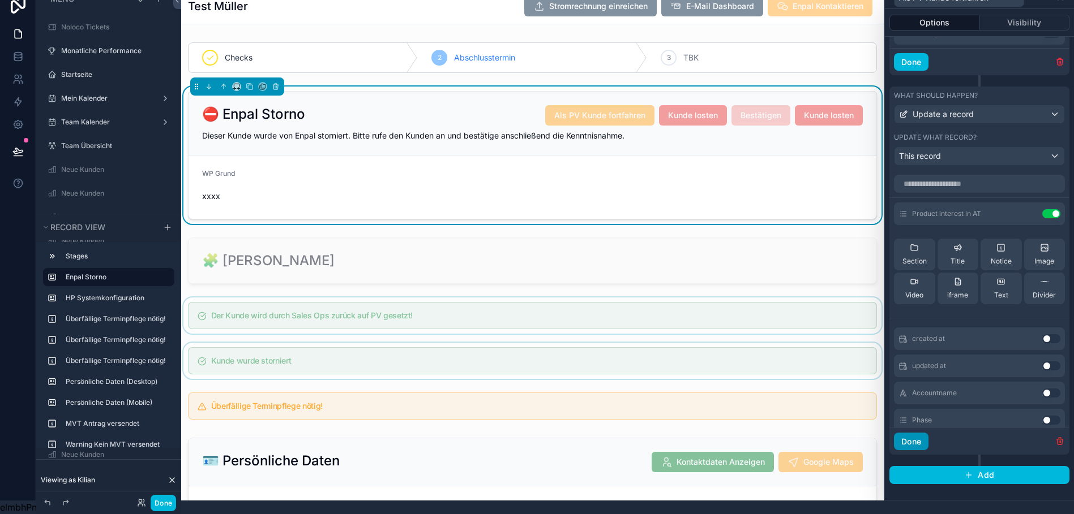
click at [928, 437] on button "Done" at bounding box center [911, 442] width 35 height 18
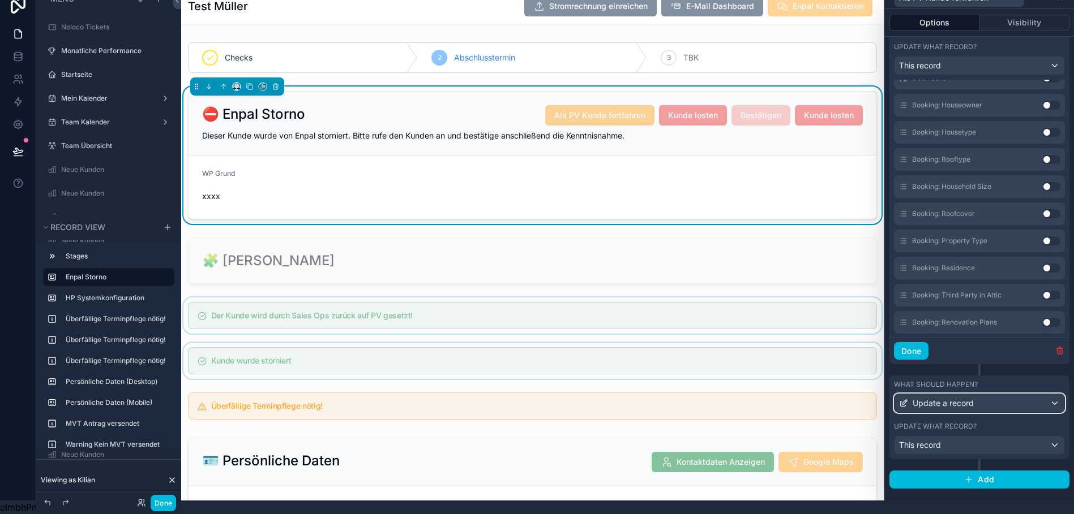
click at [1004, 398] on div "Update a record" at bounding box center [979, 403] width 170 height 18
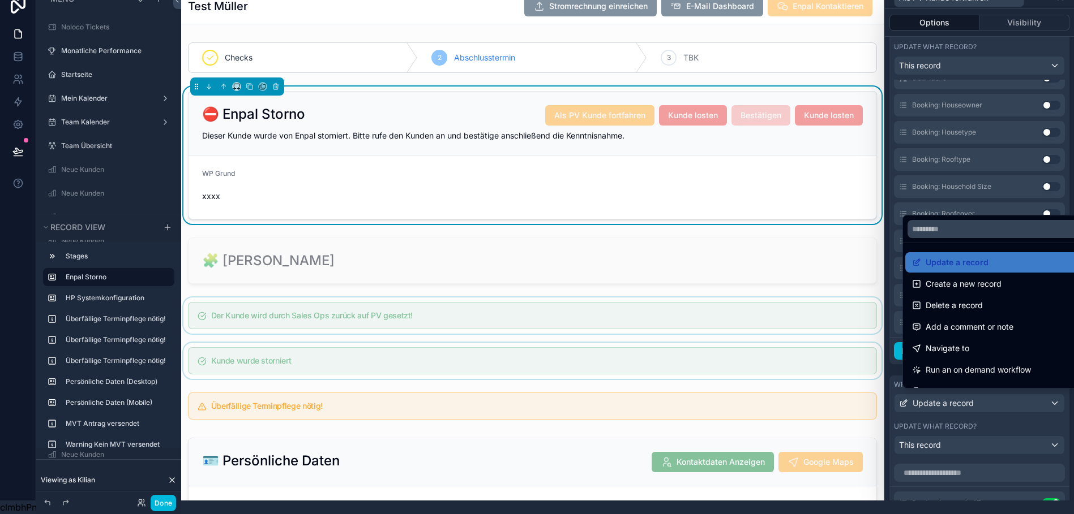
drag, startPoint x: 1004, startPoint y: 398, endPoint x: 998, endPoint y: 419, distance: 21.1
click at [998, 419] on div at bounding box center [979, 243] width 189 height 514
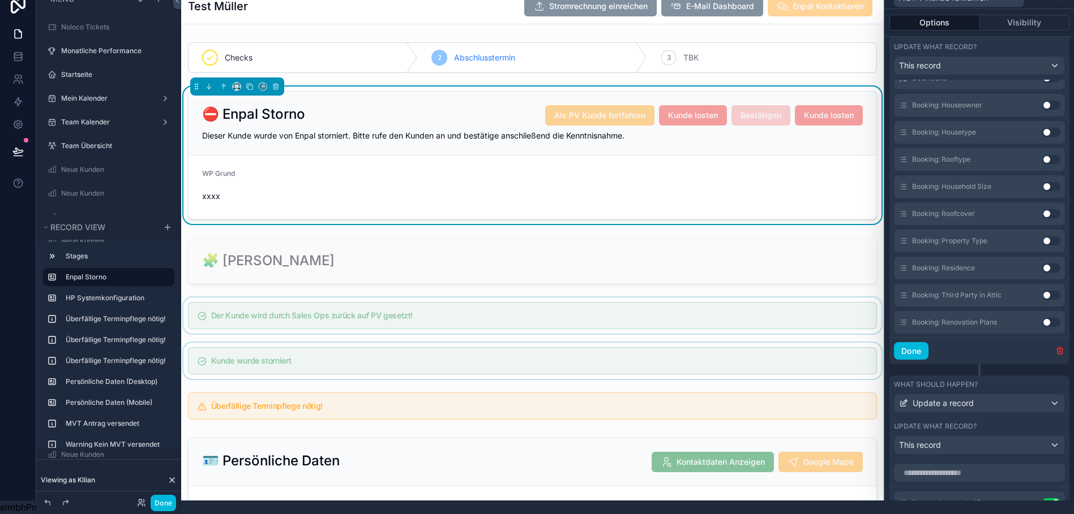
scroll to position [862, 0]
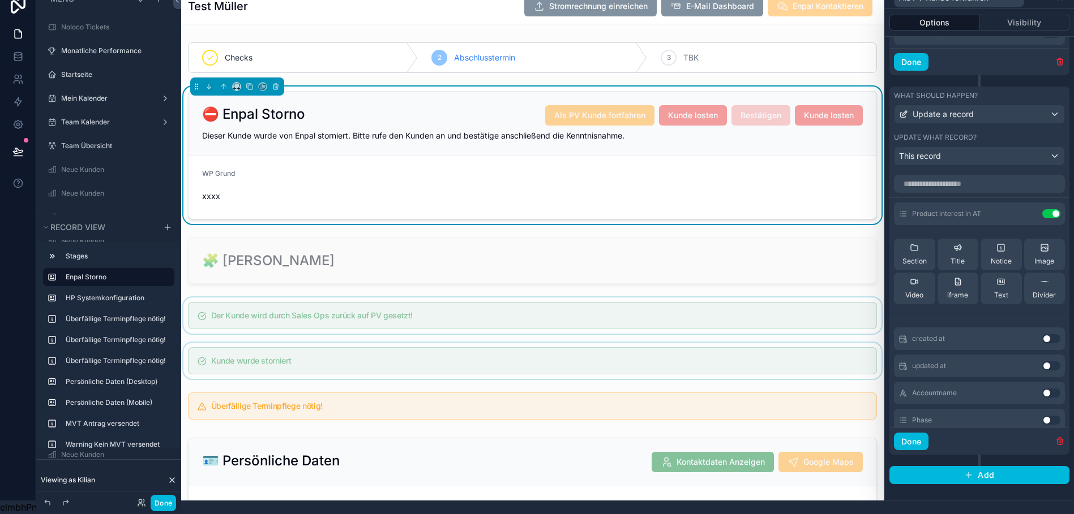
click at [1061, 445] on icon "button" at bounding box center [1059, 442] width 5 height 5
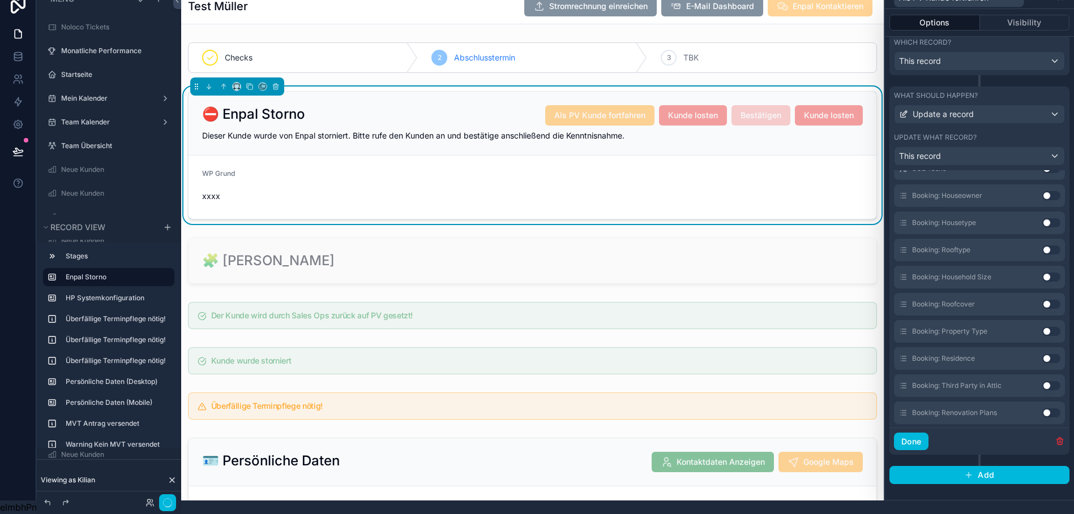
scroll to position [478, 0]
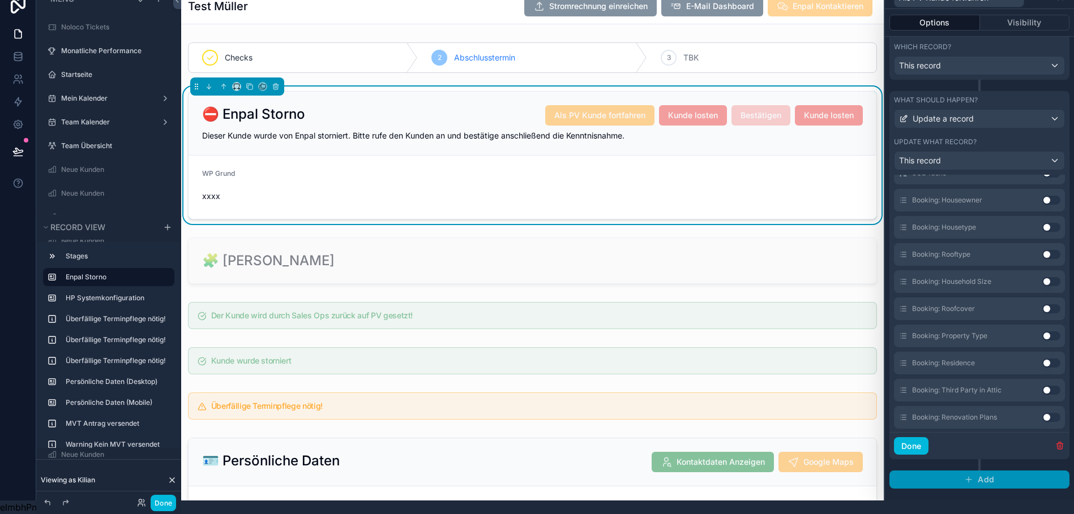
click at [981, 474] on button "Add" at bounding box center [979, 480] width 180 height 18
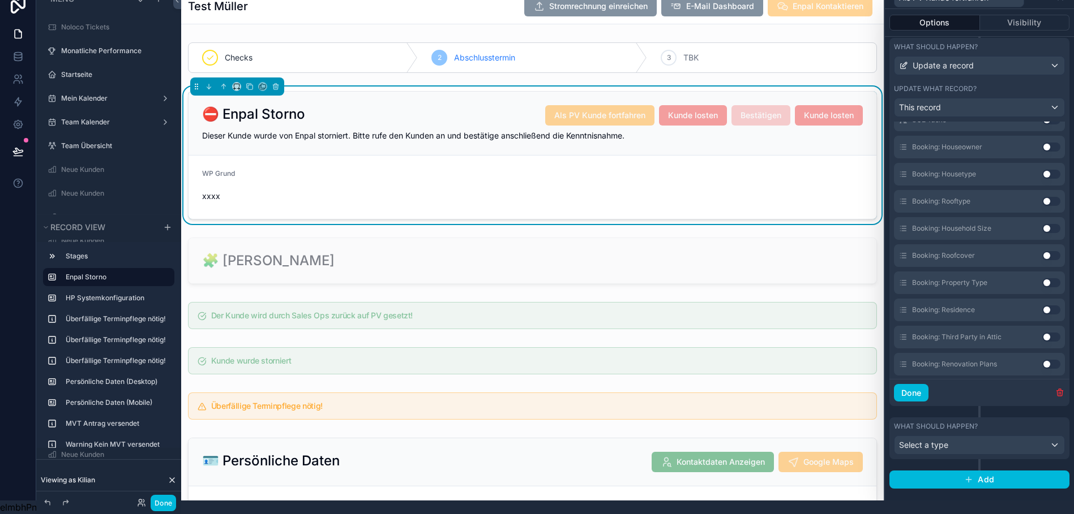
click at [1037, 422] on div "What should happen?" at bounding box center [979, 426] width 171 height 9
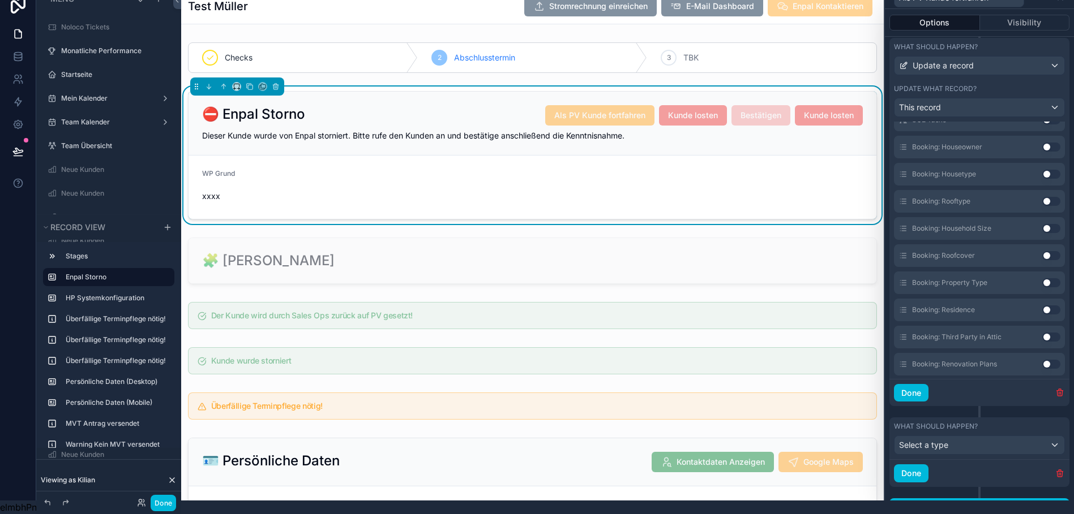
click at [1058, 469] on icon "button" at bounding box center [1059, 473] width 9 height 9
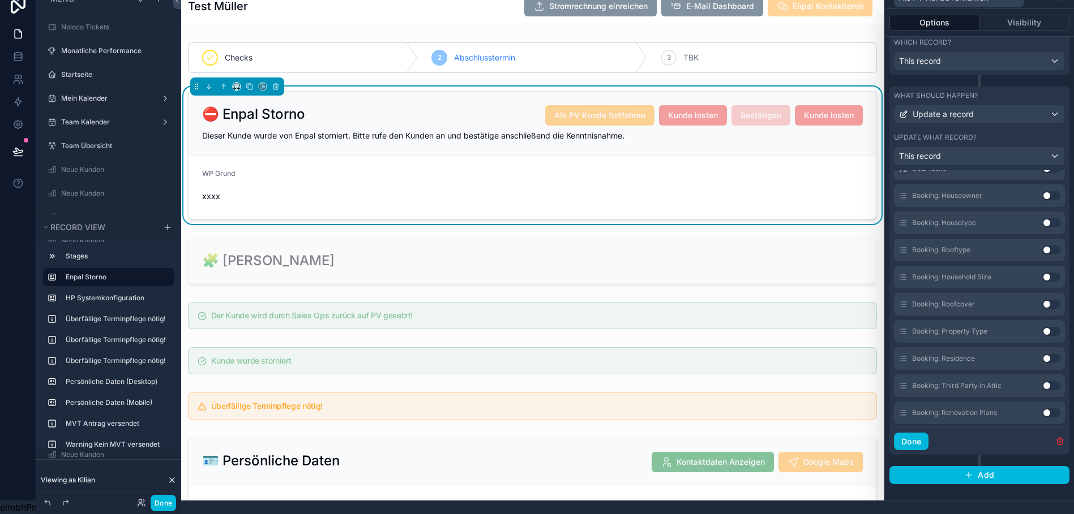
scroll to position [478, 0]
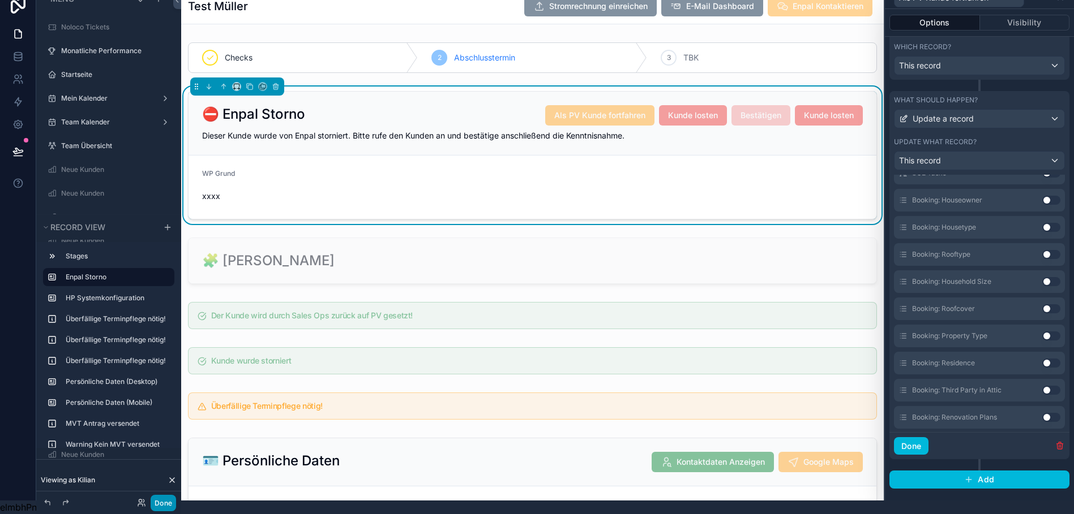
click at [158, 504] on button "Done" at bounding box center [163, 503] width 25 height 16
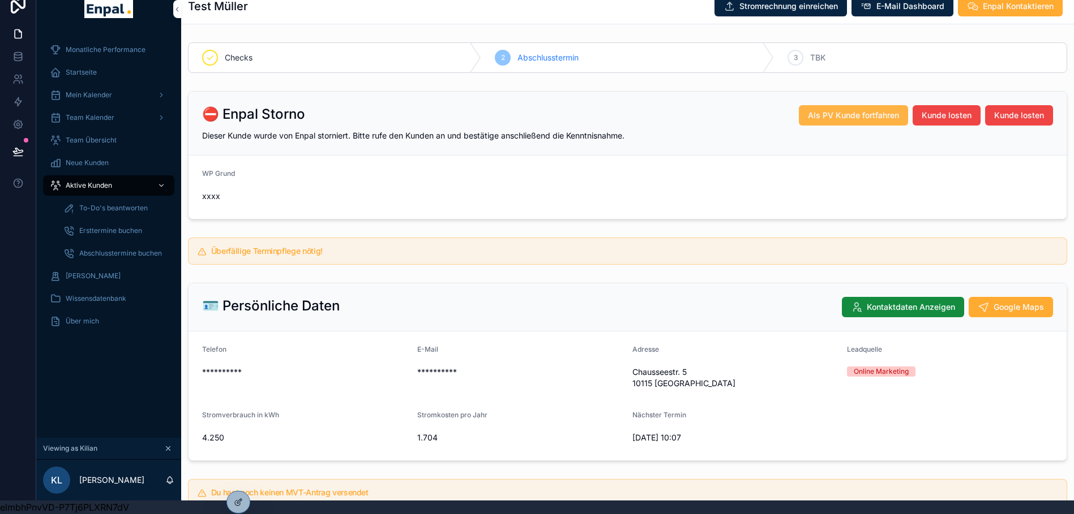
click at [869, 110] on span "Als PV Kunde fortfahren" at bounding box center [853, 115] width 91 height 11
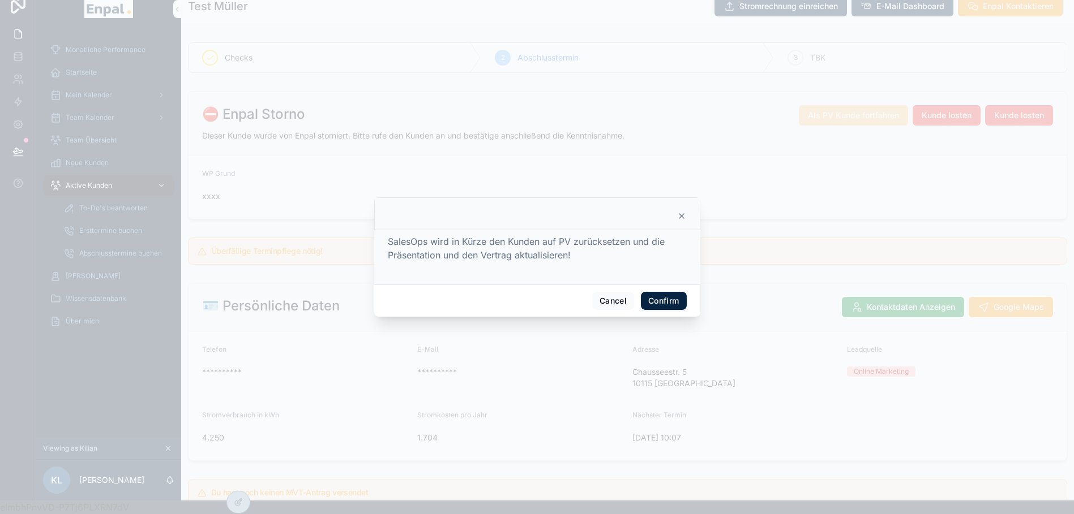
click at [658, 304] on button "Confirm" at bounding box center [663, 301] width 45 height 18
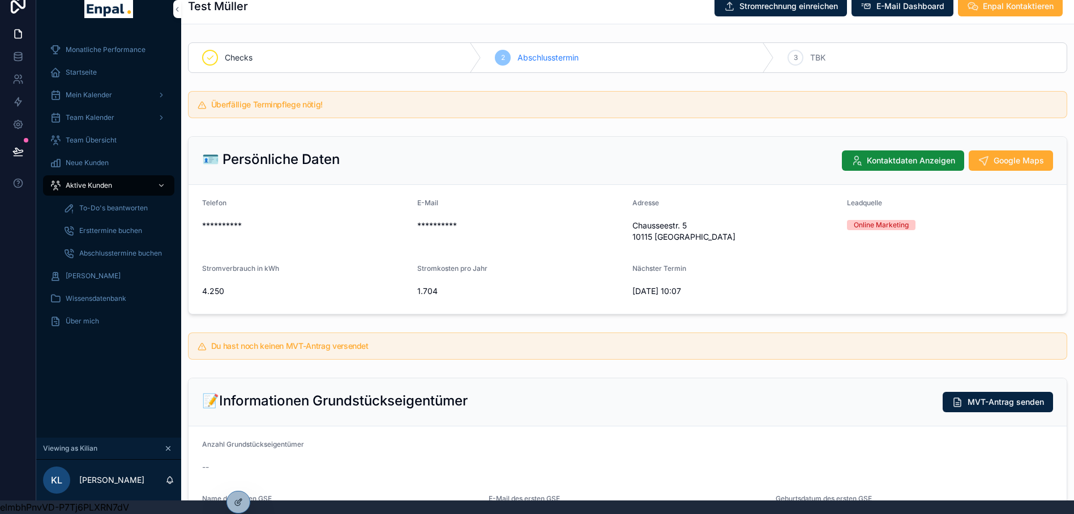
scroll to position [0, 0]
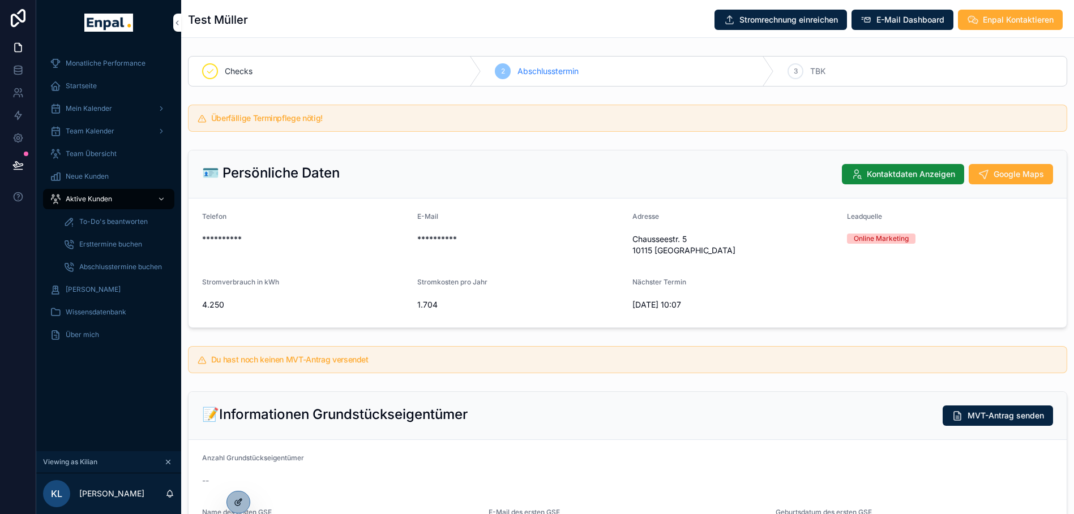
click at [236, 501] on icon at bounding box center [237, 503] width 5 height 5
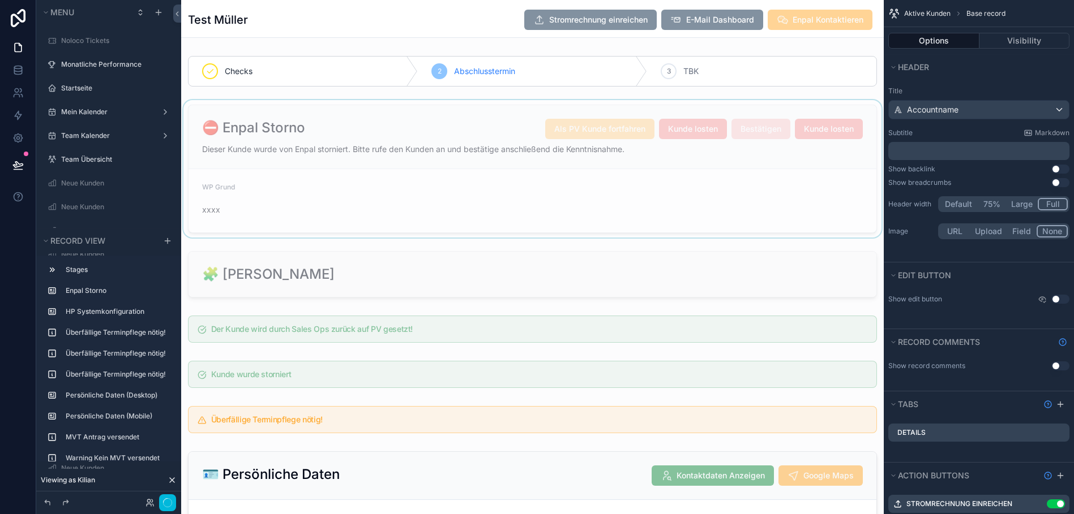
click at [714, 170] on div "scrollable content" at bounding box center [532, 169] width 702 height 138
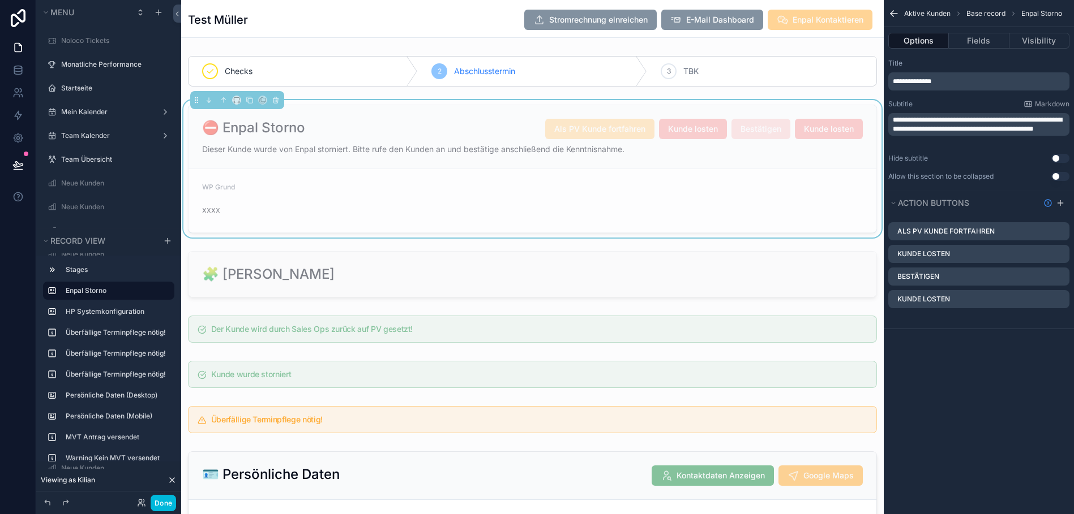
click at [0, 0] on icon "scrollable content" at bounding box center [0, 0] width 0 height 0
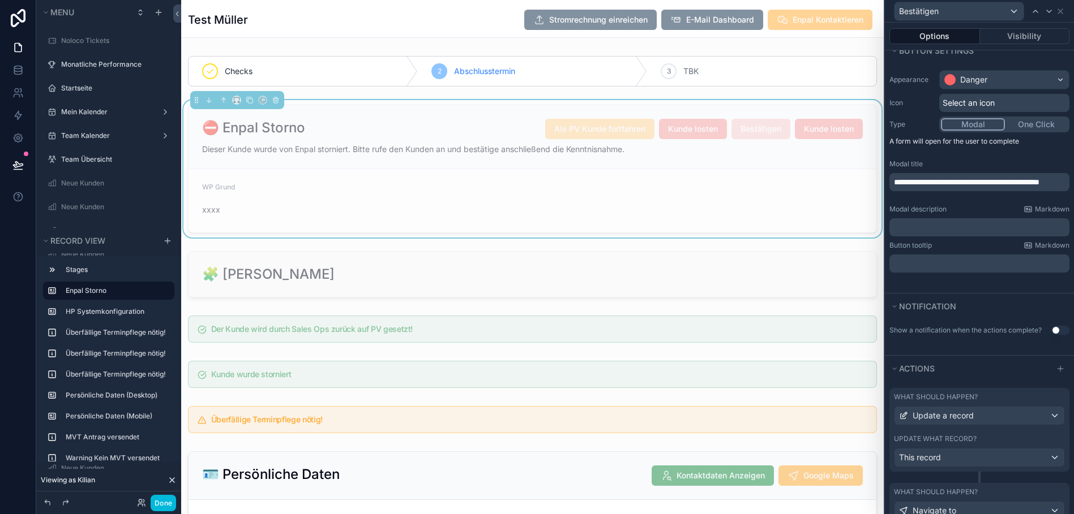
scroll to position [136, 0]
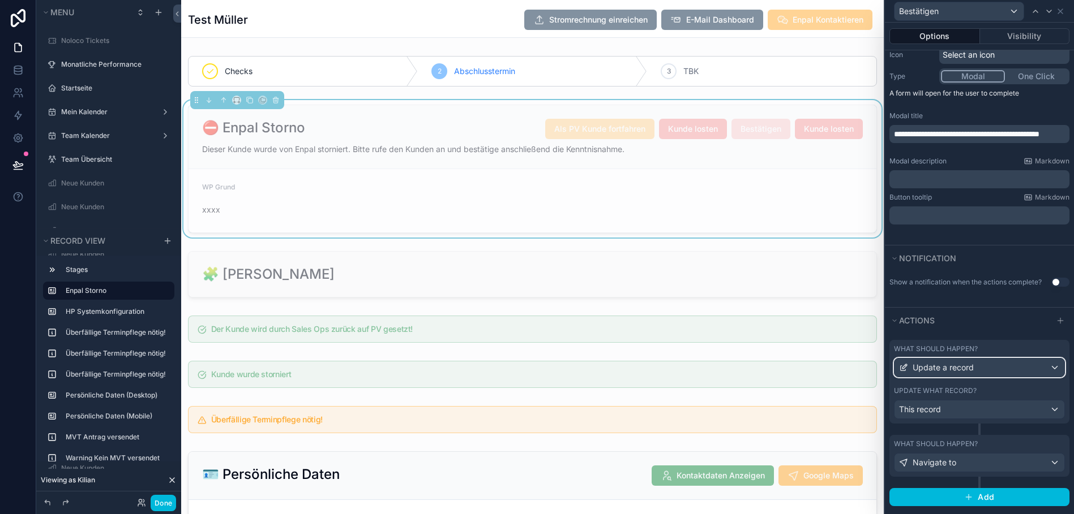
click at [973, 371] on span "Update a record" at bounding box center [942, 367] width 61 height 11
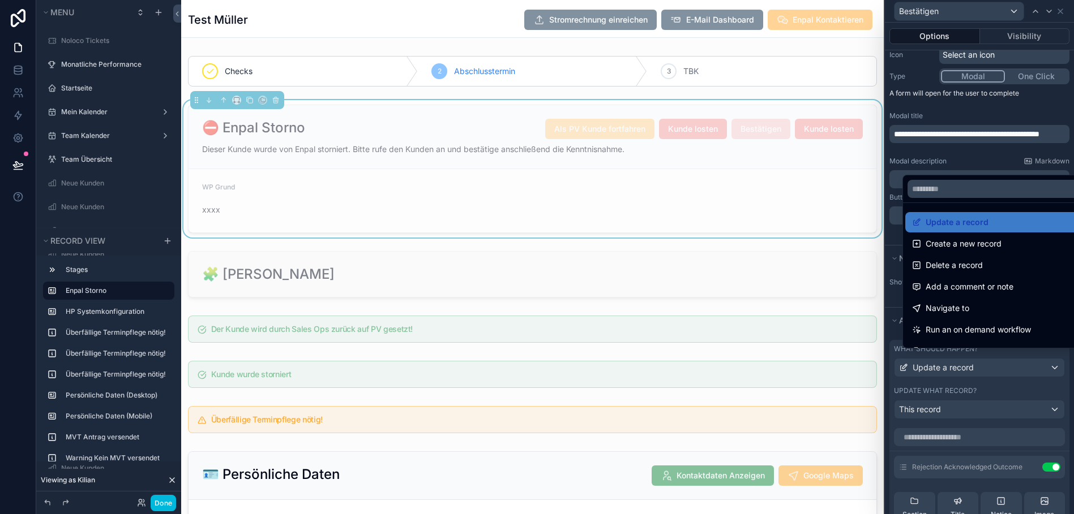
click at [1048, 108] on div at bounding box center [979, 257] width 189 height 514
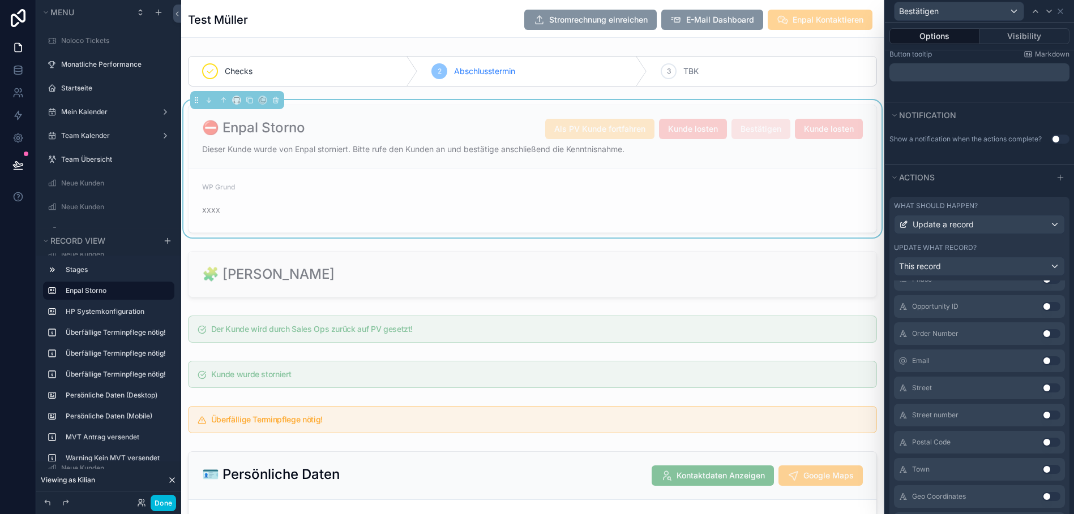
scroll to position [0, 0]
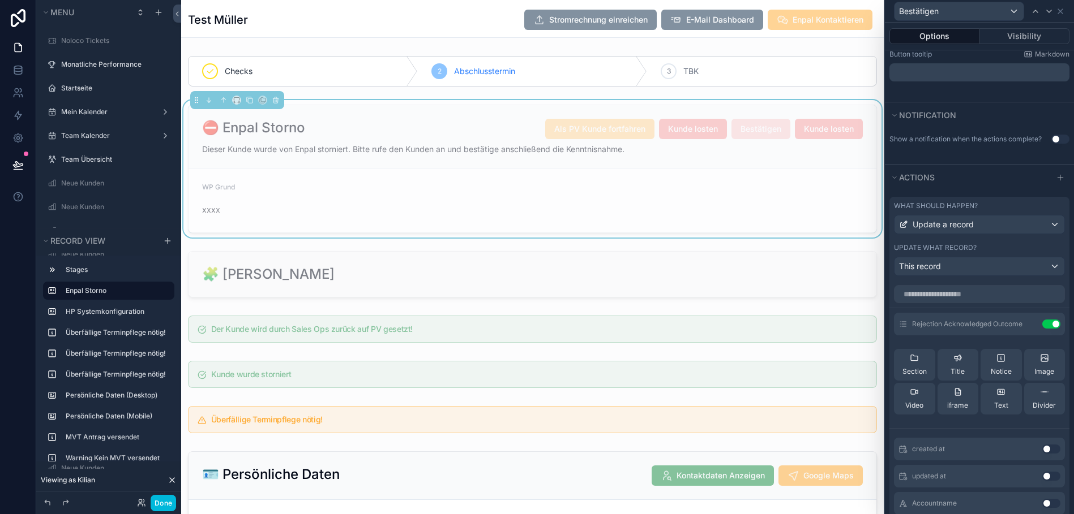
click at [0, 0] on icon at bounding box center [0, 0] width 0 height 0
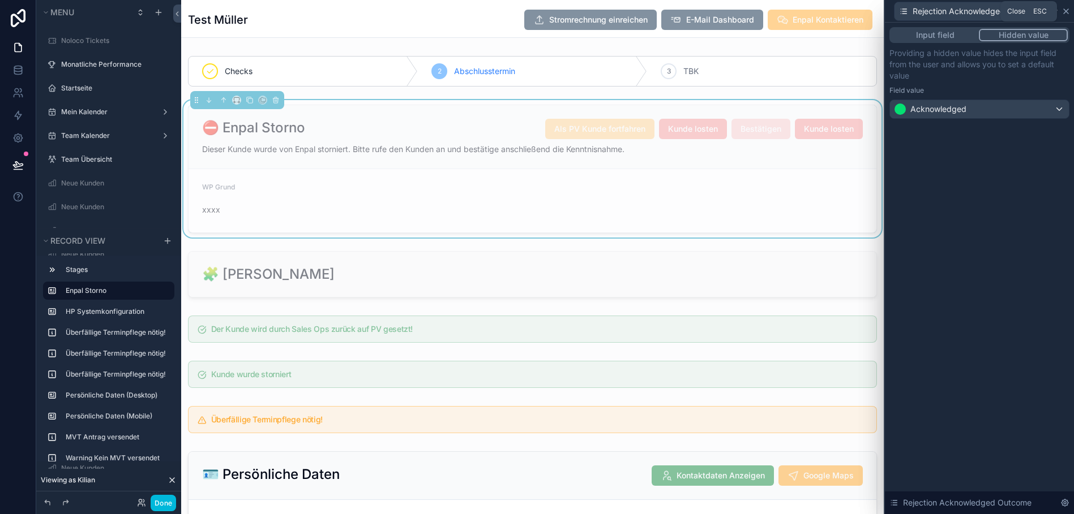
click at [1070, 14] on icon at bounding box center [1065, 11] width 9 height 9
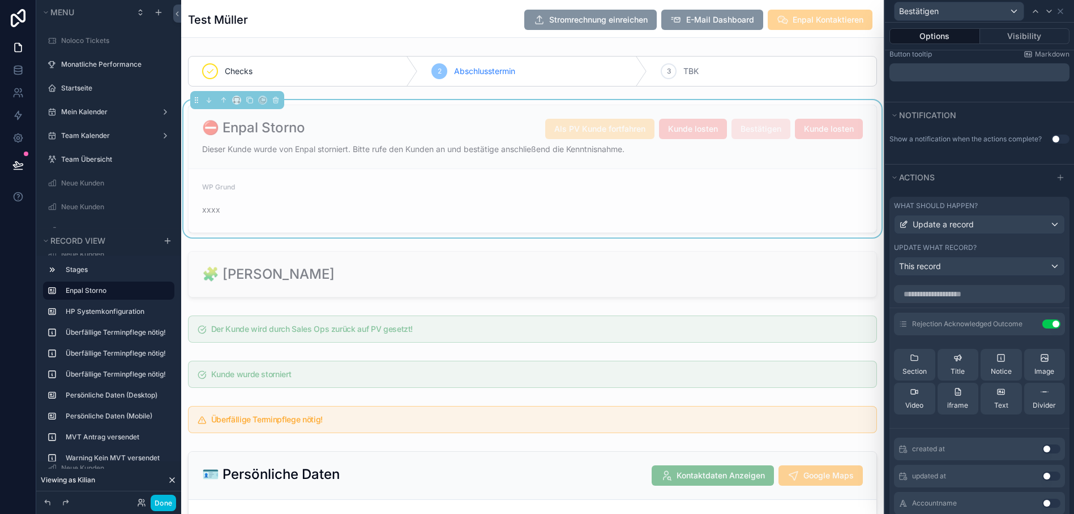
click at [799, 179] on form "WP Grund xxxx" at bounding box center [532, 200] width 688 height 63
click at [1040, 13] on icon at bounding box center [1035, 11] width 9 height 9
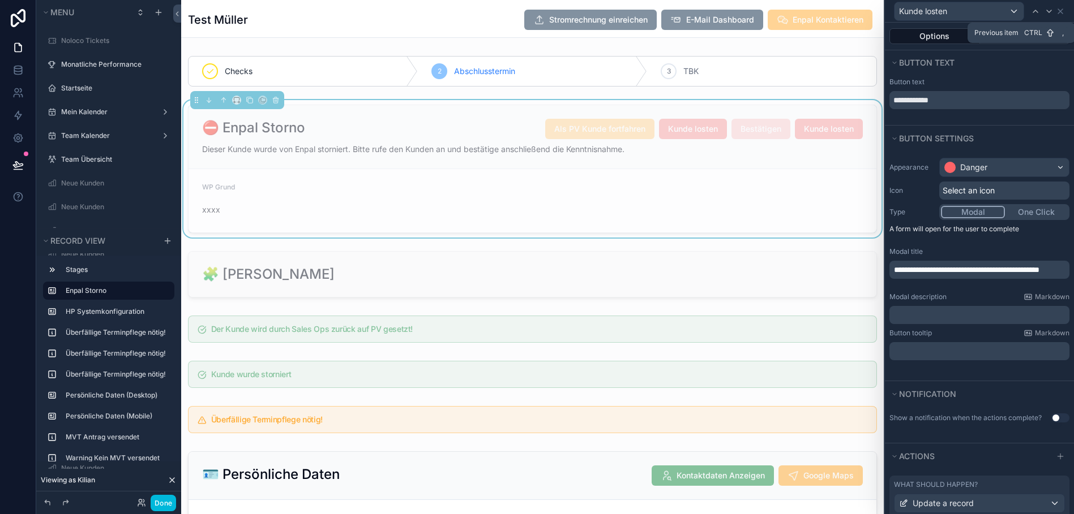
click at [1040, 13] on icon at bounding box center [1035, 11] width 9 height 9
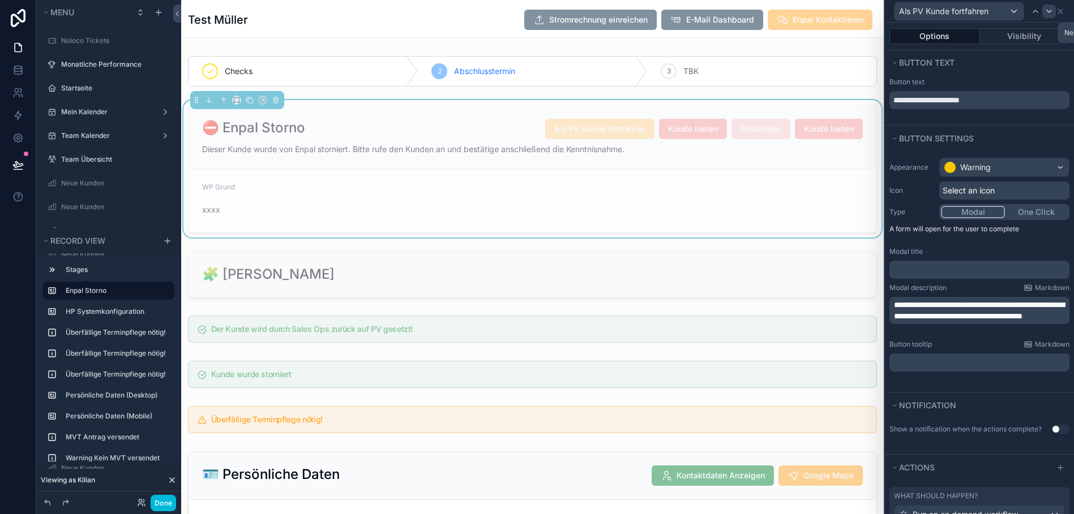
click at [1053, 15] on icon at bounding box center [1048, 11] width 9 height 9
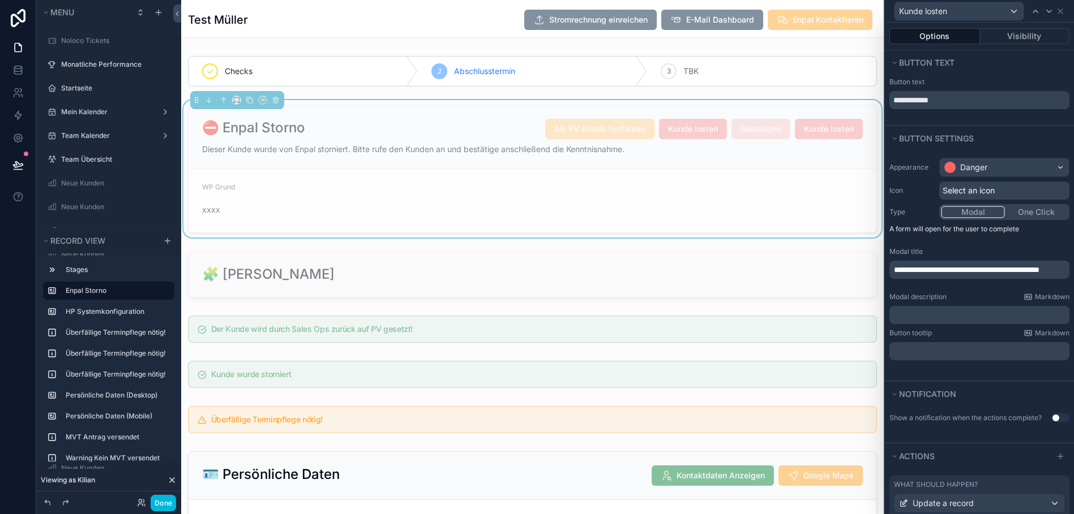
scroll to position [136, 0]
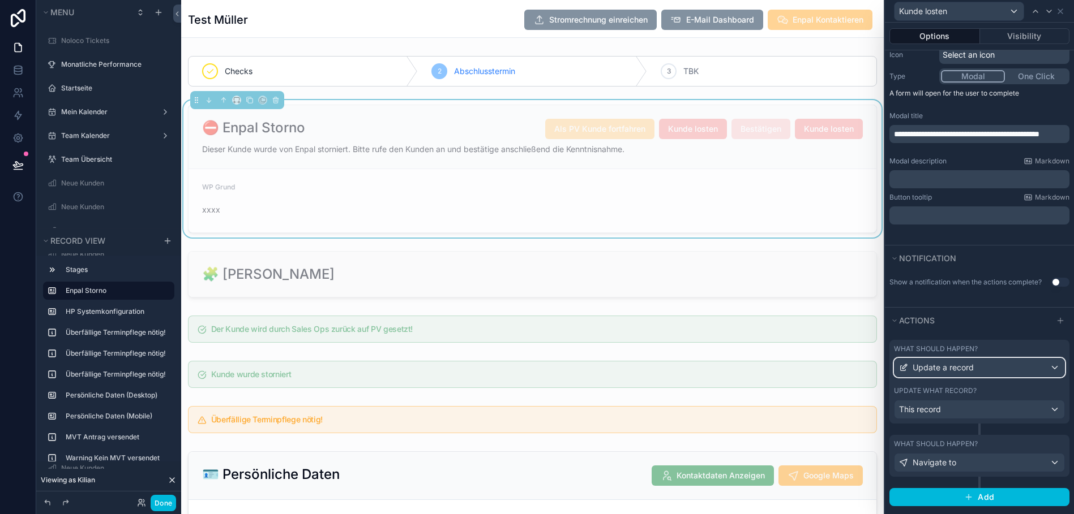
click at [967, 372] on span "Update a record" at bounding box center [942, 367] width 61 height 11
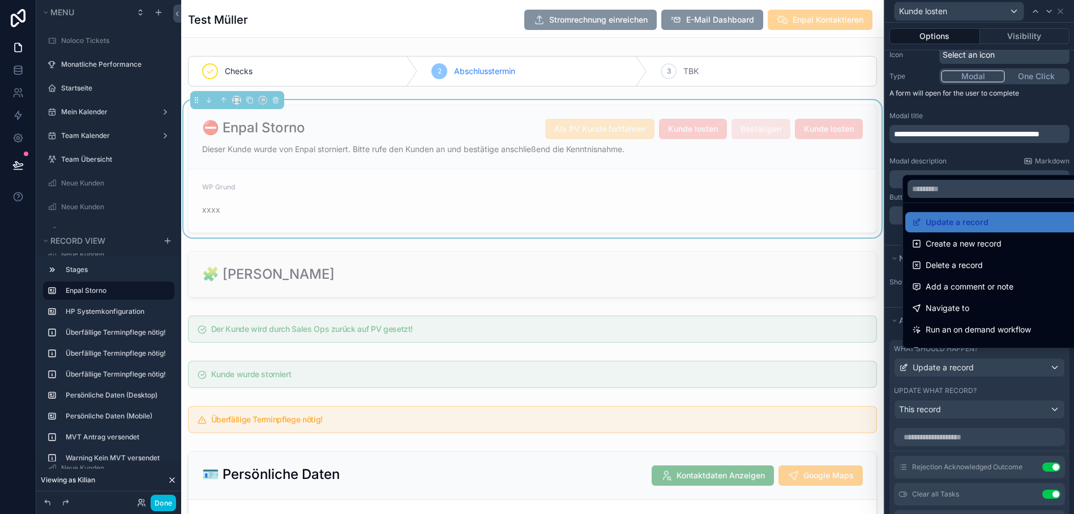
click at [990, 158] on div at bounding box center [979, 257] width 189 height 514
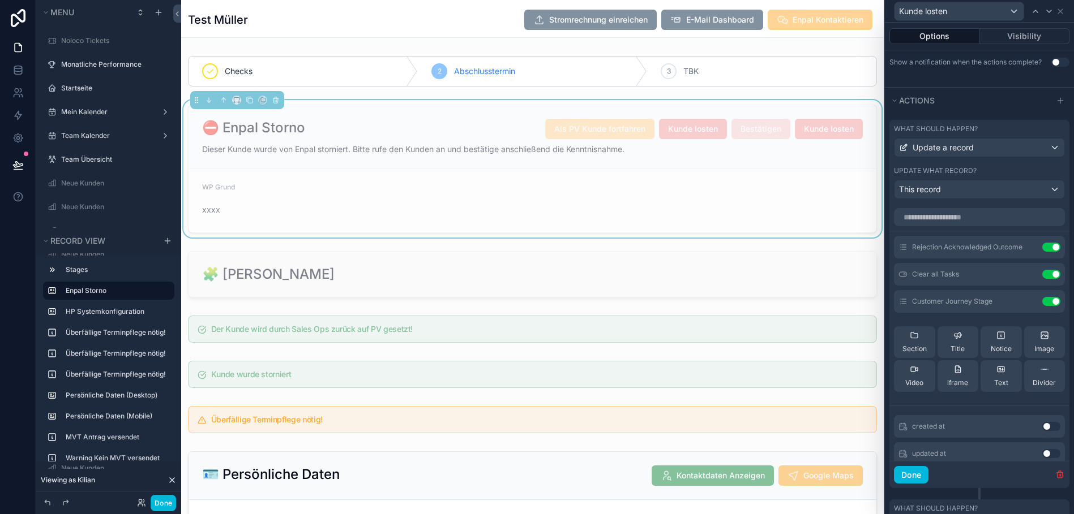
scroll to position [357, 0]
click at [1065, 13] on icon at bounding box center [1060, 11] width 9 height 9
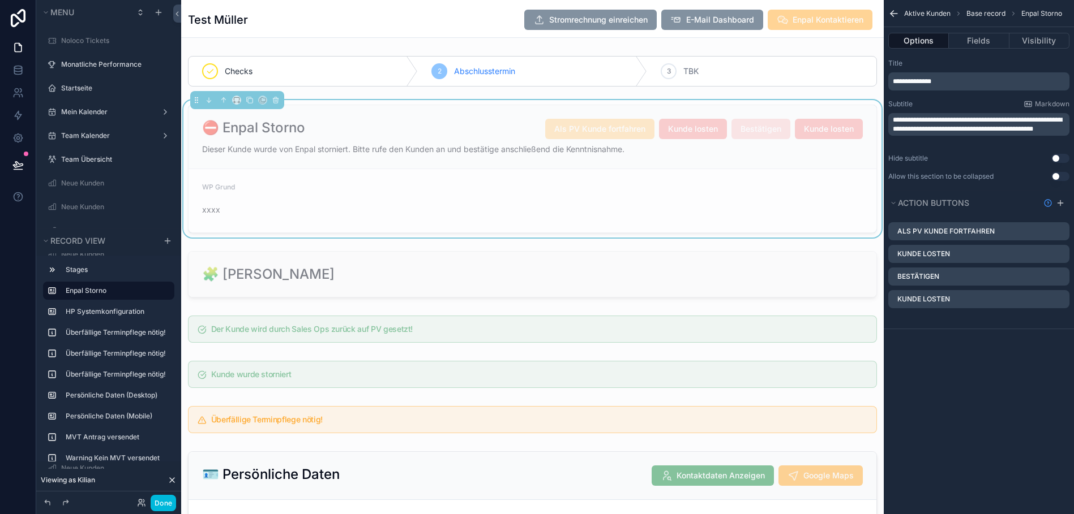
click at [752, 192] on form "WP Grund xxxx" at bounding box center [532, 200] width 688 height 63
click at [0, 0] on icon "scrollable content" at bounding box center [0, 0] width 0 height 0
click at [1038, 277] on icon at bounding box center [1041, 272] width 9 height 9
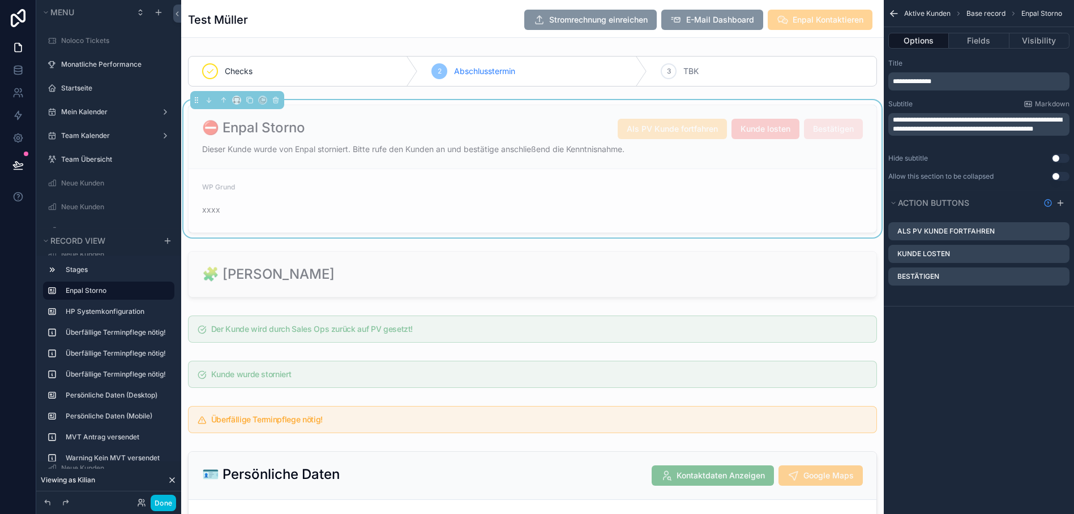
click at [0, 0] on icon "scrollable content" at bounding box center [0, 0] width 0 height 0
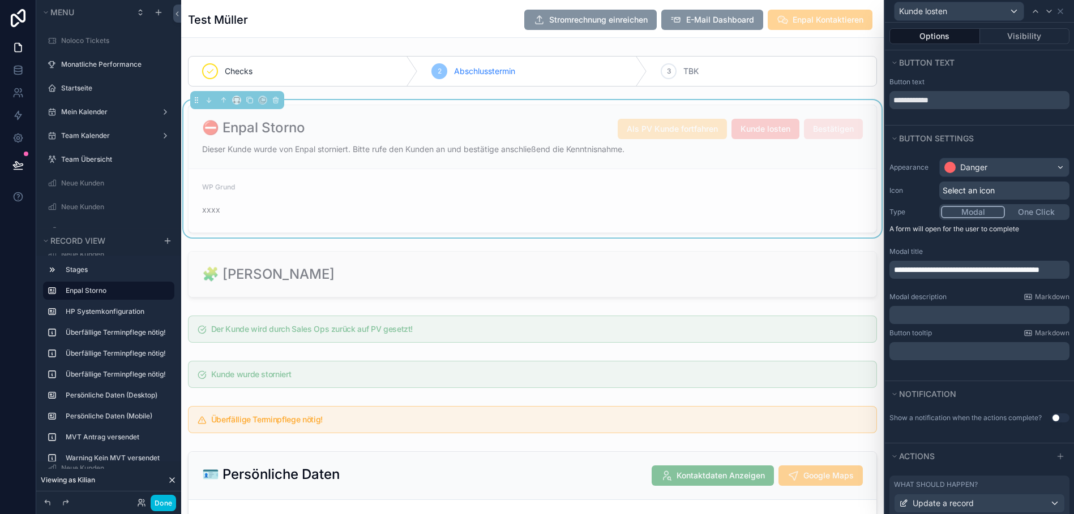
scroll to position [136, 0]
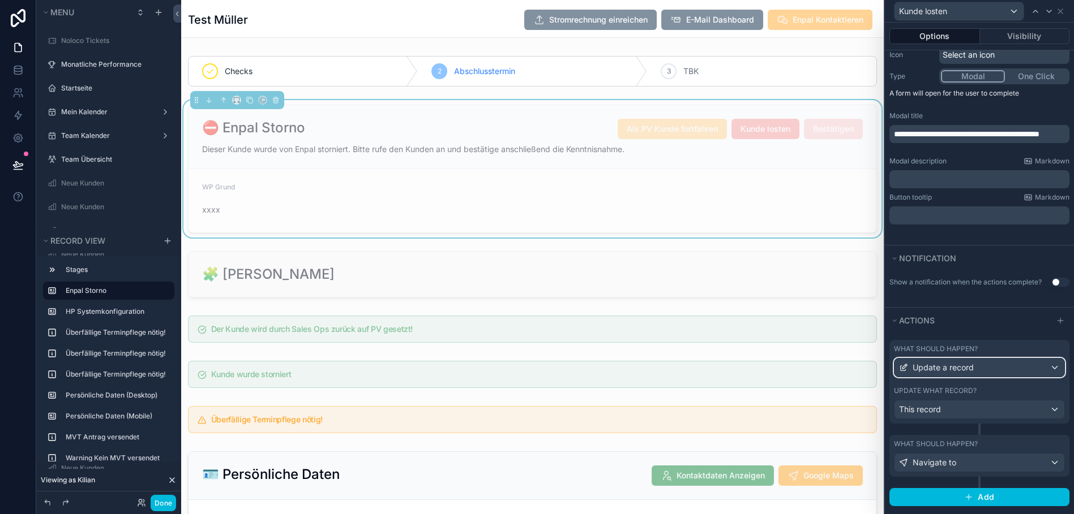
click at [971, 367] on span "Update a record" at bounding box center [942, 367] width 61 height 11
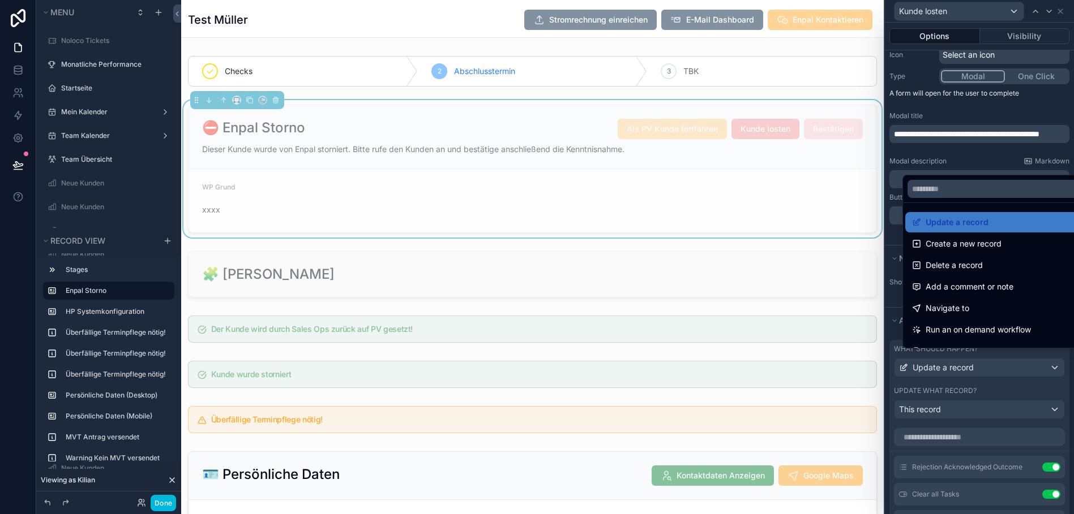
click at [1027, 106] on div at bounding box center [979, 257] width 189 height 514
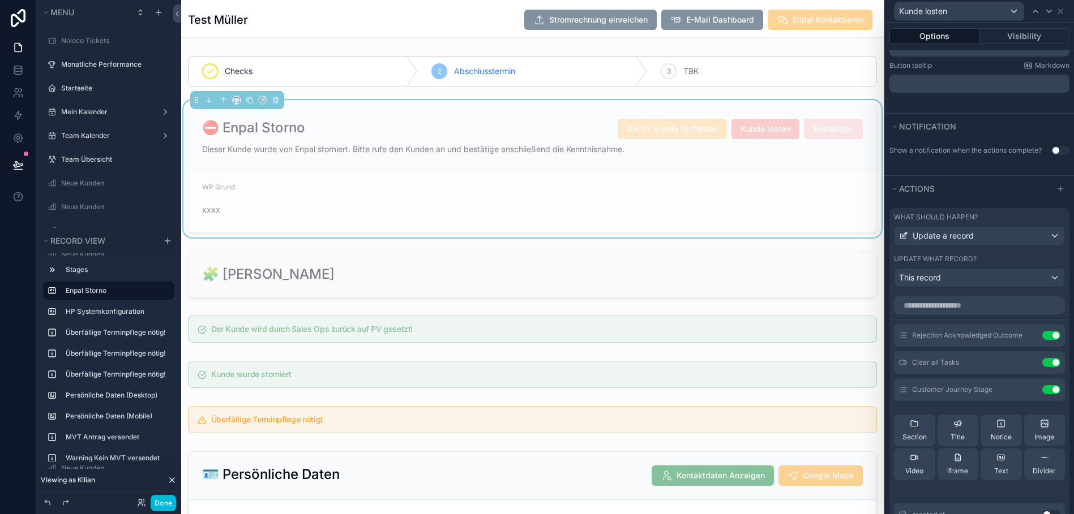
scroll to position [268, 0]
click at [1042, 387] on button "Use setting" at bounding box center [1051, 389] width 18 height 9
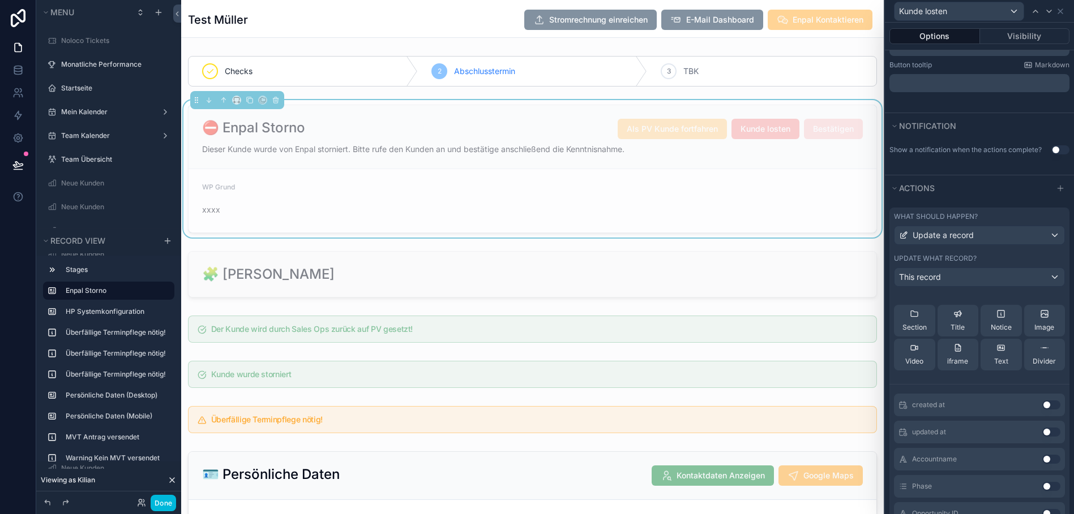
scroll to position [83, 0]
click at [156, 501] on button "Done" at bounding box center [163, 503] width 25 height 16
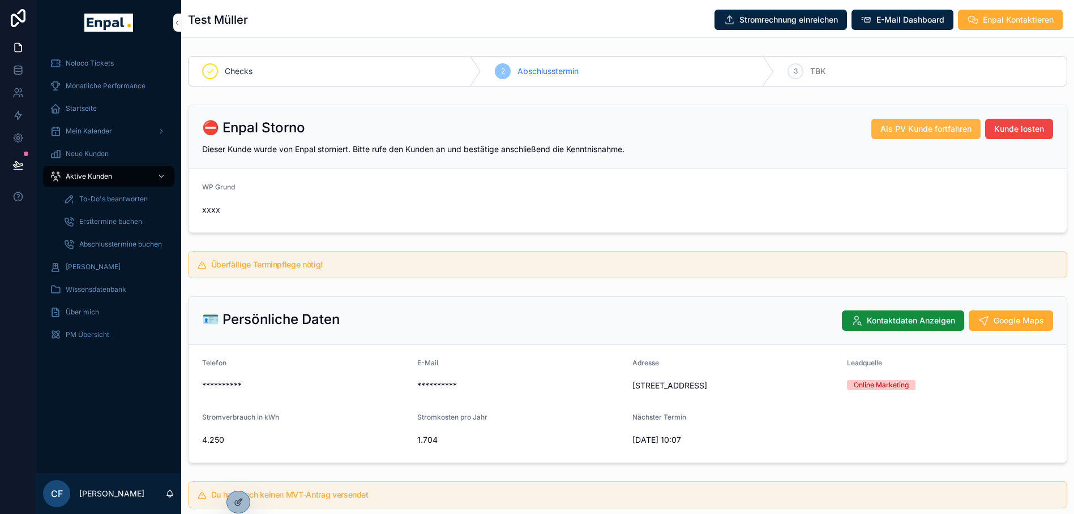
click at [938, 131] on span "Als PV Kunde fortfahren" at bounding box center [925, 128] width 91 height 11
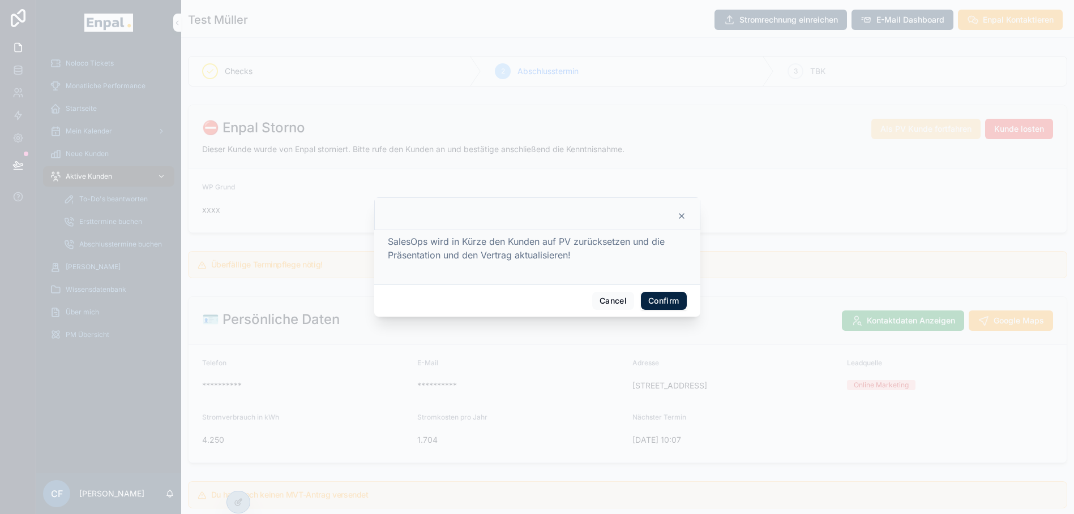
click at [661, 298] on button "Confirm" at bounding box center [663, 301] width 45 height 18
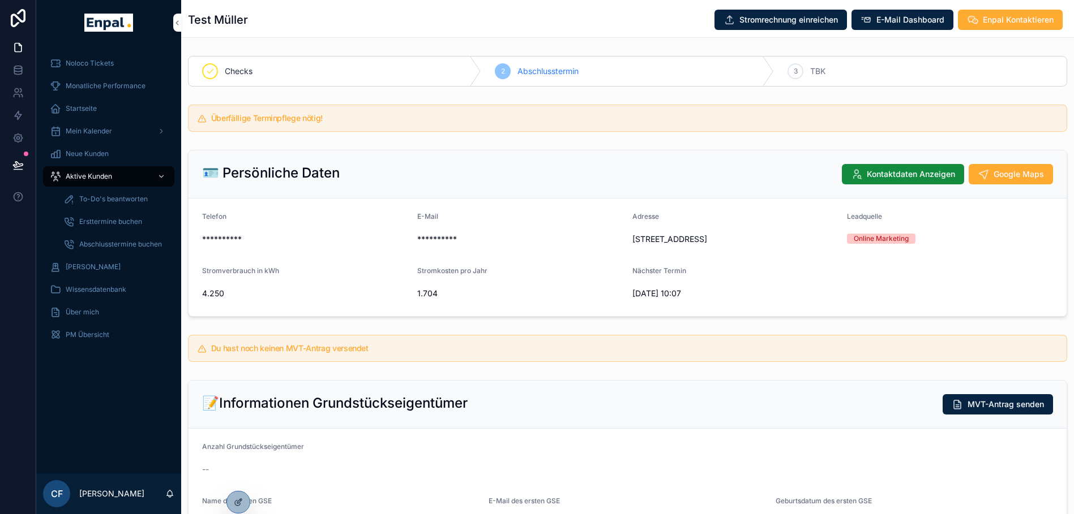
click at [0, 0] on icon at bounding box center [0, 0] width 0 height 0
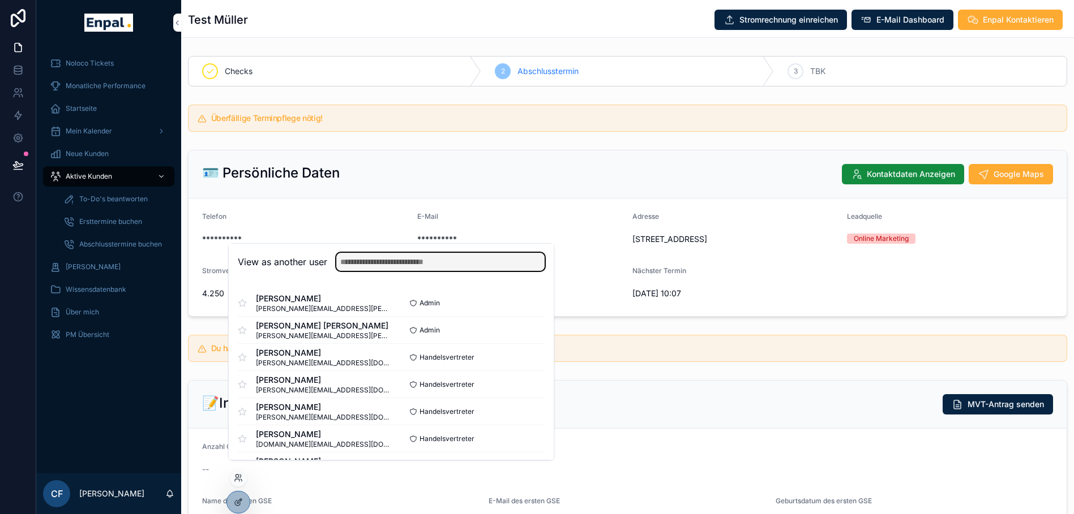
click at [376, 266] on input "text" at bounding box center [440, 262] width 208 height 18
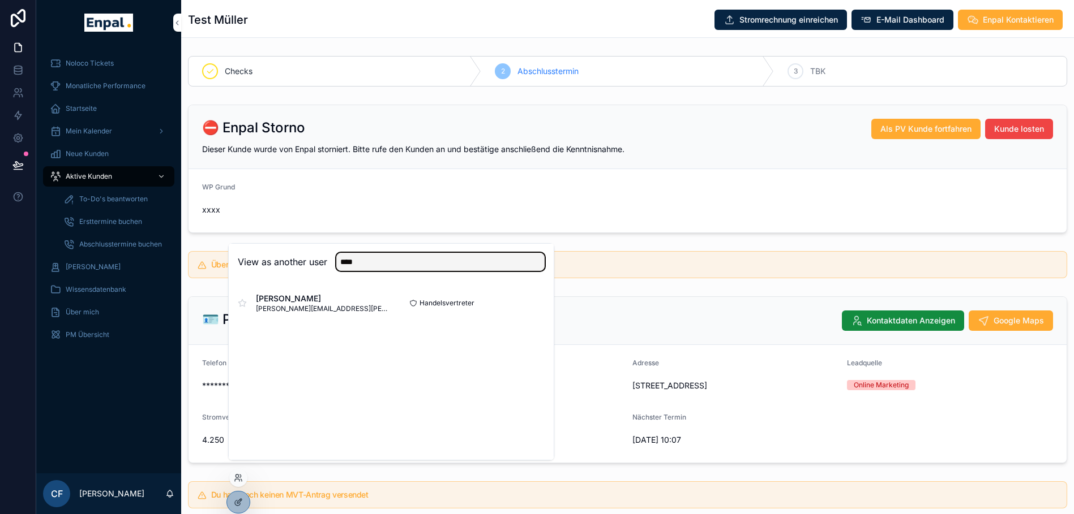
type input "****"
click at [0, 0] on button "Select" at bounding box center [0, 0] width 0 height 0
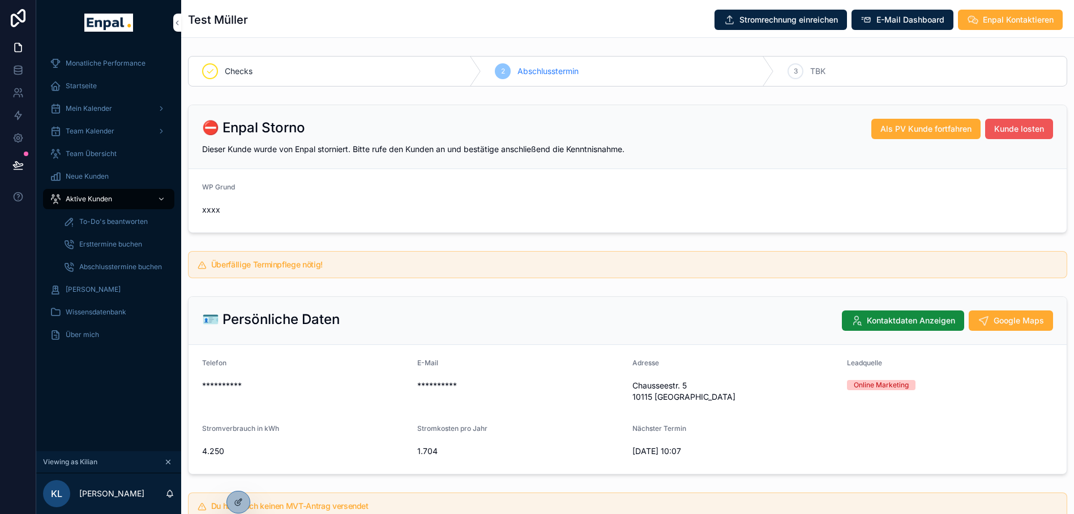
click at [1010, 128] on span "Kunde losten" at bounding box center [1019, 128] width 50 height 11
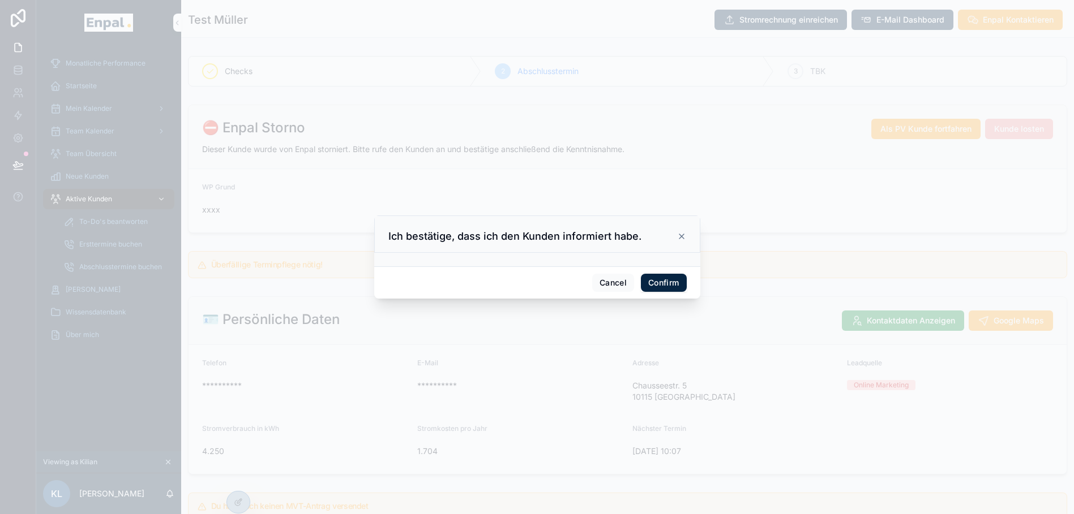
click at [675, 285] on button "Confirm" at bounding box center [663, 283] width 45 height 18
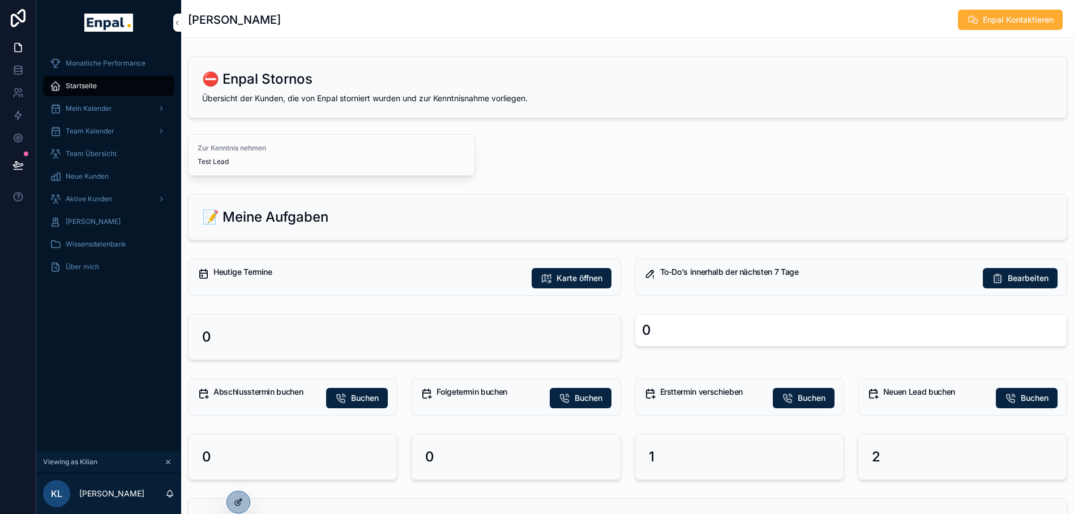
click at [235, 496] on div at bounding box center [238, 503] width 23 height 22
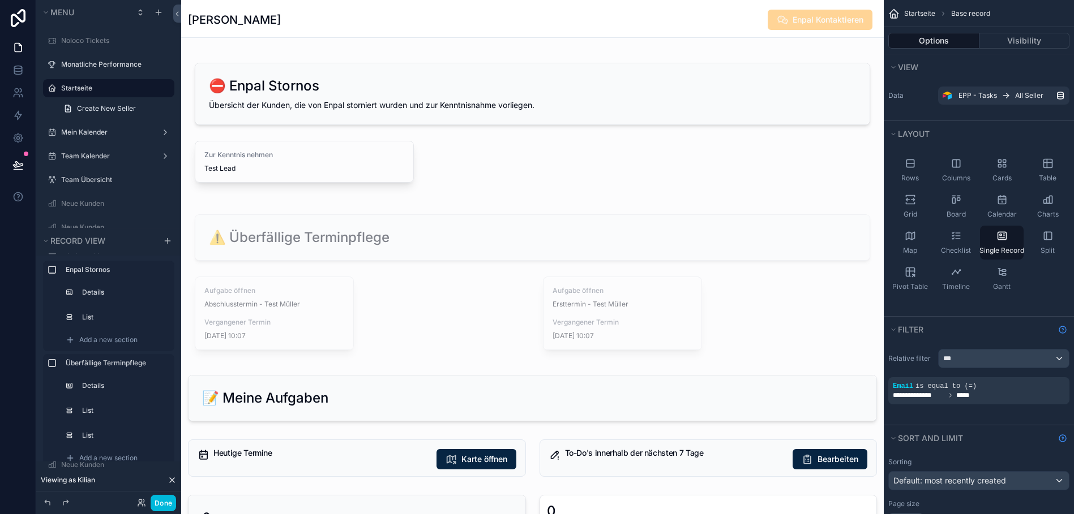
click at [524, 85] on div "scrollable content" at bounding box center [532, 123] width 702 height 143
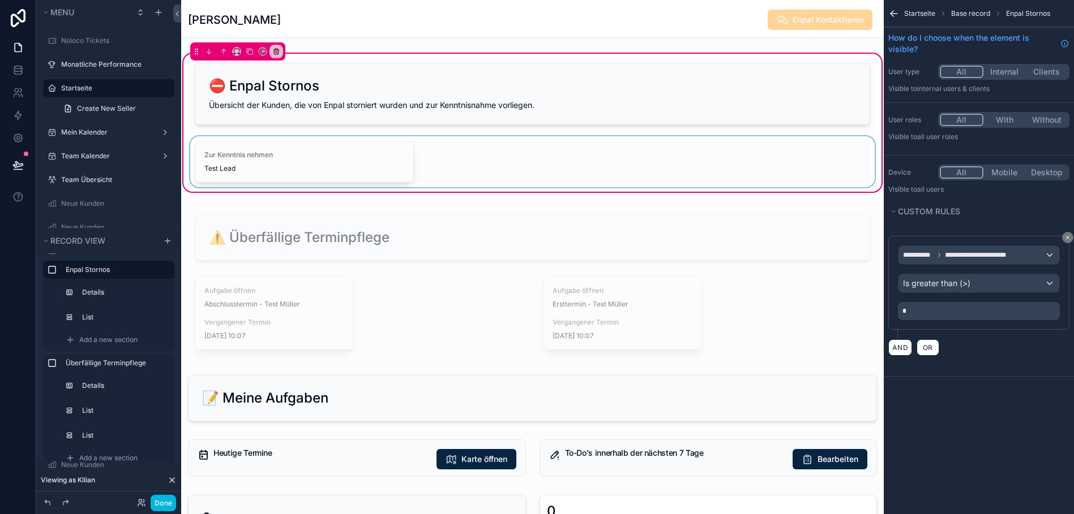
click at [408, 154] on div "scrollable content" at bounding box center [532, 161] width 689 height 51
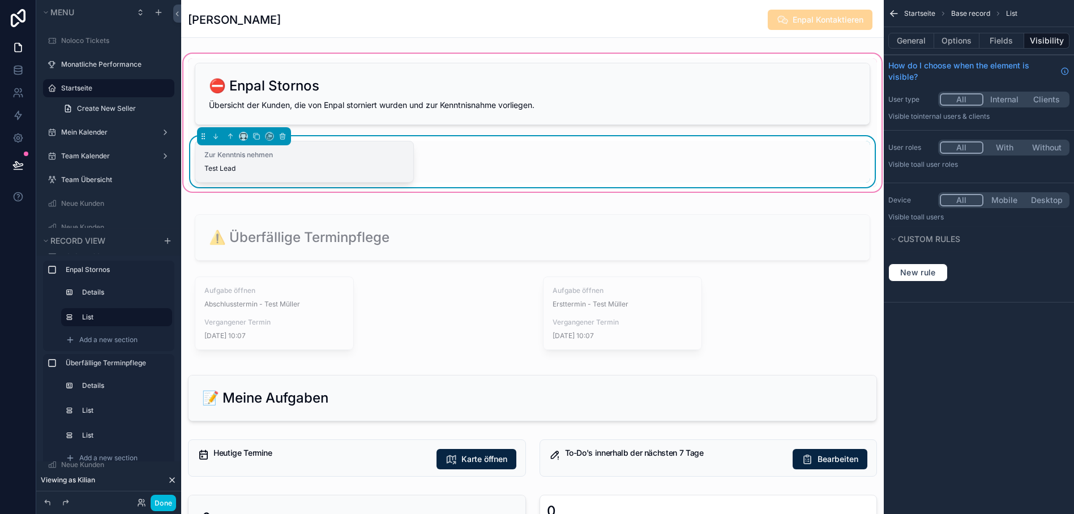
click at [360, 166] on span "Test Lead" at bounding box center [304, 168] width 200 height 9
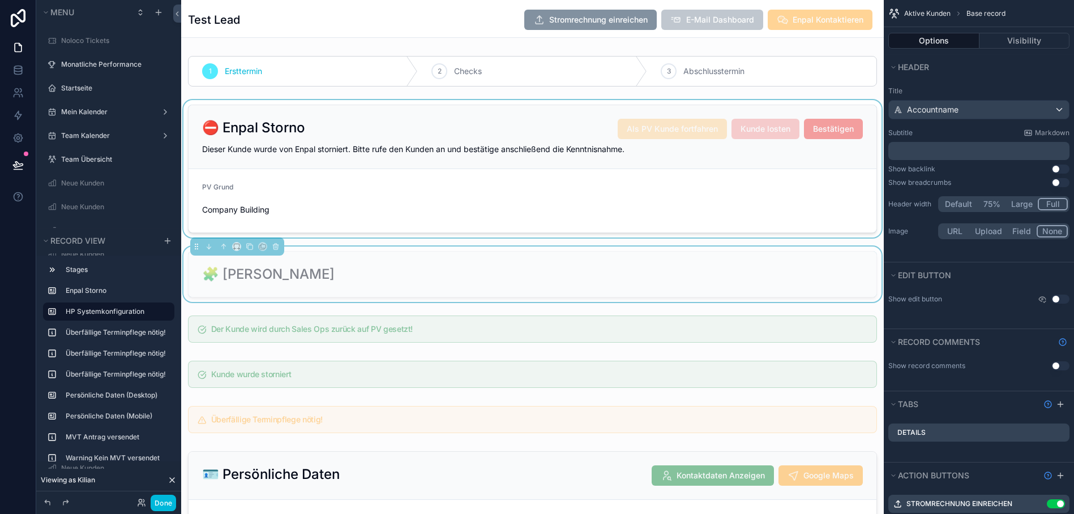
click at [567, 138] on div "scrollable content" at bounding box center [532, 169] width 702 height 138
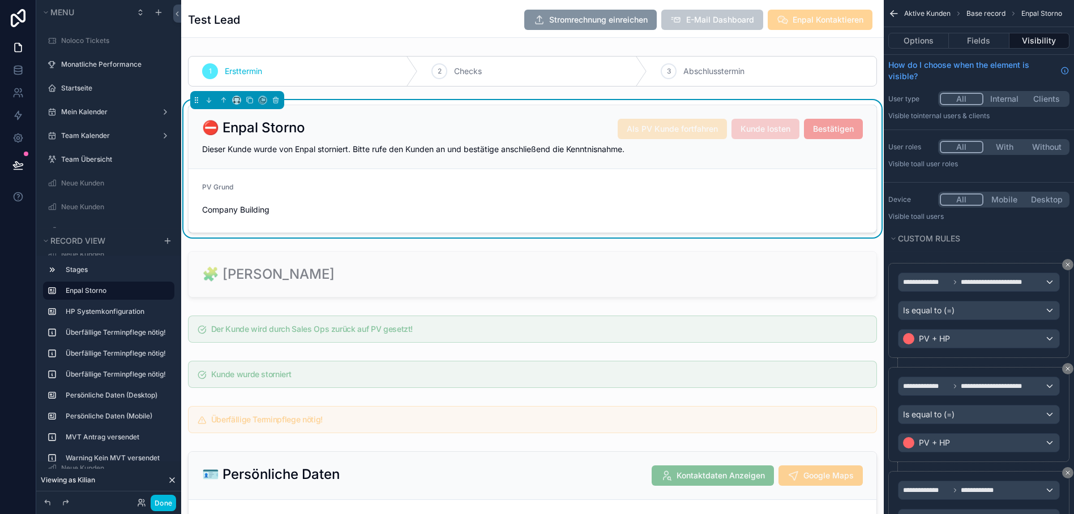
click at [683, 114] on div "⛔ Enpal Storno Als PV Kunde fortfahren Kunde losten Bestätigen Dieser Kunde wur…" at bounding box center [532, 137] width 688 height 64
click at [936, 38] on button "Options" at bounding box center [918, 41] width 61 height 16
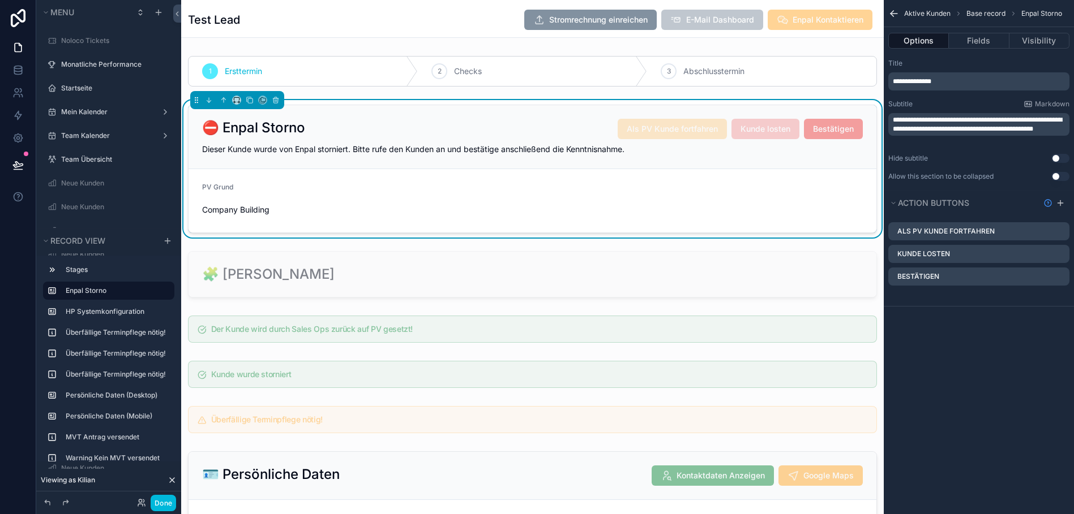
click at [0, 0] on icon "scrollable content" at bounding box center [0, 0] width 0 height 0
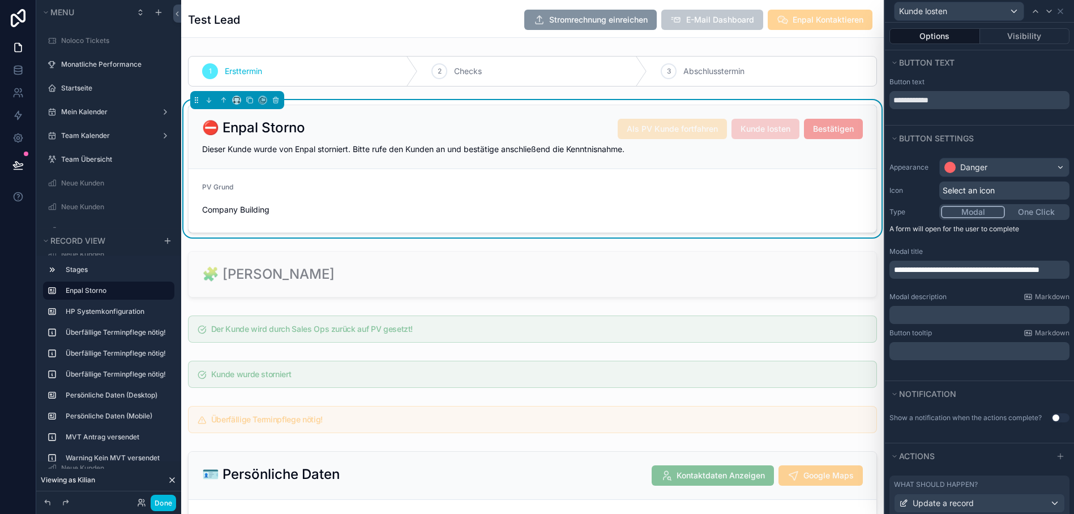
scroll to position [136, 0]
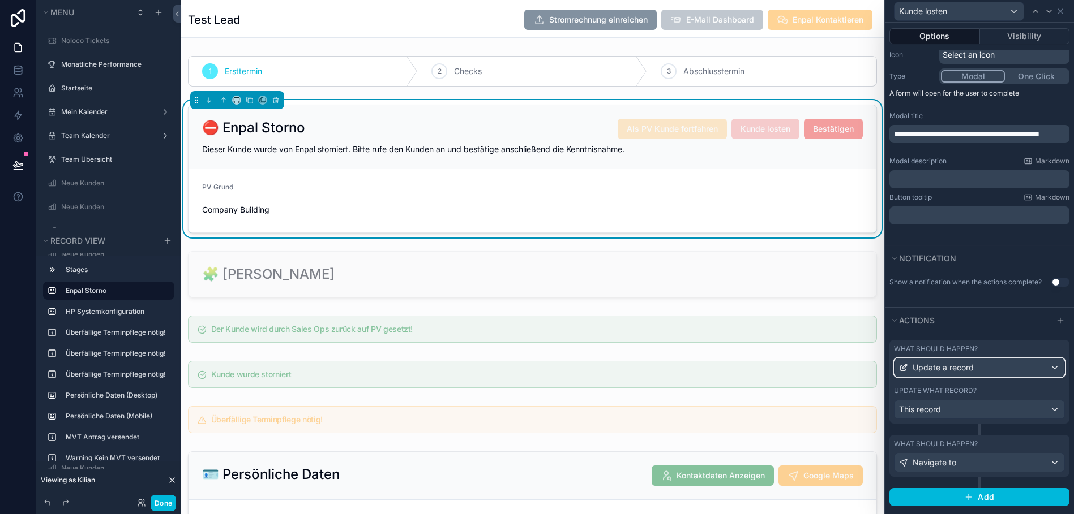
click at [965, 366] on span "Update a record" at bounding box center [942, 367] width 61 height 11
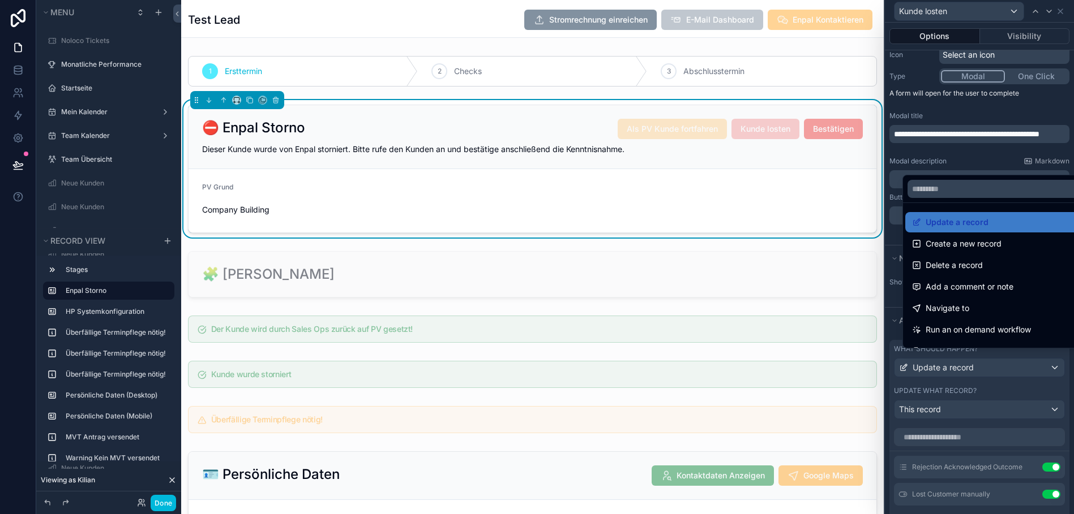
click at [972, 163] on div at bounding box center [979, 257] width 189 height 514
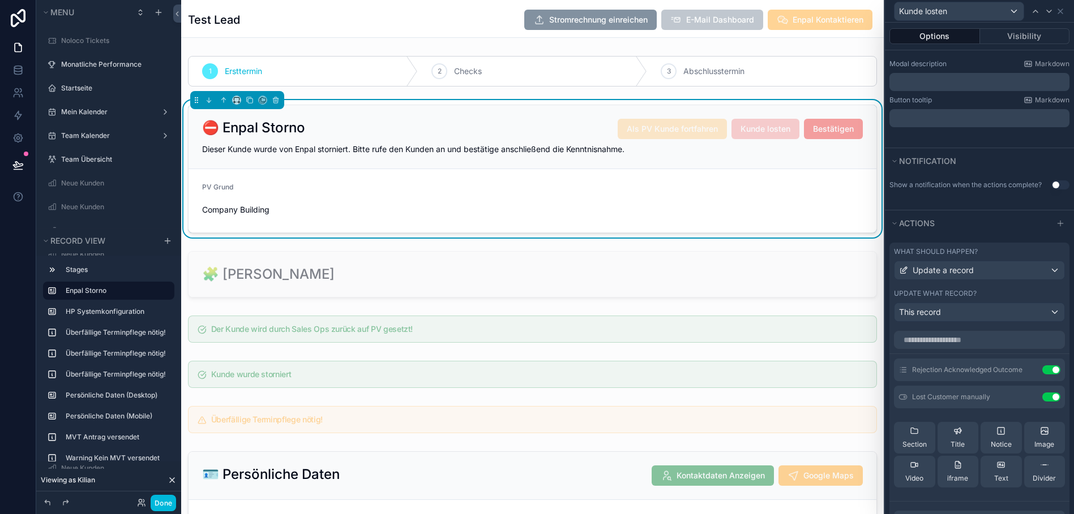
scroll to position [234, 0]
click at [0, 0] on icon at bounding box center [0, 0] width 0 height 0
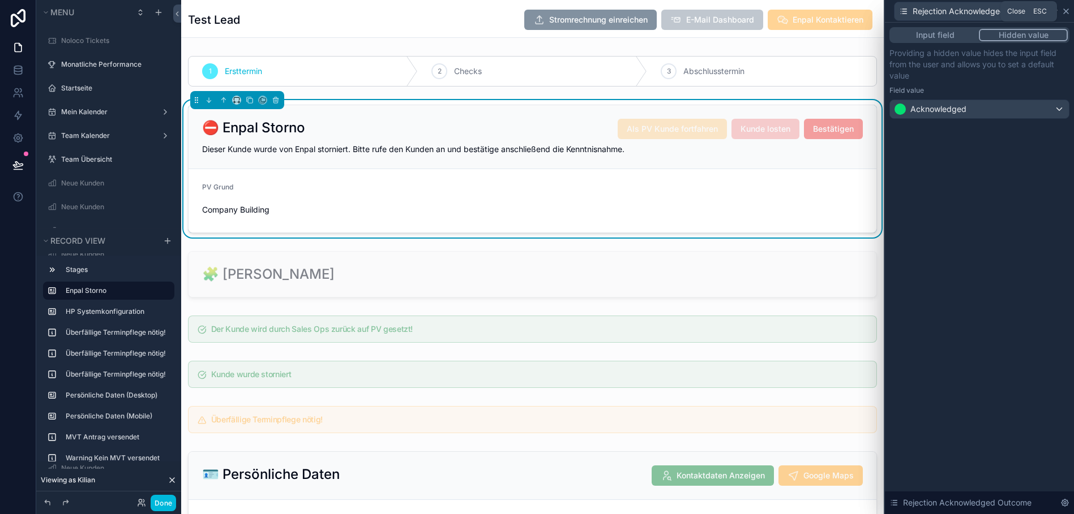
click at [1070, 11] on icon at bounding box center [1065, 11] width 9 height 9
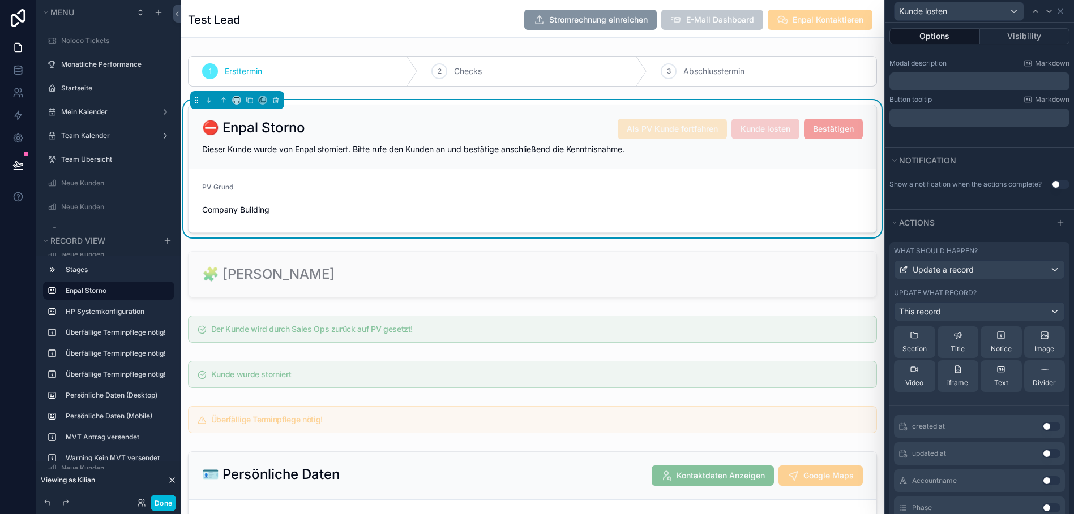
scroll to position [0, 0]
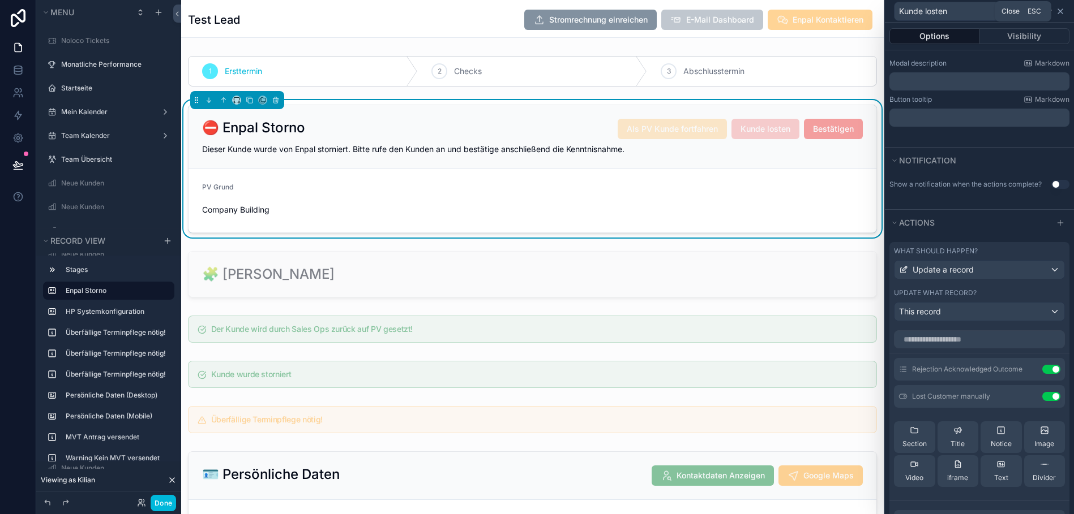
click at [1065, 14] on icon at bounding box center [1060, 11] width 9 height 9
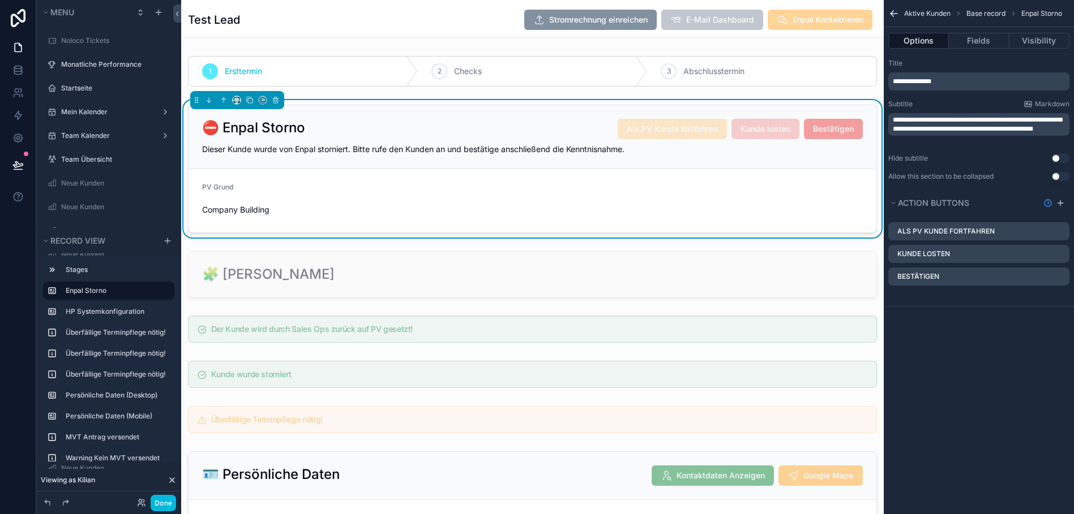
click at [731, 217] on form "PV Grund Company Building" at bounding box center [532, 200] width 688 height 63
click at [165, 499] on button "Done" at bounding box center [163, 503] width 25 height 16
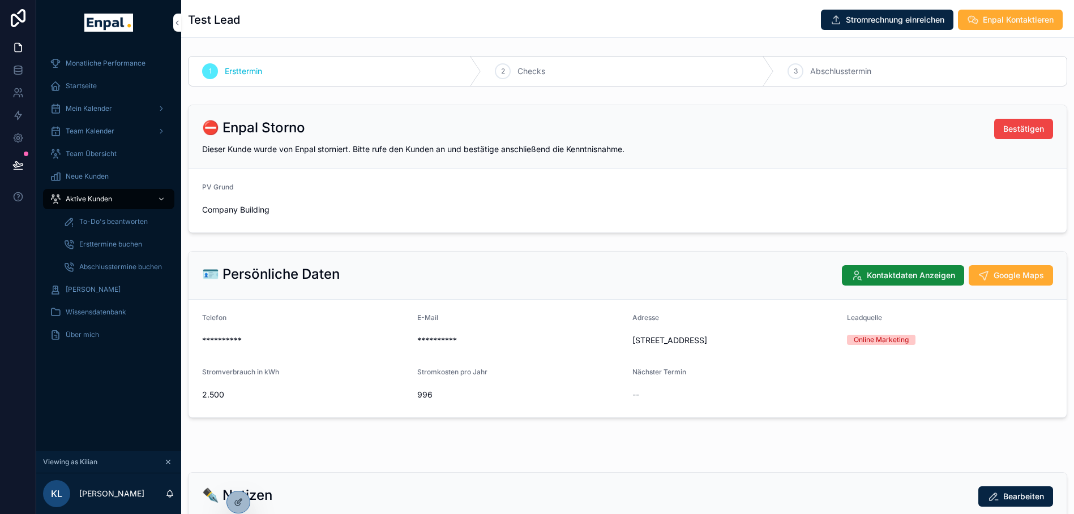
click at [108, 200] on span "Aktive Kunden" at bounding box center [89, 199] width 46 height 9
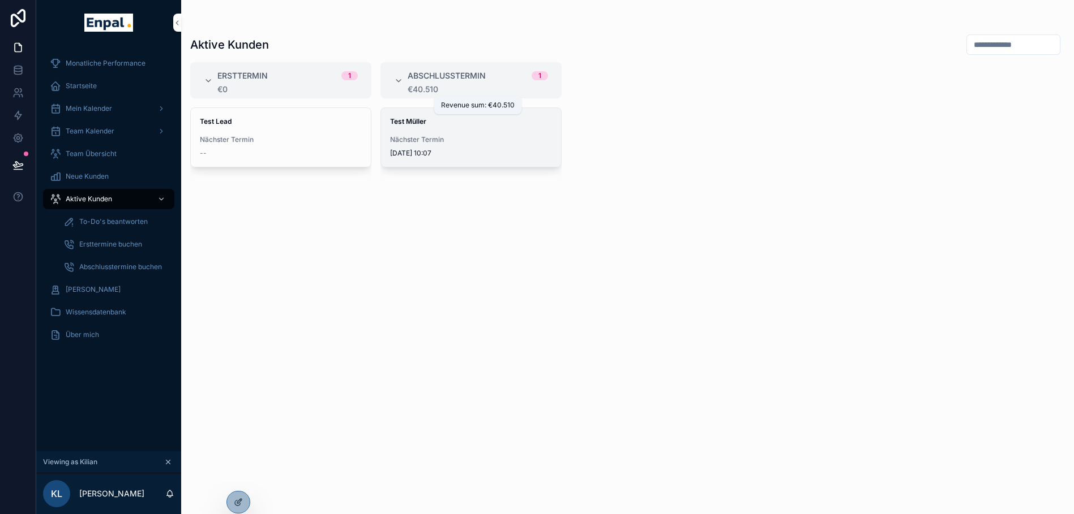
click at [474, 118] on span "Test Müller" at bounding box center [471, 121] width 162 height 9
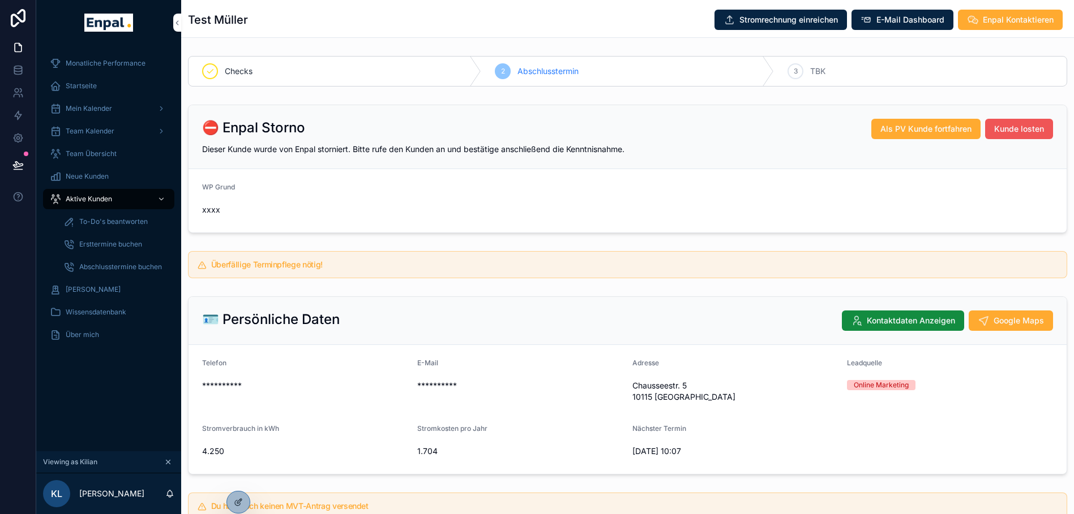
click at [1020, 128] on span "Kunde losten" at bounding box center [1019, 128] width 50 height 11
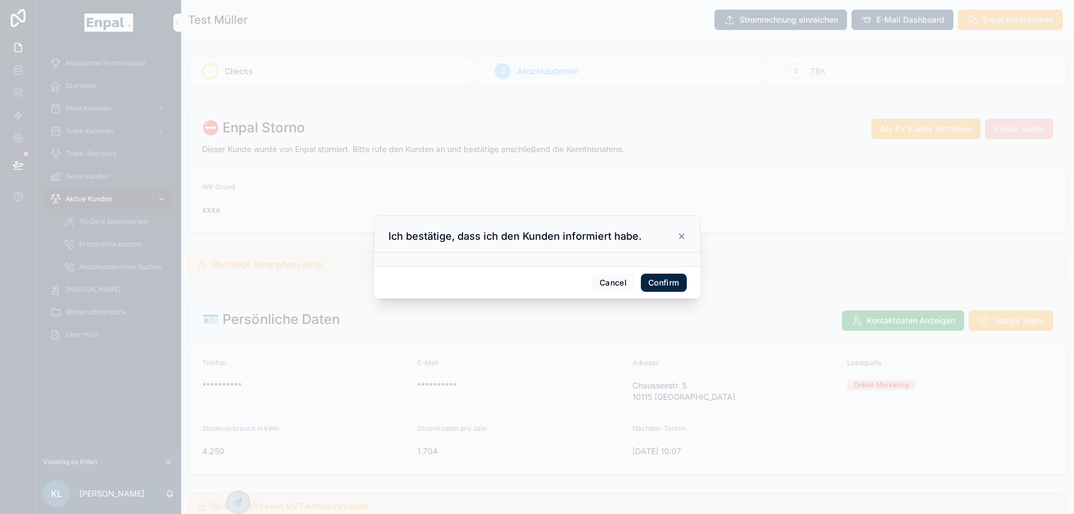
click at [645, 290] on button "Confirm" at bounding box center [663, 283] width 45 height 18
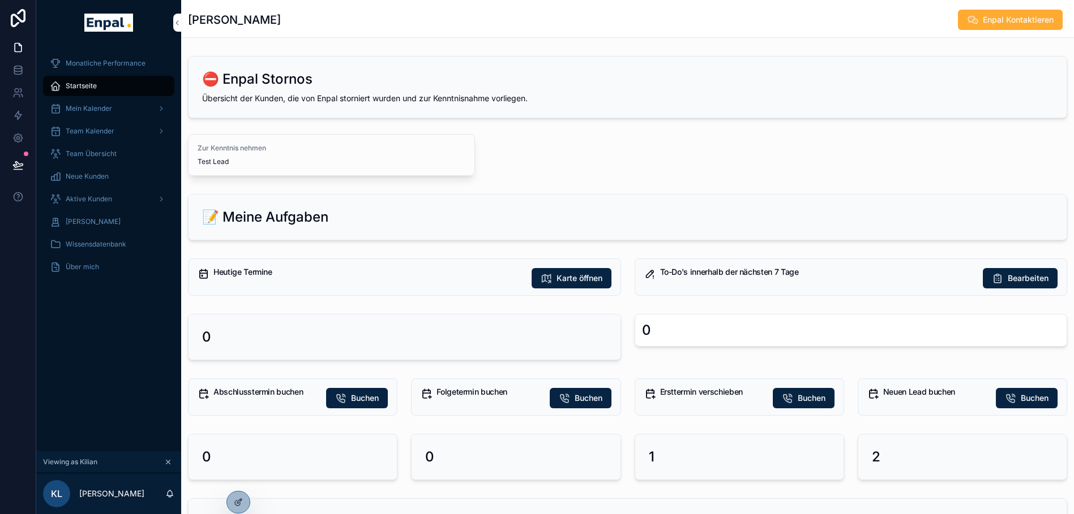
click at [70, 85] on span "Startseite" at bounding box center [81, 86] width 31 height 9
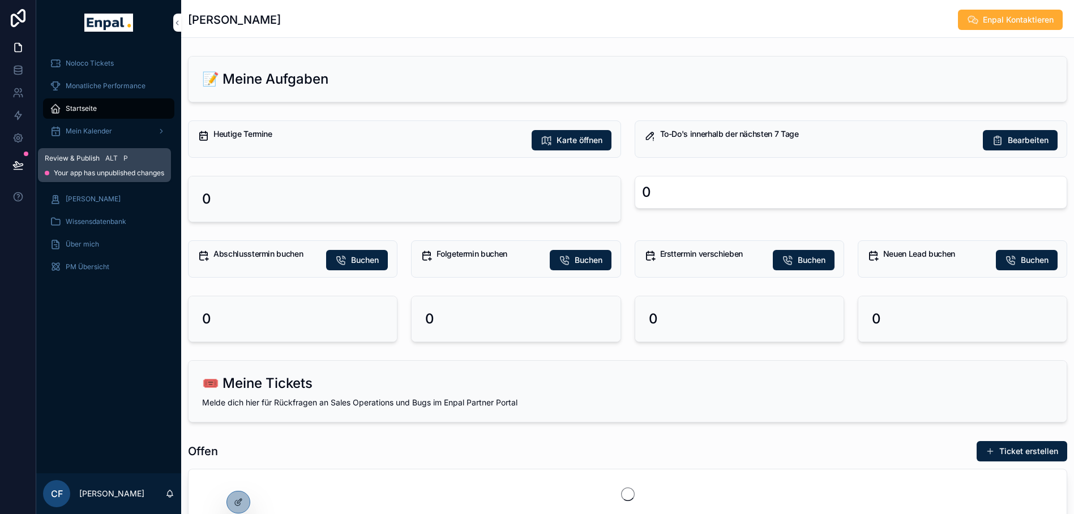
click at [5, 164] on div at bounding box center [18, 165] width 36 height 32
click at [15, 166] on icon at bounding box center [17, 165] width 11 height 11
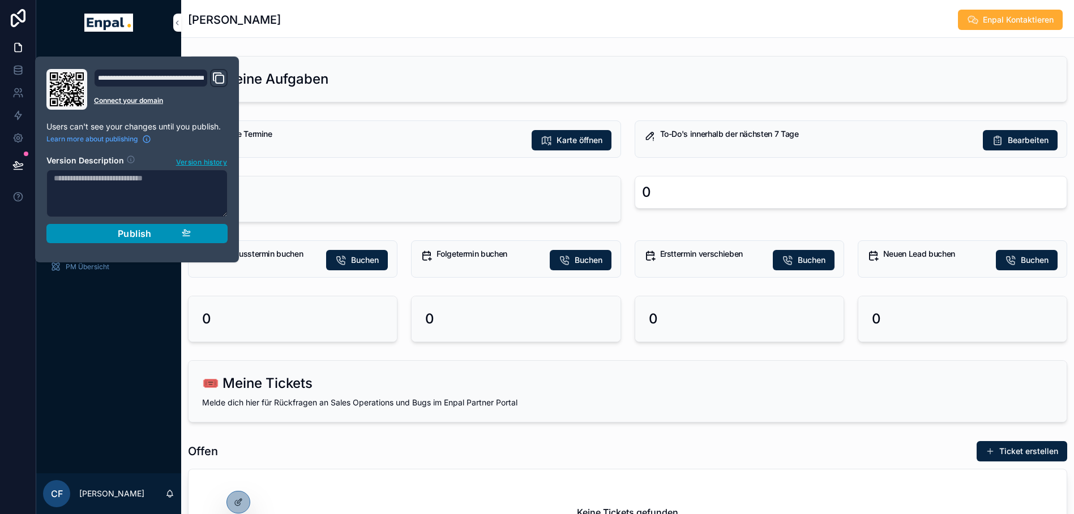
click at [144, 232] on span "Publish" at bounding box center [135, 233] width 34 height 11
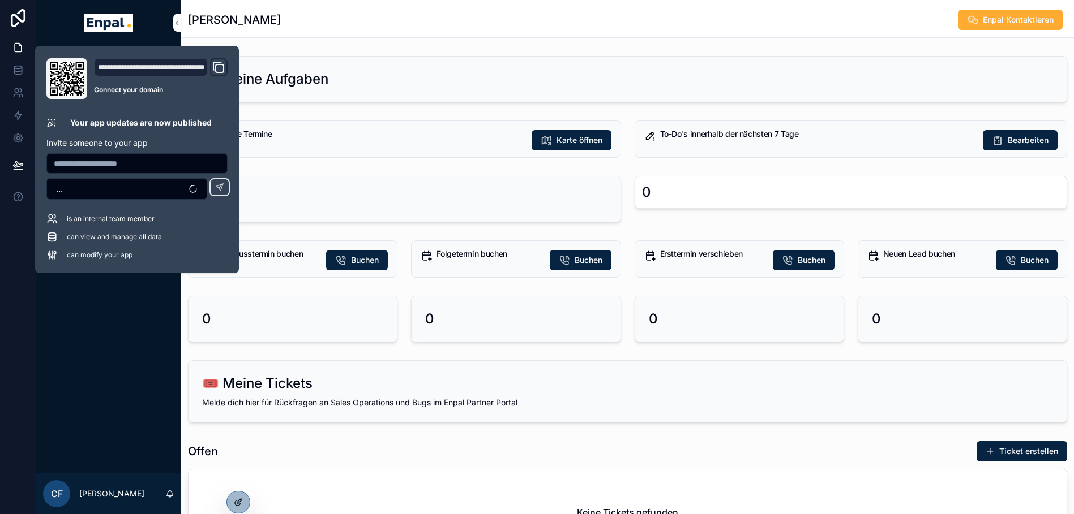
click at [235, 496] on div at bounding box center [238, 503] width 23 height 22
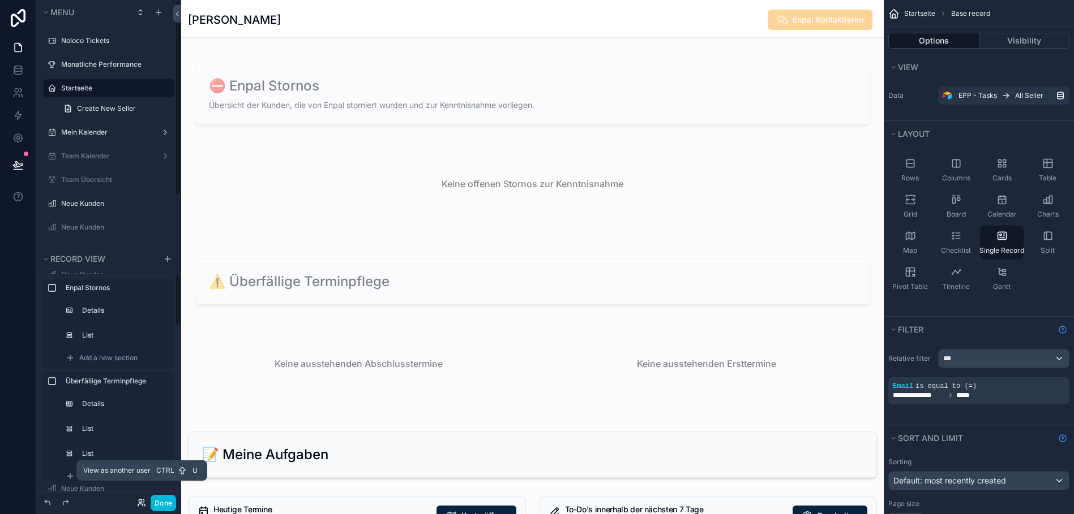
click at [139, 503] on icon at bounding box center [141, 503] width 9 height 9
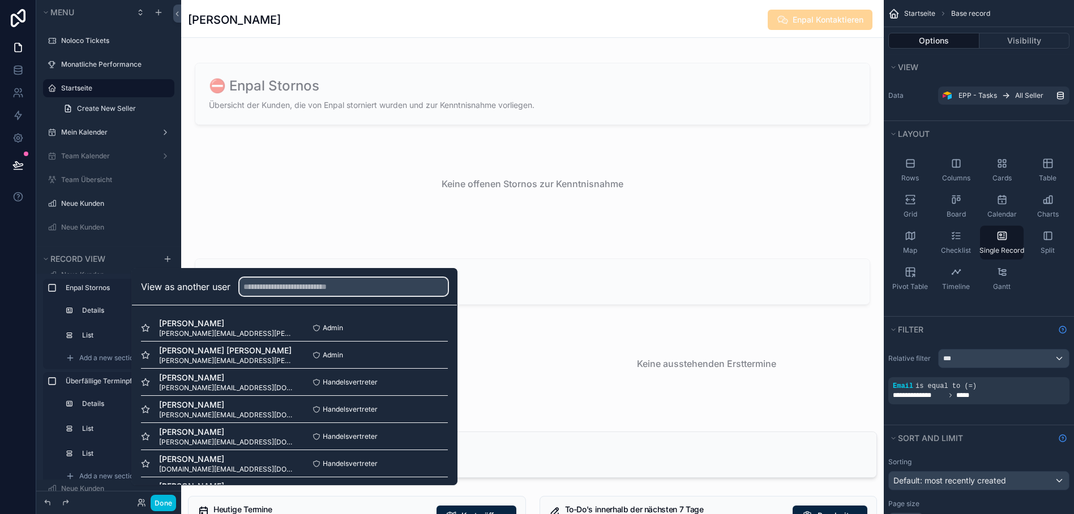
click at [277, 296] on input "text" at bounding box center [343, 287] width 208 height 18
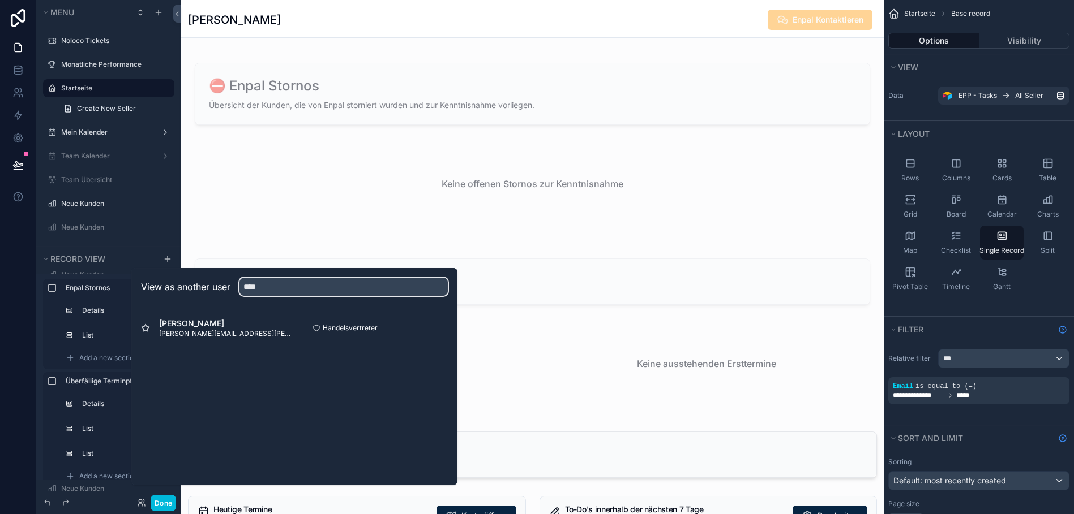
type input "****"
click at [0, 0] on button "Select" at bounding box center [0, 0] width 0 height 0
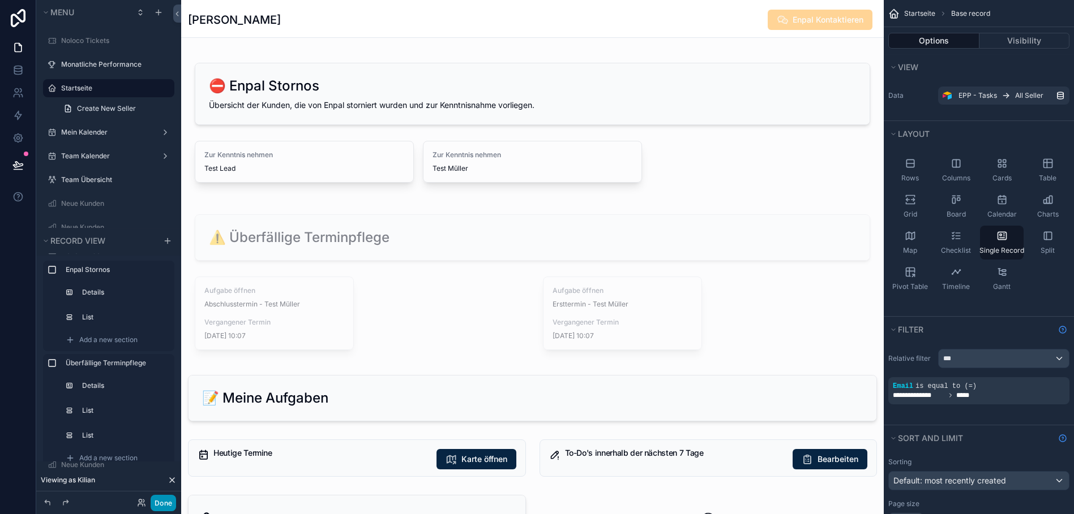
click at [161, 505] on button "Done" at bounding box center [163, 503] width 25 height 16
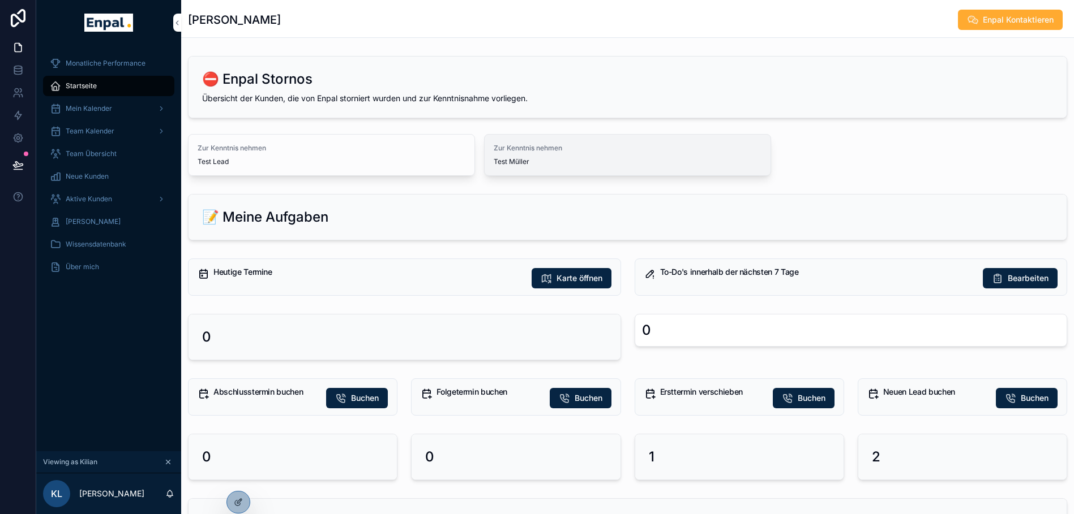
click at [573, 136] on div "Zur Kenntnis nehmen Test [PERSON_NAME]" at bounding box center [627, 155] width 286 height 41
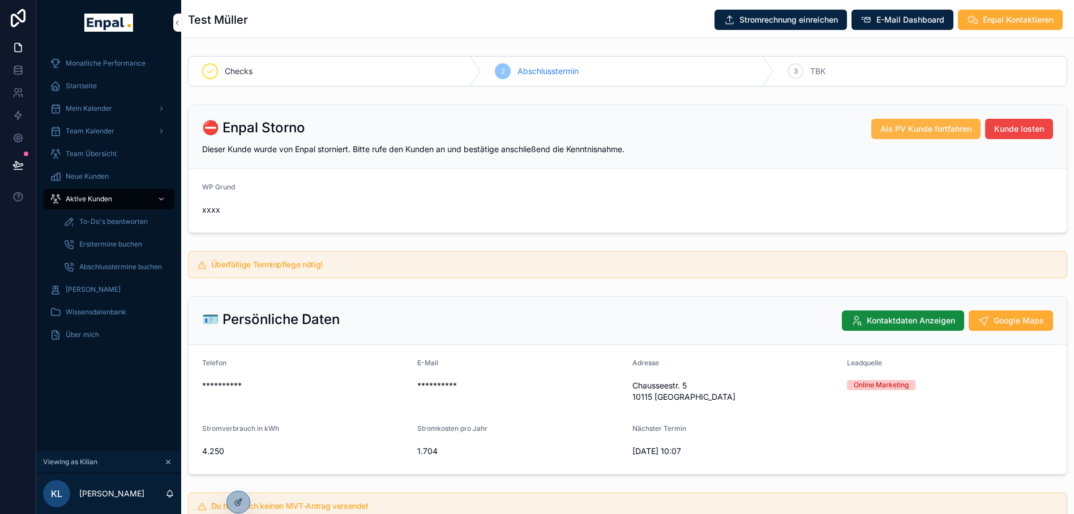
click at [957, 129] on span "Als PV Kunde fortfahren" at bounding box center [925, 128] width 91 height 11
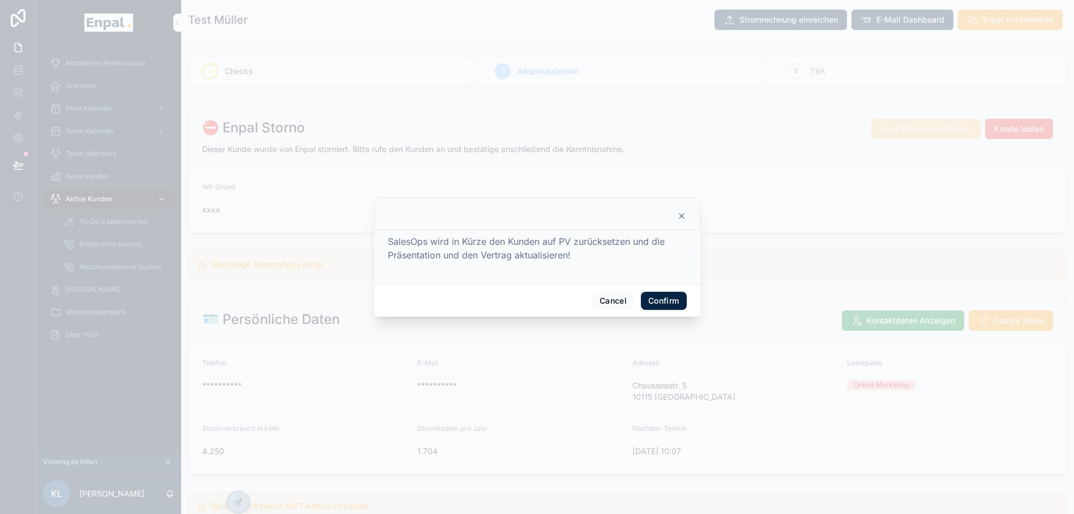
click at [671, 304] on button "Confirm" at bounding box center [663, 301] width 45 height 18
